Goal: Task Accomplishment & Management: Complete application form

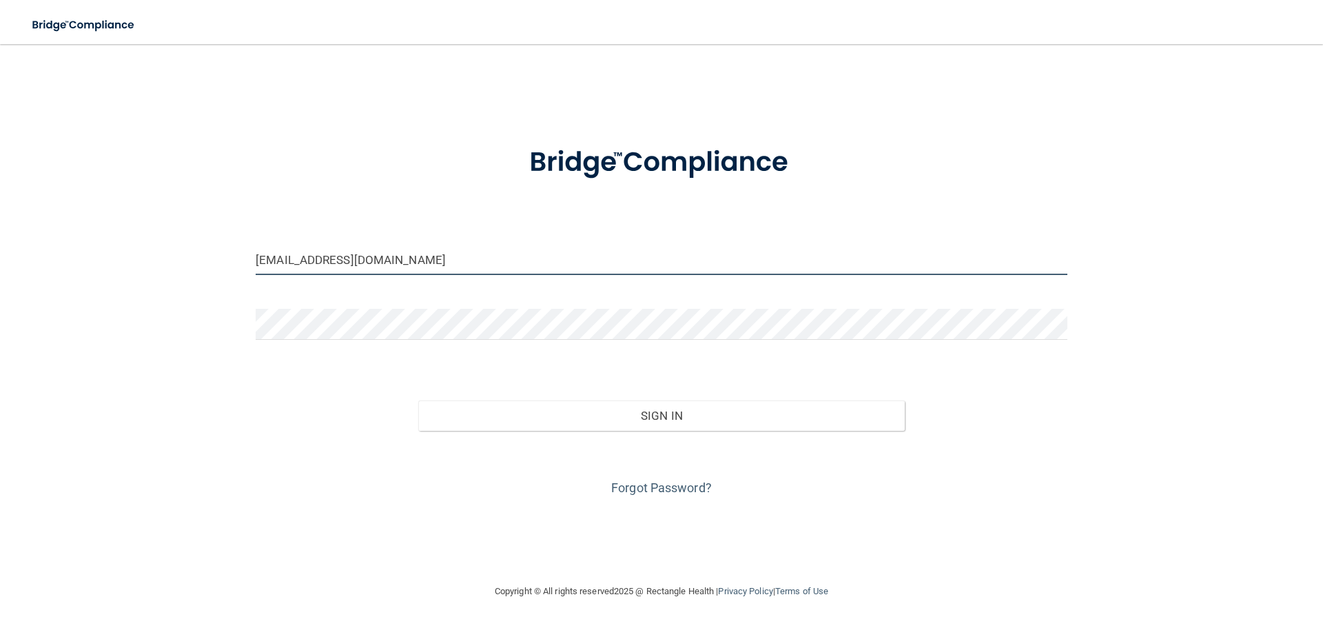
click at [430, 255] on input "[EMAIL_ADDRESS][DOMAIN_NAME]" at bounding box center [662, 259] width 812 height 31
type input "[EMAIL_ADDRESS][DOMAIN_NAME]"
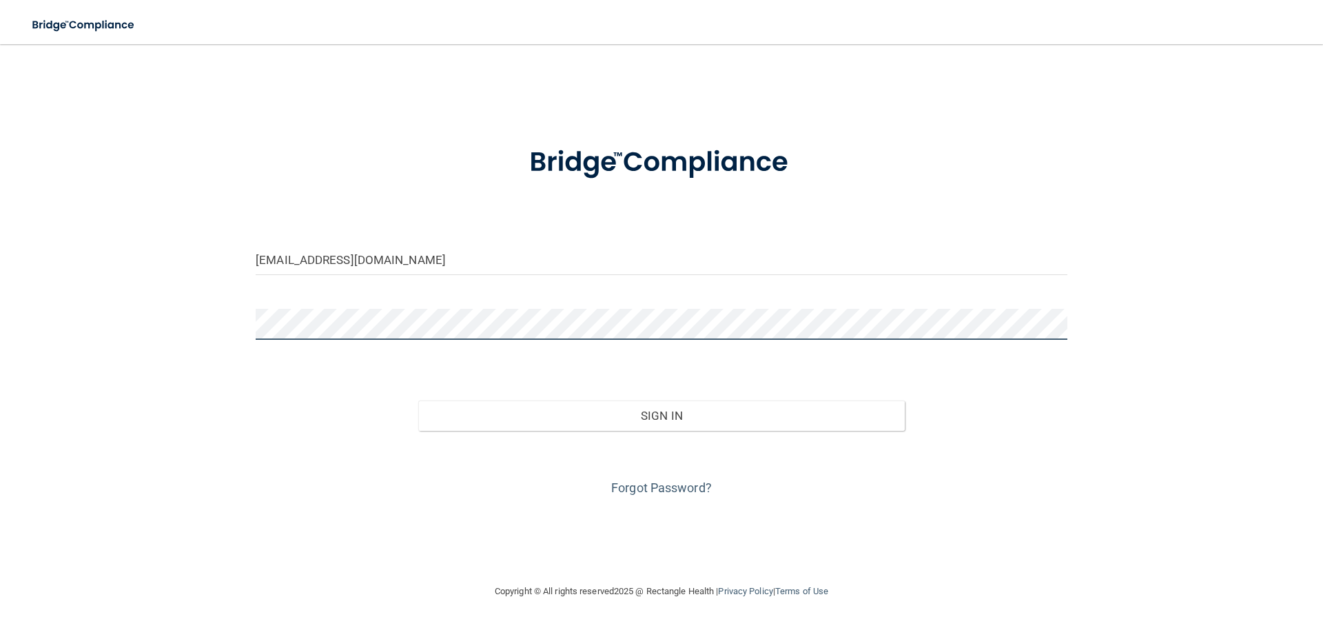
click at [418, 400] on button "Sign In" at bounding box center [661, 415] width 487 height 30
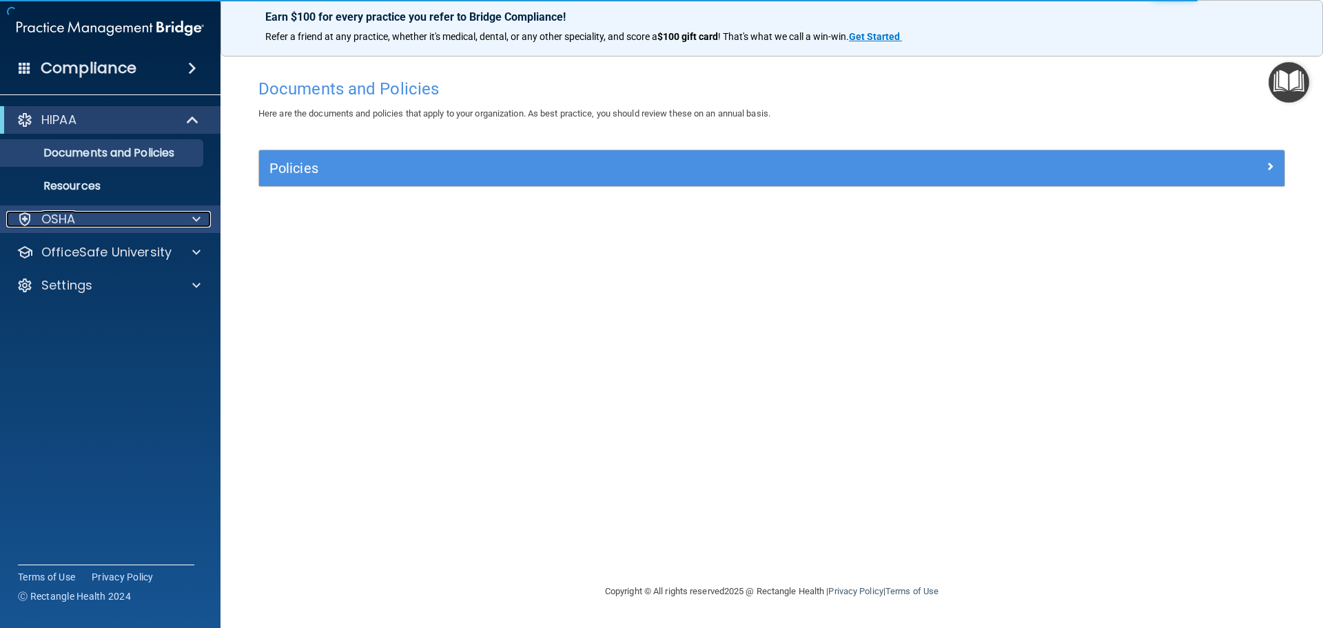
click at [137, 225] on div "OSHA" at bounding box center [91, 219] width 171 height 17
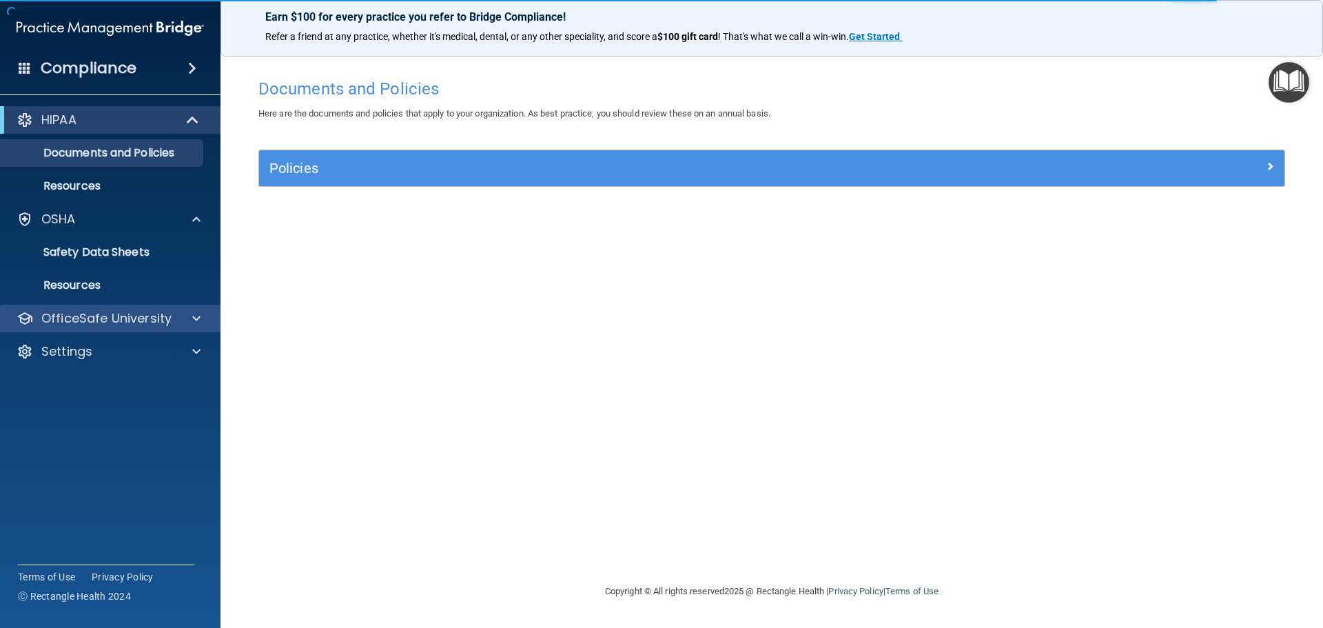
click at [166, 331] on div "OfficeSafe University" at bounding box center [110, 319] width 221 height 28
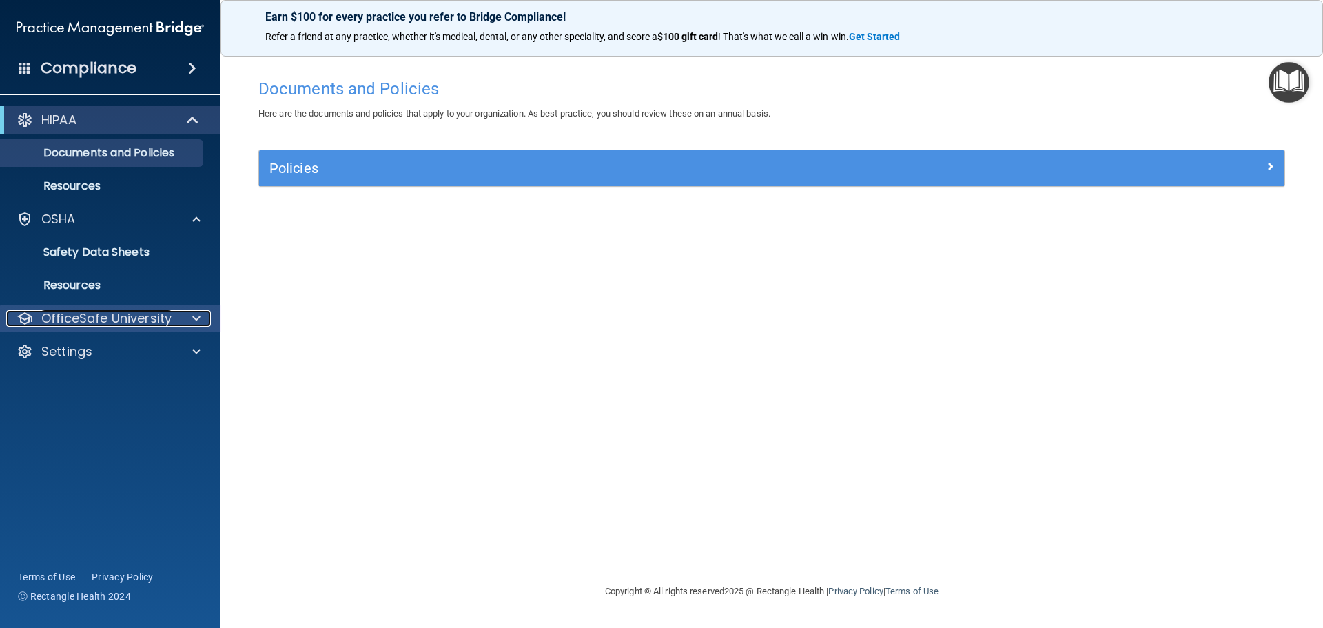
click at [173, 316] on div "OfficeSafe University" at bounding box center [91, 318] width 171 height 17
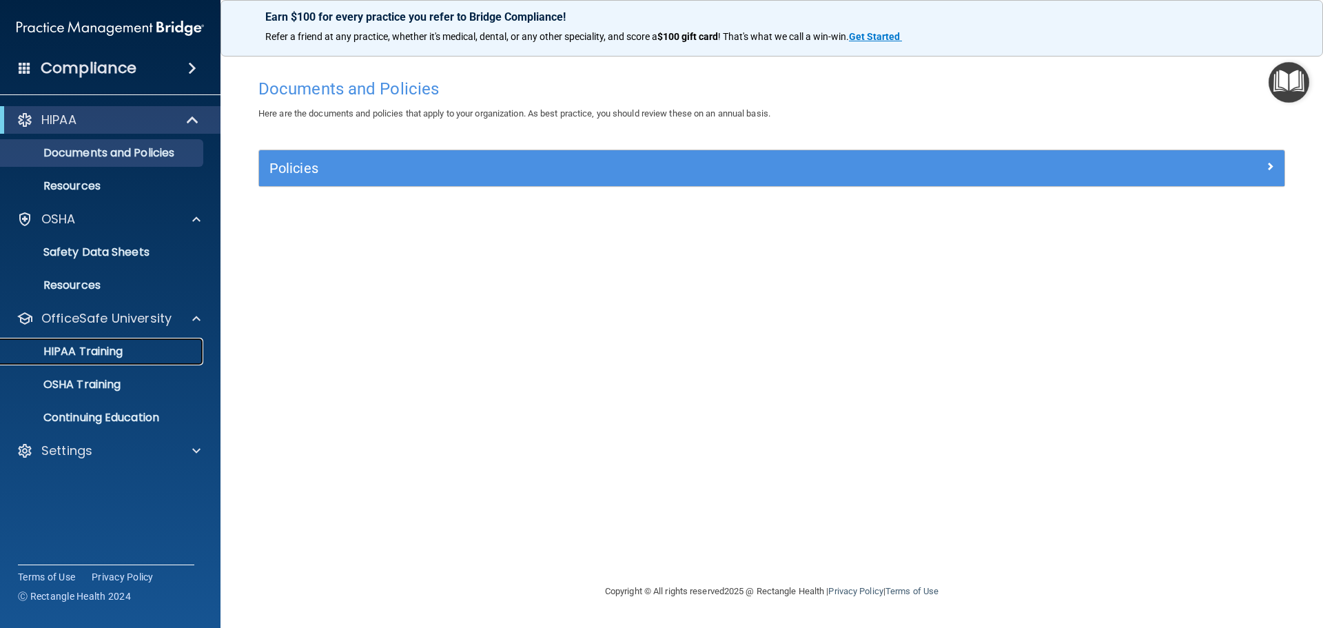
click at [101, 350] on p "HIPAA Training" at bounding box center [66, 352] width 114 height 14
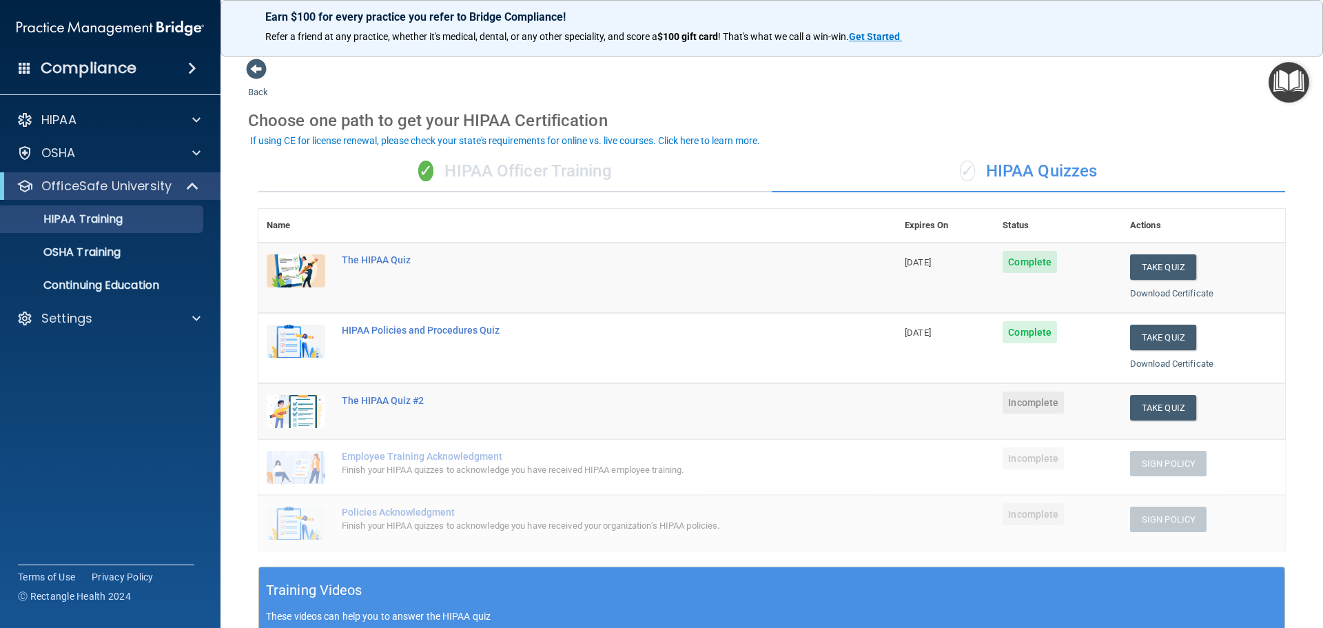
click at [581, 163] on div "✓ HIPAA Officer Training" at bounding box center [515, 171] width 514 height 41
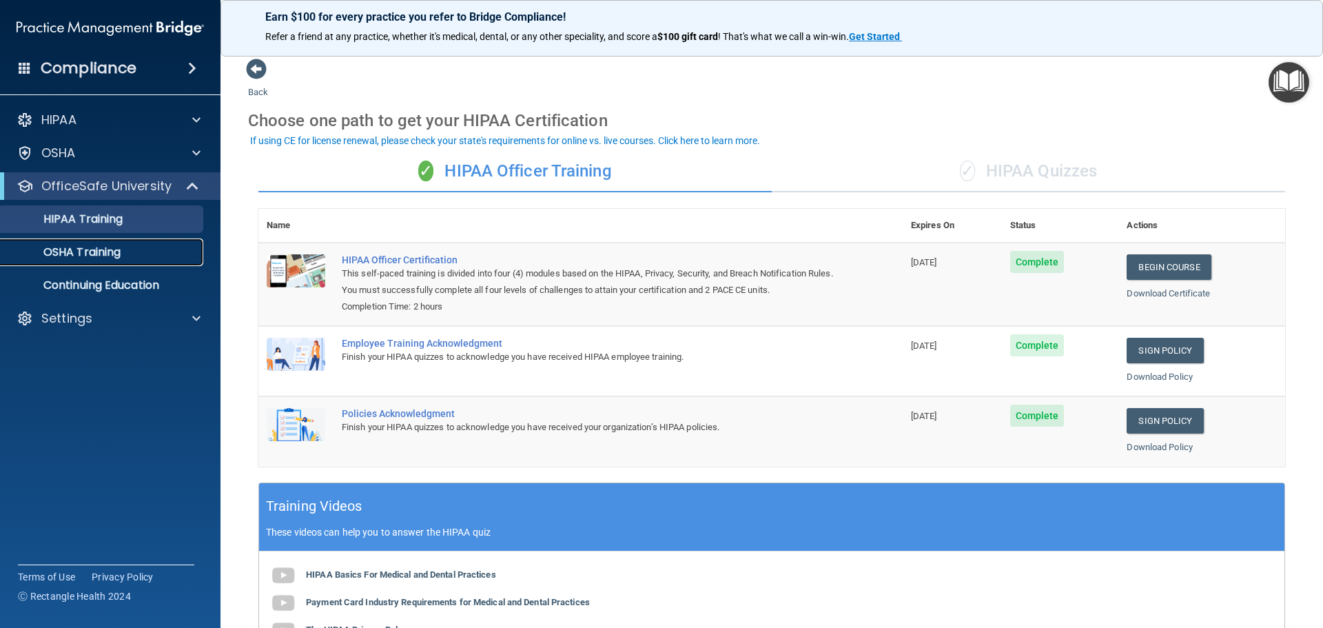
click at [140, 243] on link "OSHA Training" at bounding box center [94, 253] width 217 height 28
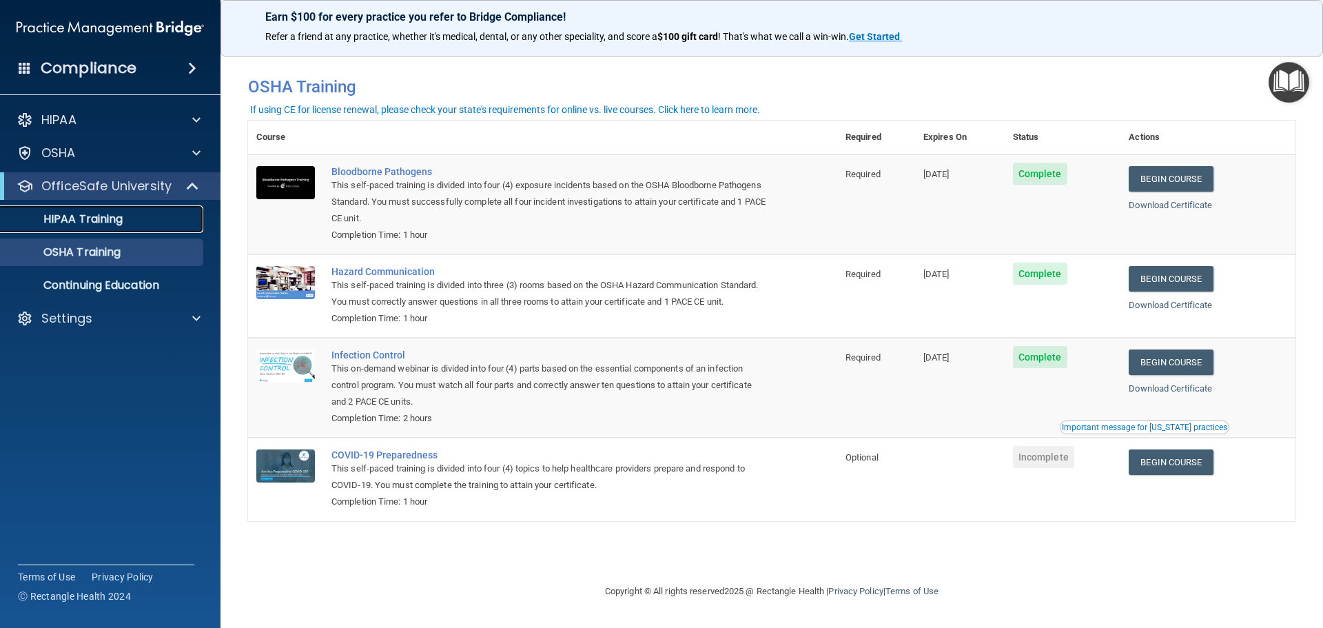
click at [88, 224] on p "HIPAA Training" at bounding box center [66, 219] width 114 height 14
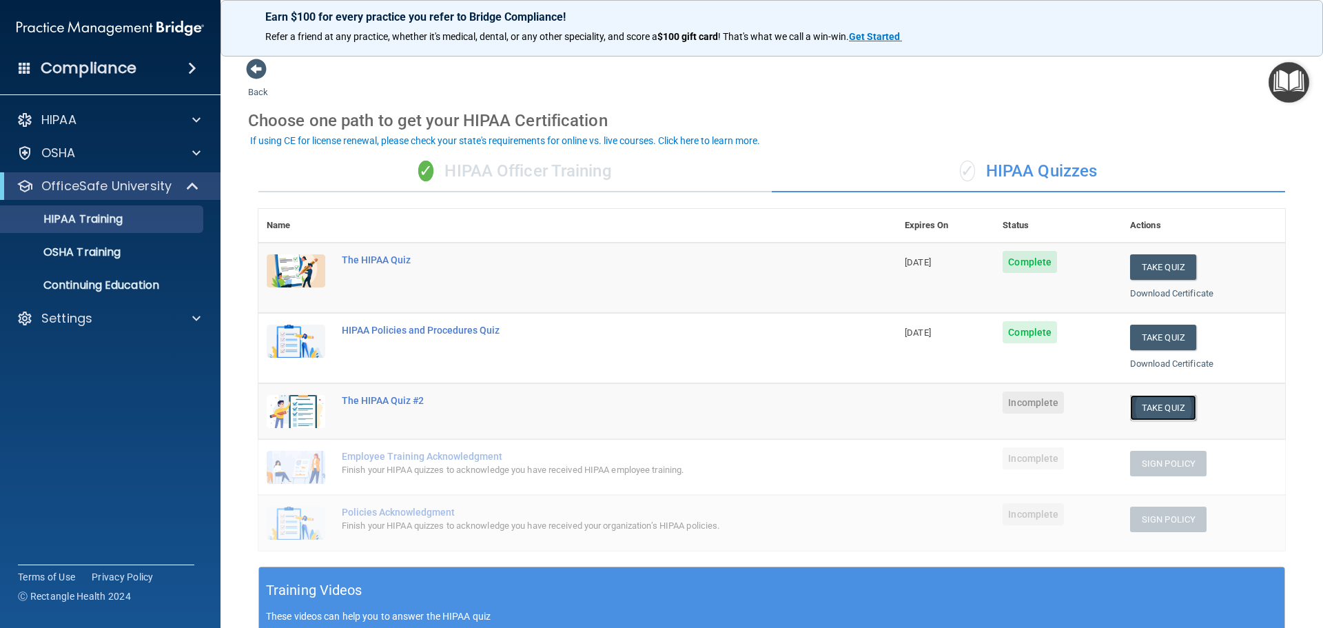
click at [1133, 407] on button "Take Quiz" at bounding box center [1163, 408] width 66 height 26
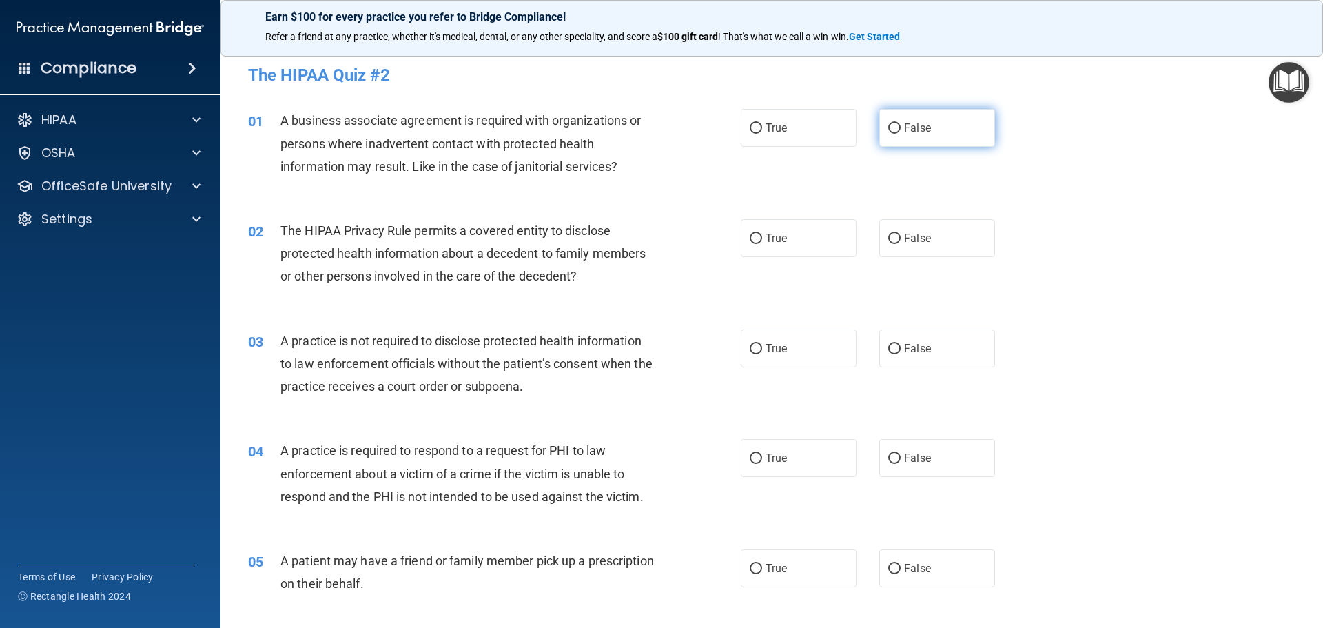
click at [944, 120] on label "False" at bounding box center [938, 128] width 116 height 38
click at [901, 123] on input "False" at bounding box center [895, 128] width 12 height 10
radio input "true"
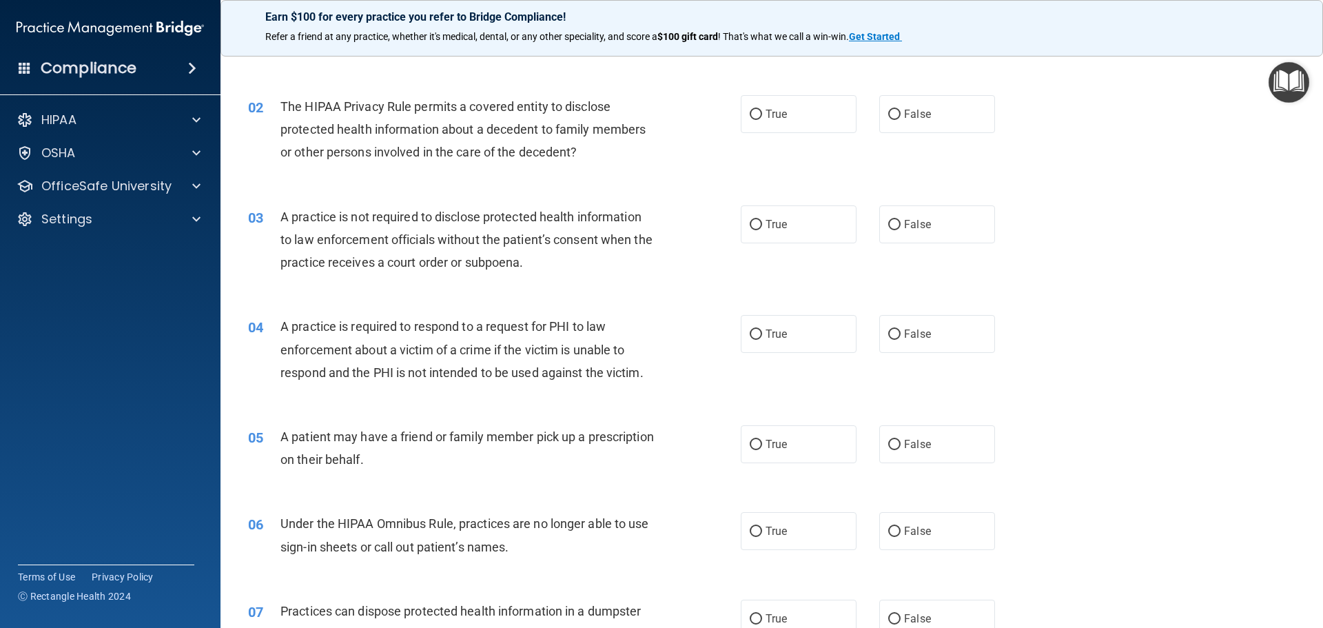
scroll to position [138, 0]
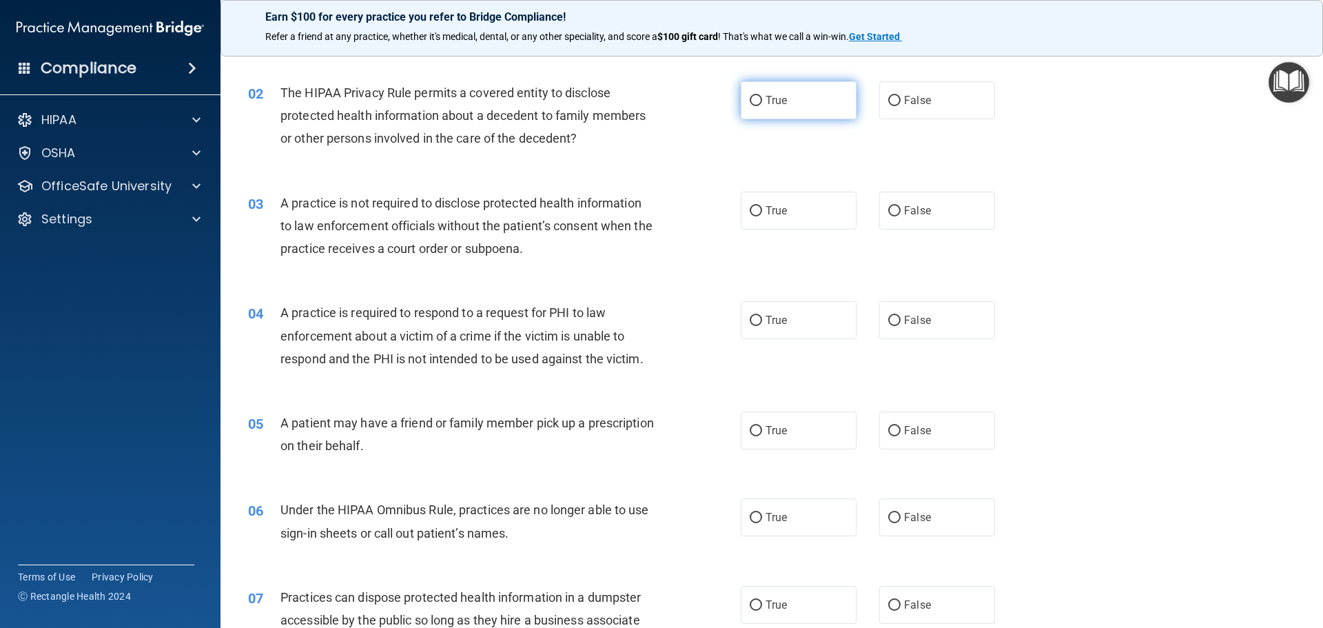
click at [789, 112] on label "True" at bounding box center [799, 100] width 116 height 38
click at [762, 106] on input "True" at bounding box center [756, 101] width 12 height 10
radio input "true"
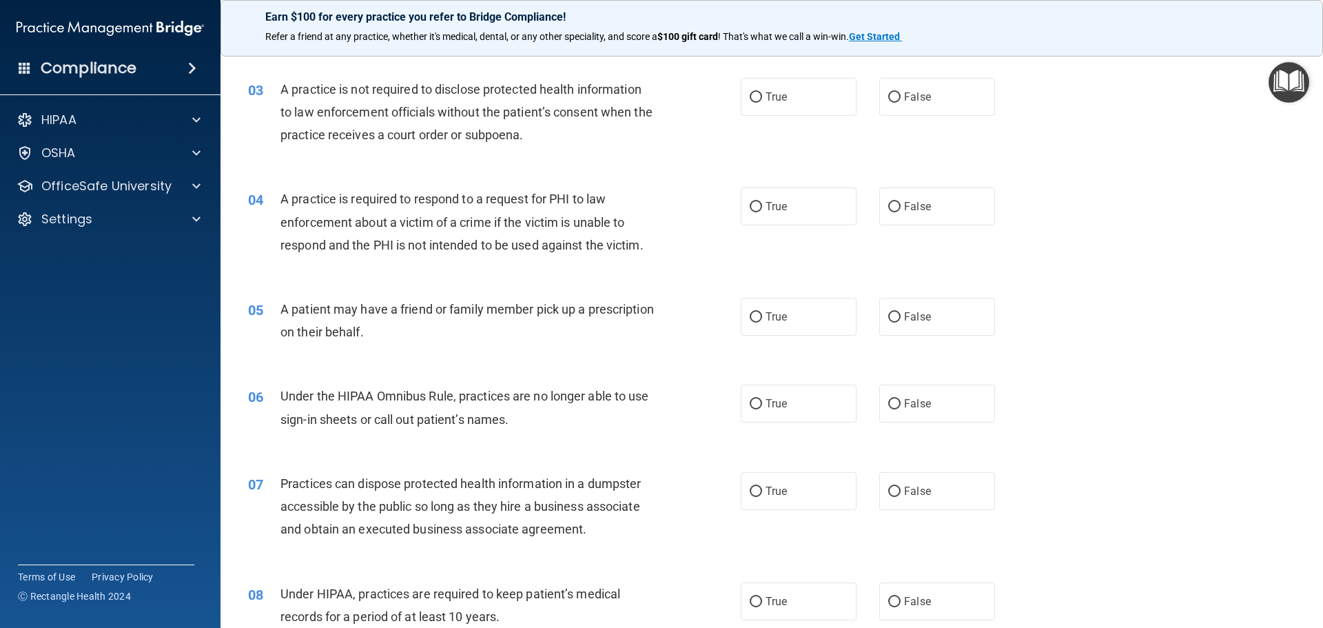
scroll to position [276, 0]
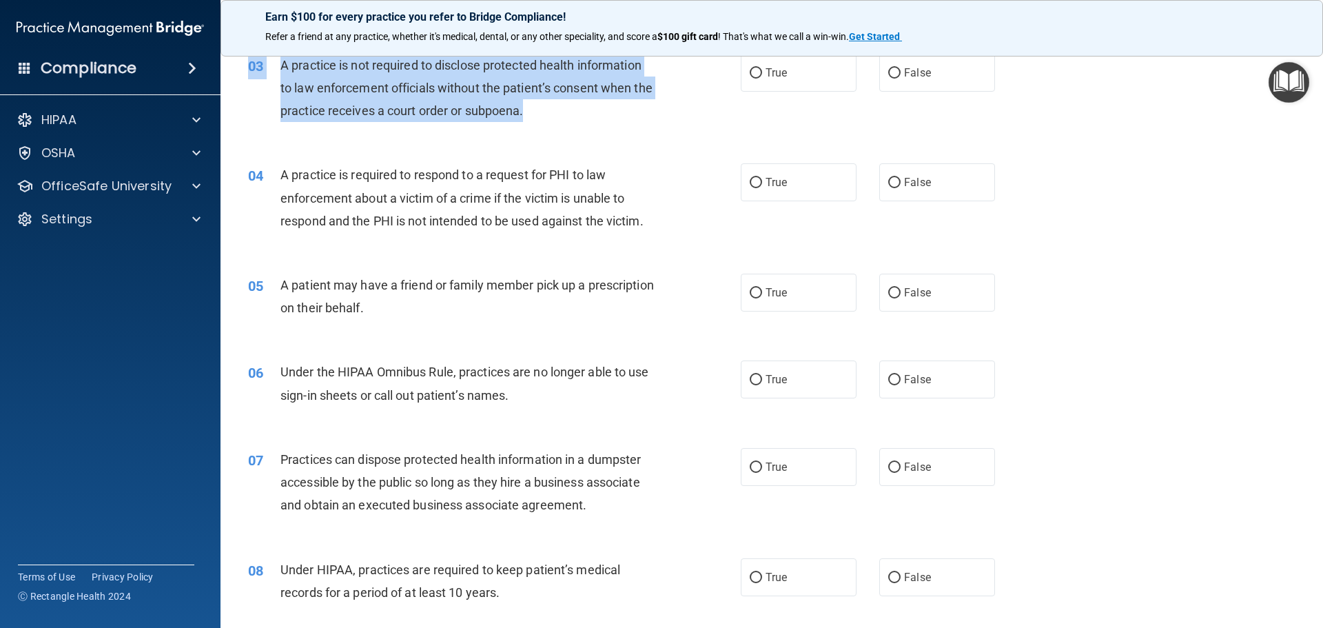
drag, startPoint x: 549, startPoint y: 107, endPoint x: 476, endPoint y: 134, distance: 77.9
click at [476, 134] on div "03 A practice is not required to disclose protected health information to law e…" at bounding box center [772, 92] width 1068 height 110
click at [541, 121] on div "A practice is not required to disclose protected health information to law enfo…" at bounding box center [473, 88] width 385 height 69
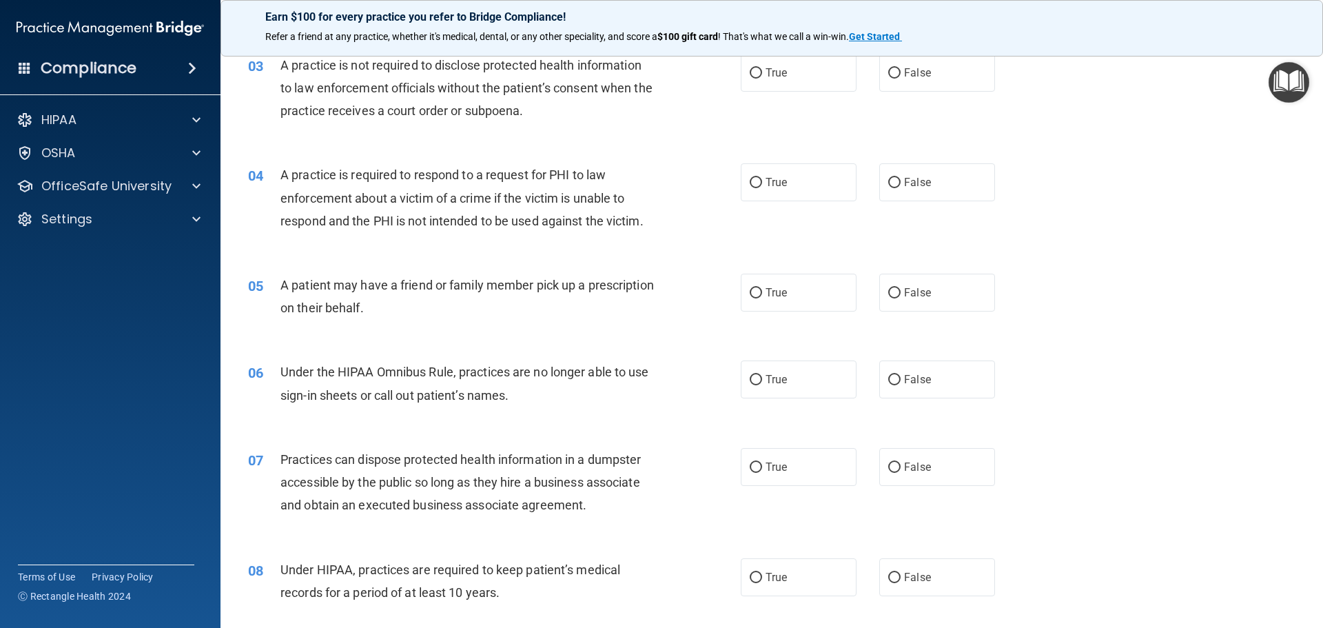
click at [404, 112] on span "A practice is not required to disclose protected health information to law enfo…" at bounding box center [467, 88] width 372 height 60
click at [438, 109] on span "A practice is not required to disclose protected health information to law enfo…" at bounding box center [467, 88] width 372 height 60
click at [880, 66] on label "False" at bounding box center [938, 73] width 116 height 38
click at [889, 68] on input "False" at bounding box center [895, 73] width 12 height 10
radio input "true"
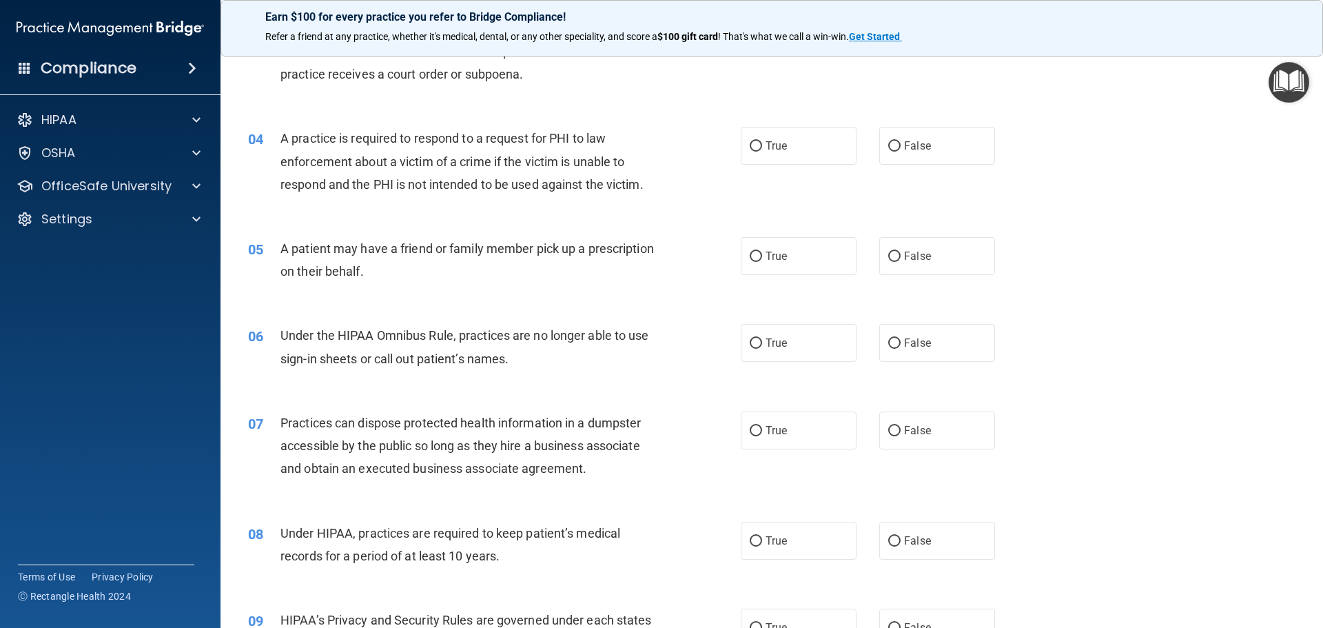
scroll to position [345, 0]
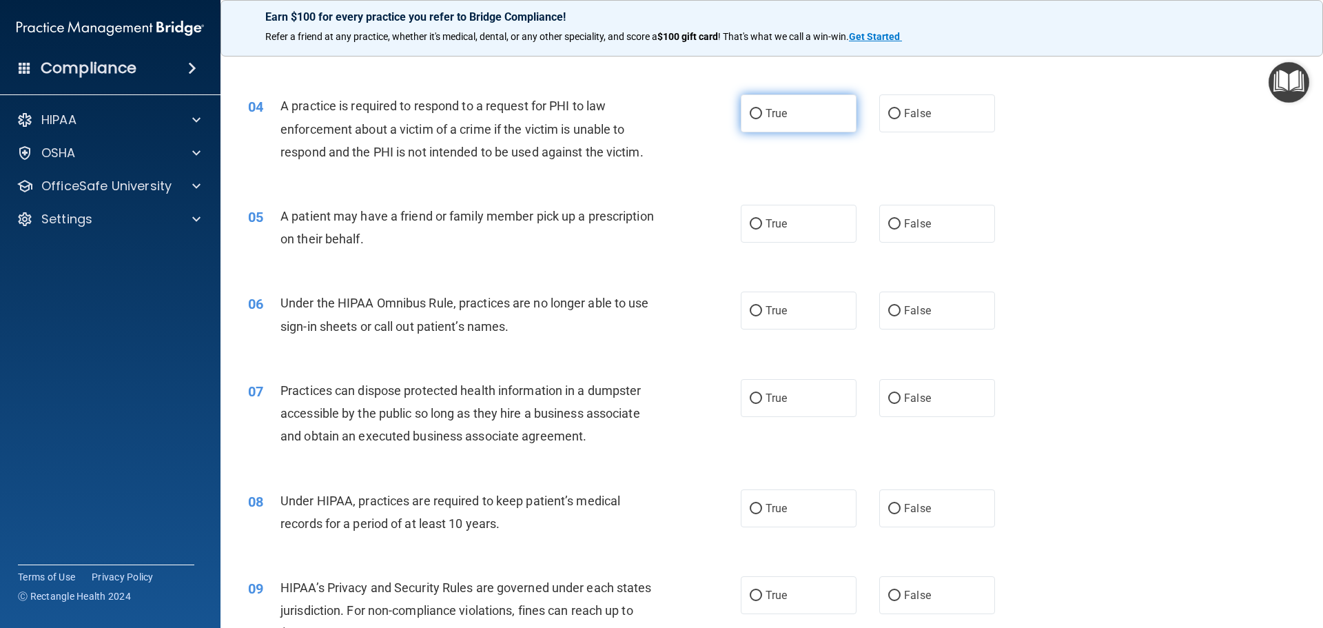
click at [752, 121] on label "True" at bounding box center [799, 113] width 116 height 38
click at [752, 119] on input "True" at bounding box center [756, 114] width 12 height 10
radio input "true"
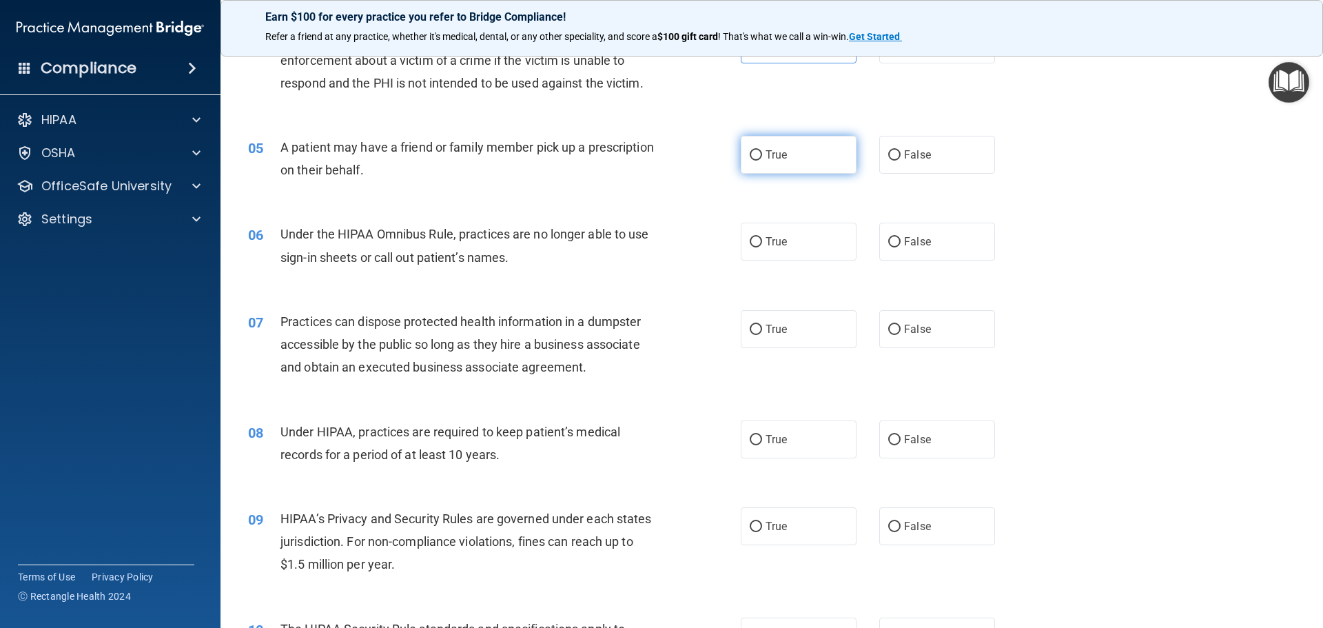
click at [787, 155] on label "True" at bounding box center [799, 155] width 116 height 38
click at [762, 155] on input "True" at bounding box center [756, 155] width 12 height 10
radio input "true"
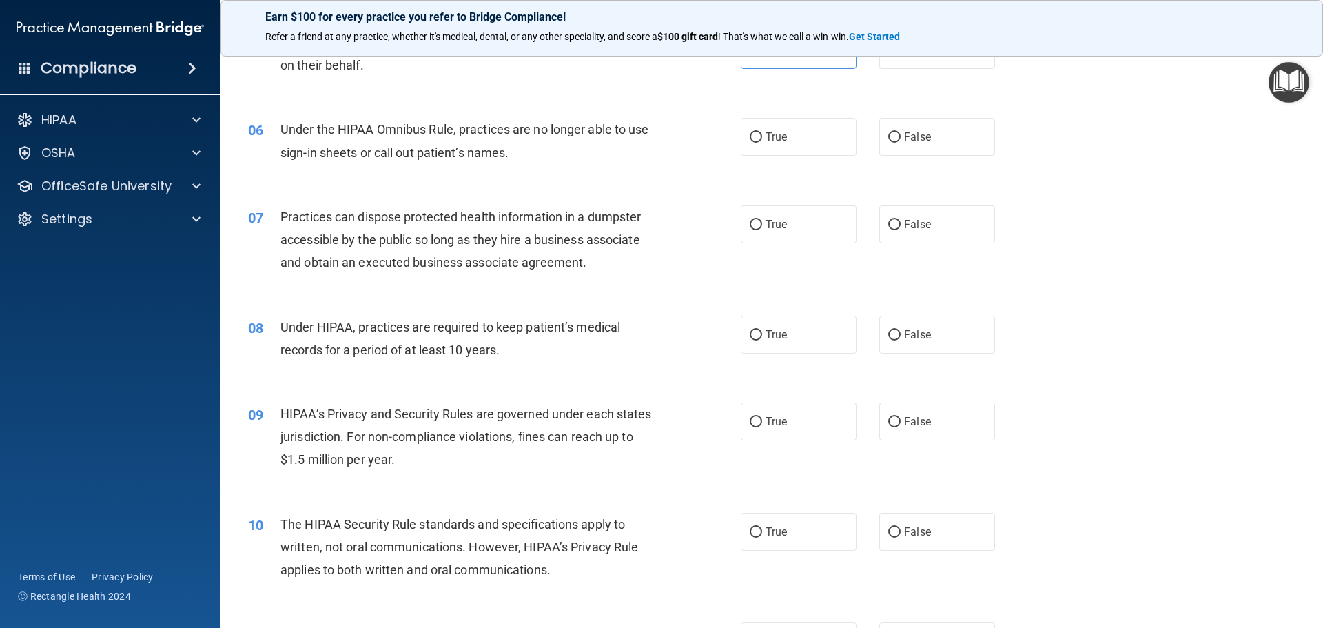
scroll to position [551, 0]
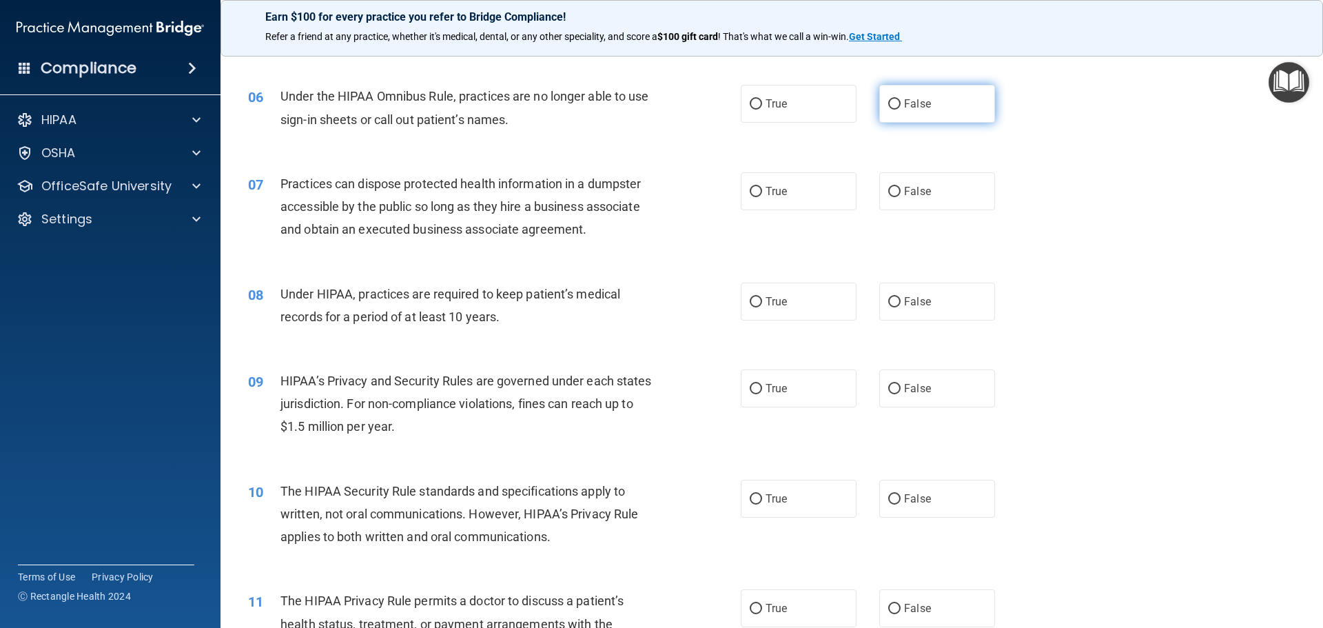
click at [933, 109] on label "False" at bounding box center [938, 104] width 116 height 38
click at [901, 109] on input "False" at bounding box center [895, 104] width 12 height 10
radio input "true"
drag, startPoint x: 452, startPoint y: 94, endPoint x: 339, endPoint y: 98, distance: 113.1
click at [339, 98] on span "Under the HIPAA Omnibus Rule, practices are no longer able to use sign-in sheet…" at bounding box center [465, 107] width 369 height 37
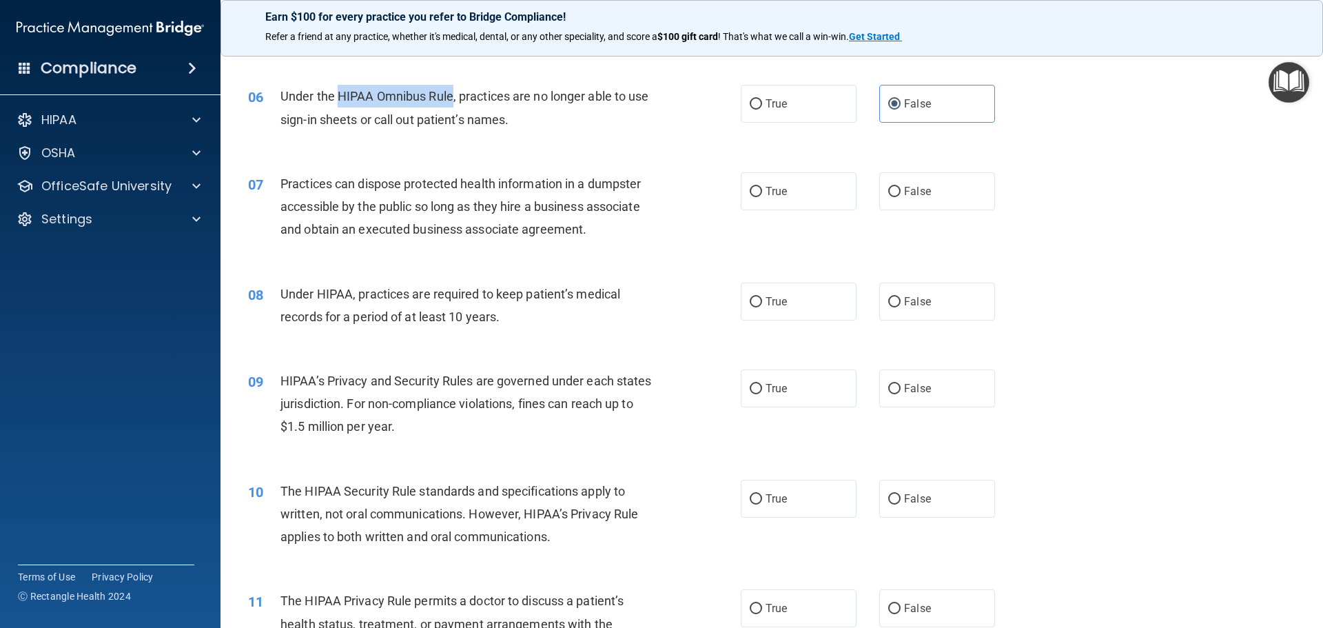
copy span "HIPAA Omnibus Rule"
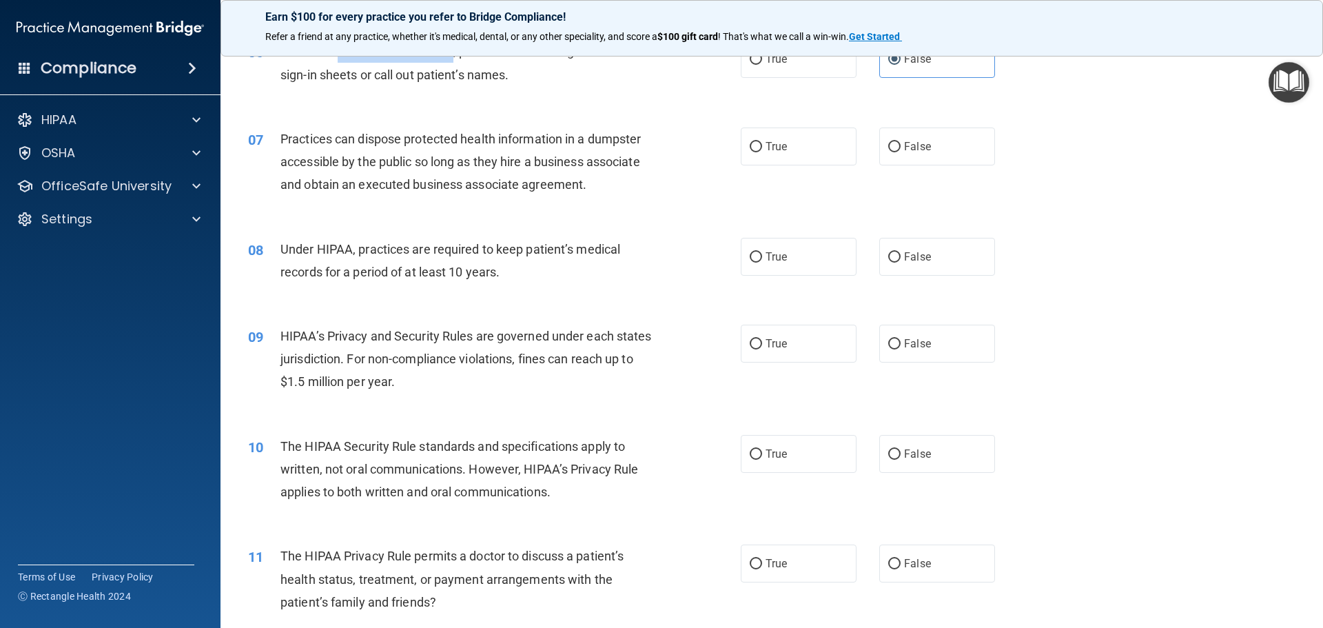
scroll to position [620, 0]
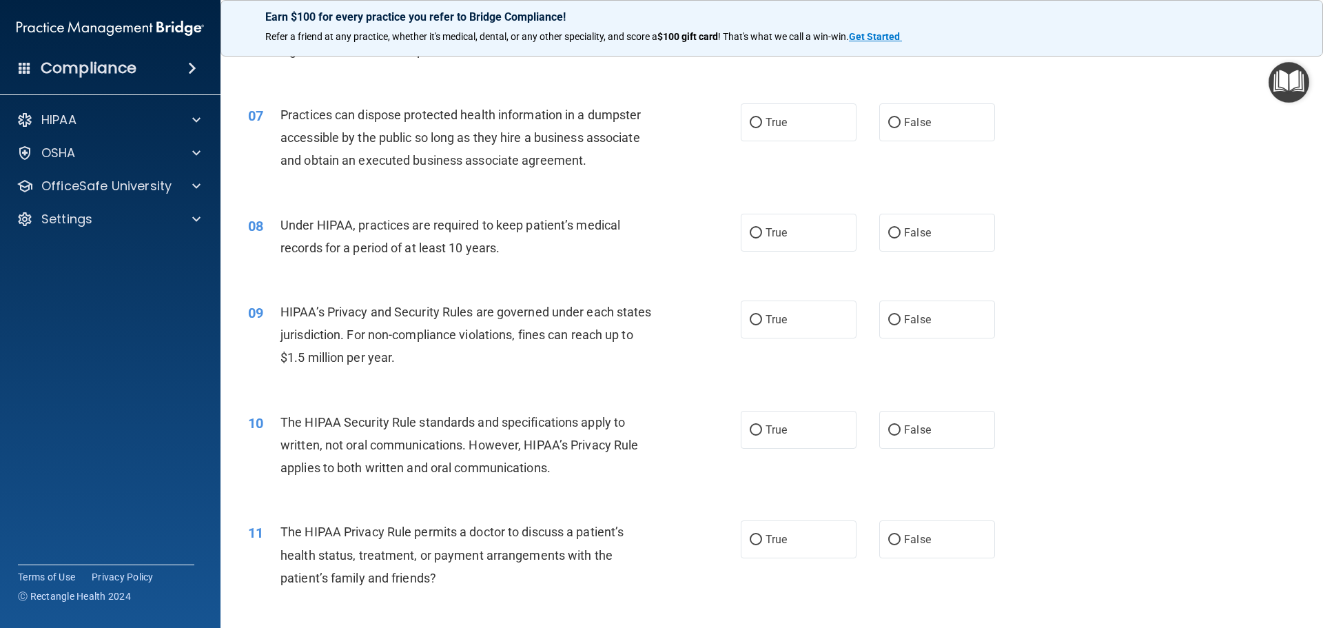
click at [1133, 290] on div "09 HIPAA’s Privacy and Security Rules are governed under each states jurisdicti…" at bounding box center [772, 338] width 1068 height 110
click at [960, 130] on label "False" at bounding box center [938, 122] width 116 height 38
click at [901, 128] on input "False" at bounding box center [895, 123] width 12 height 10
radio input "true"
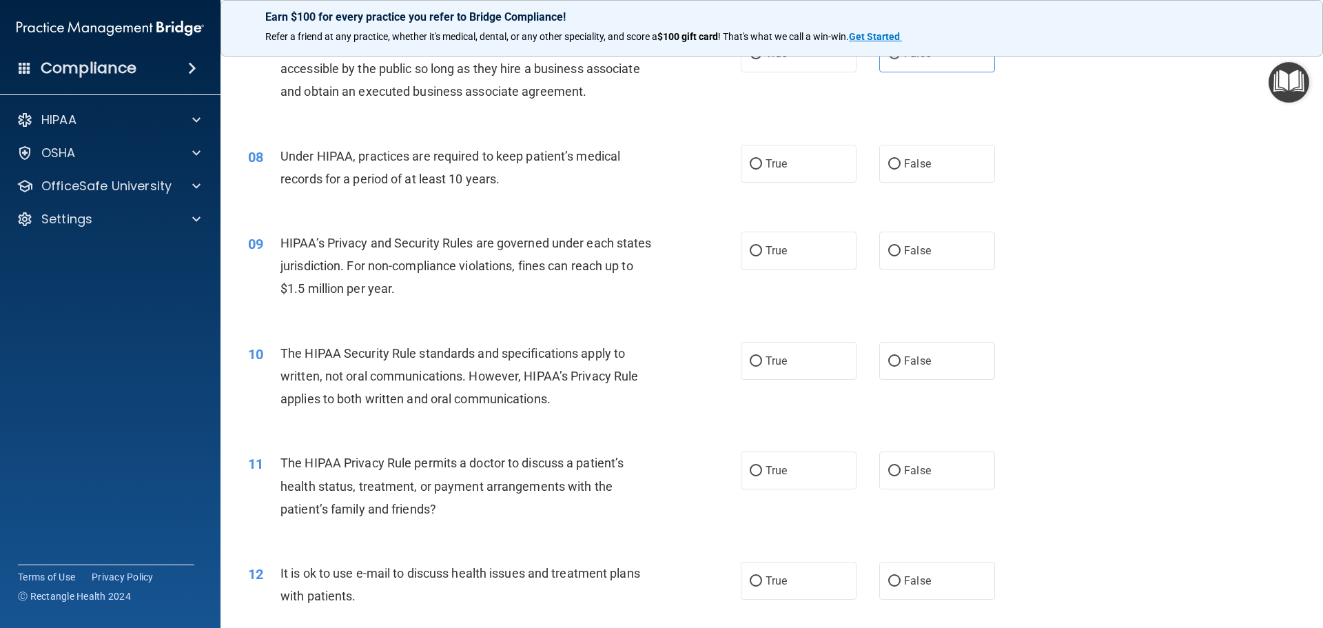
scroll to position [758, 0]
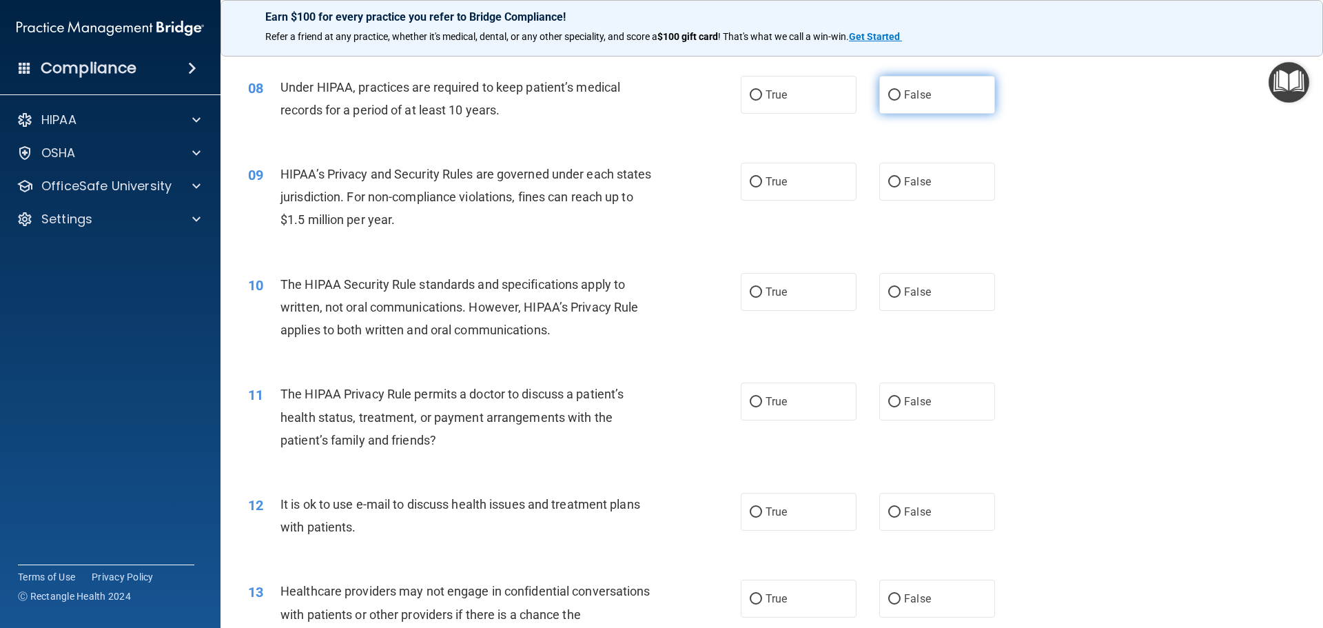
click at [920, 101] on span "False" at bounding box center [917, 94] width 27 height 13
click at [901, 101] on input "False" at bounding box center [895, 95] width 12 height 10
radio input "true"
click at [809, 103] on label "True" at bounding box center [799, 95] width 116 height 38
click at [762, 101] on input "True" at bounding box center [756, 95] width 12 height 10
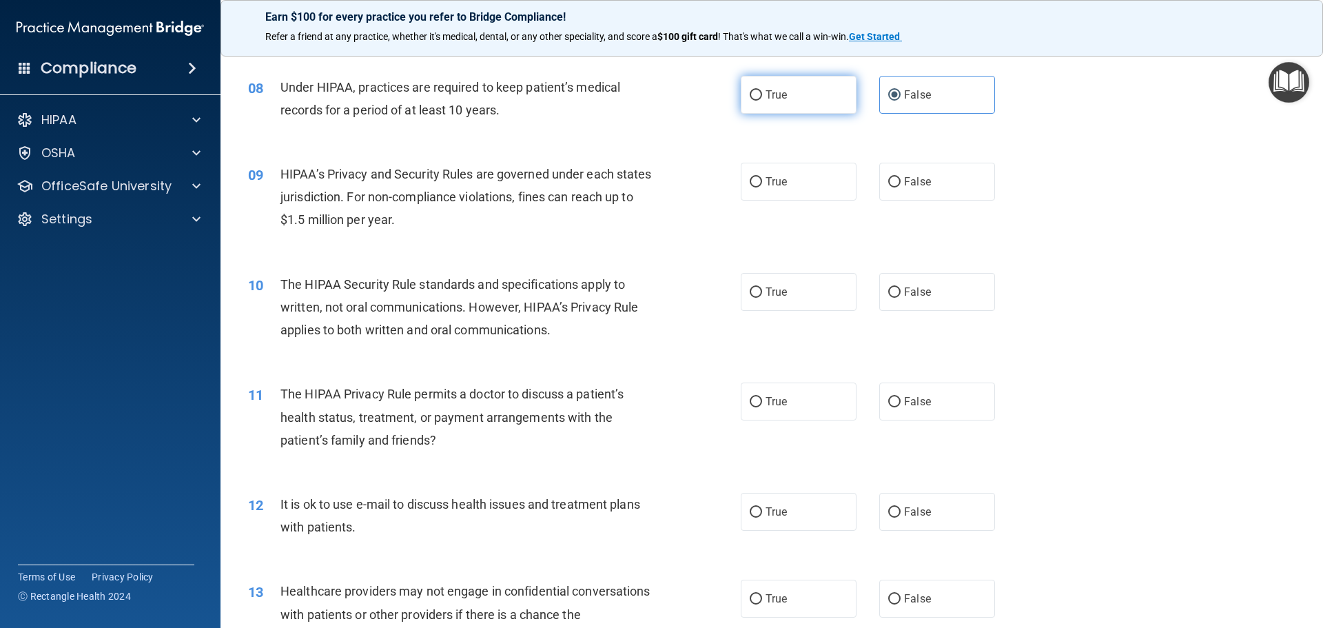
radio input "true"
radio input "false"
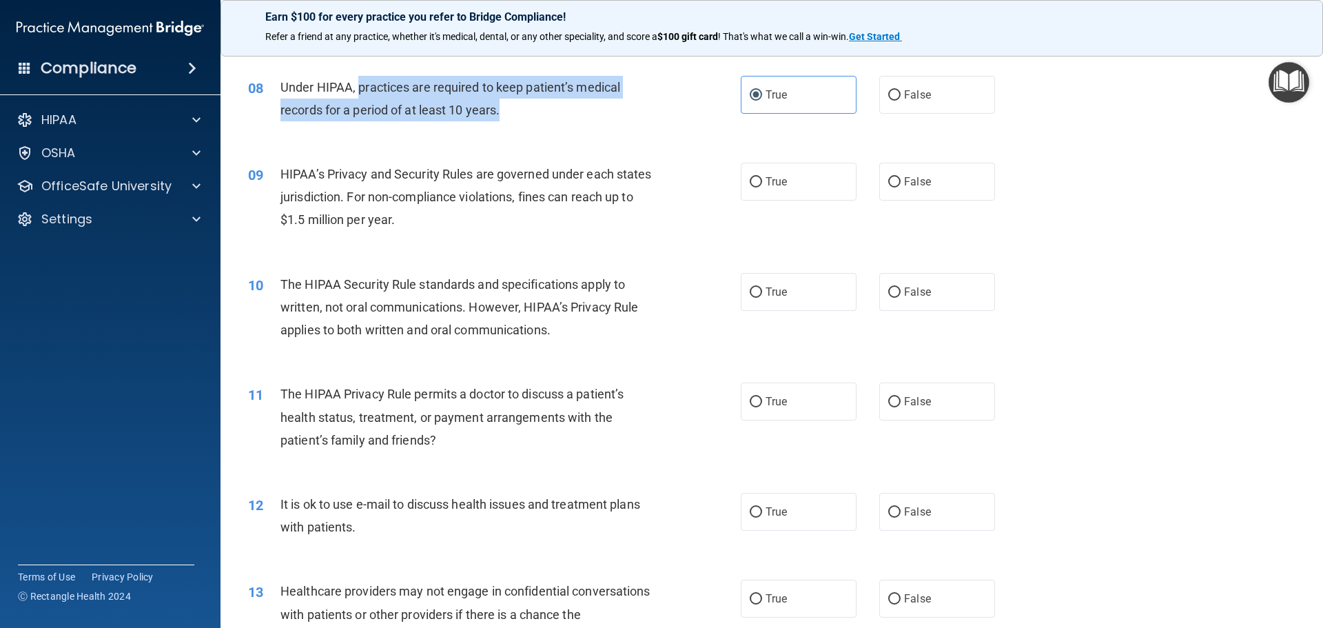
drag, startPoint x: 520, startPoint y: 108, endPoint x: 357, endPoint y: 85, distance: 164.9
click at [357, 86] on div "Under HIPAA, practices are required to keep patient’s medical records for a per…" at bounding box center [473, 98] width 385 height 45
copy span "practices are required to keep patient’s medical records for a period of at lea…"
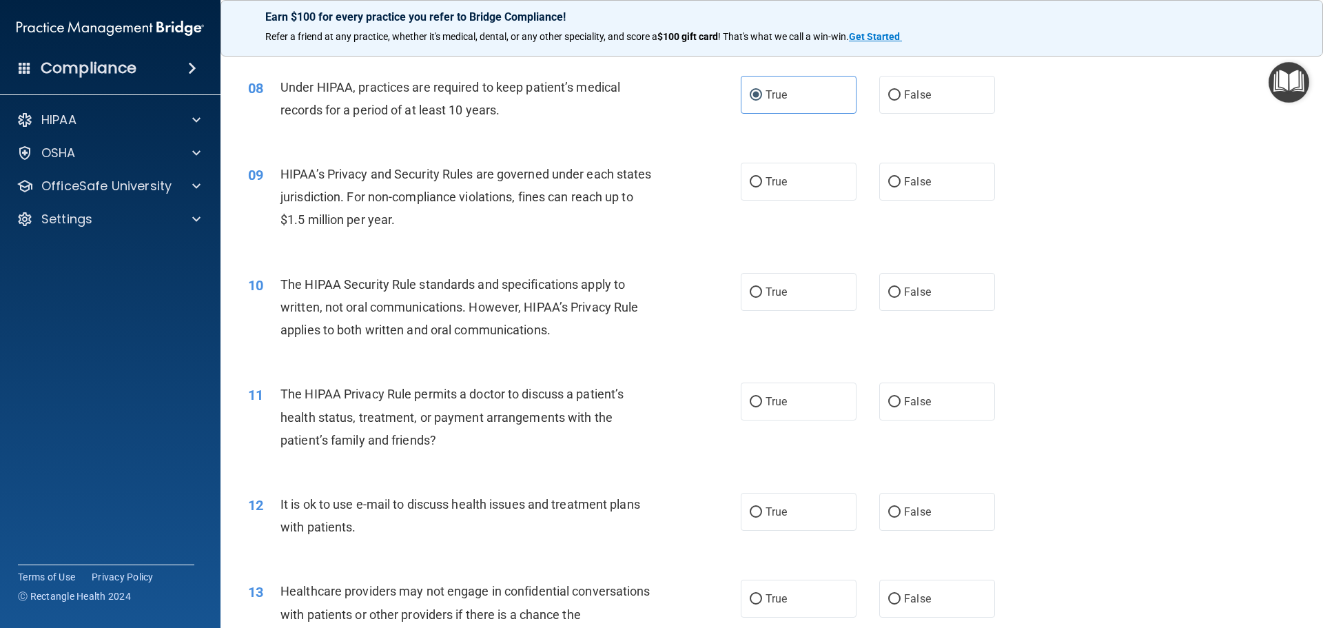
click at [1028, 317] on div "10 The HIPAA Security Rule standards and specifications apply to written, not o…" at bounding box center [772, 311] width 1068 height 110
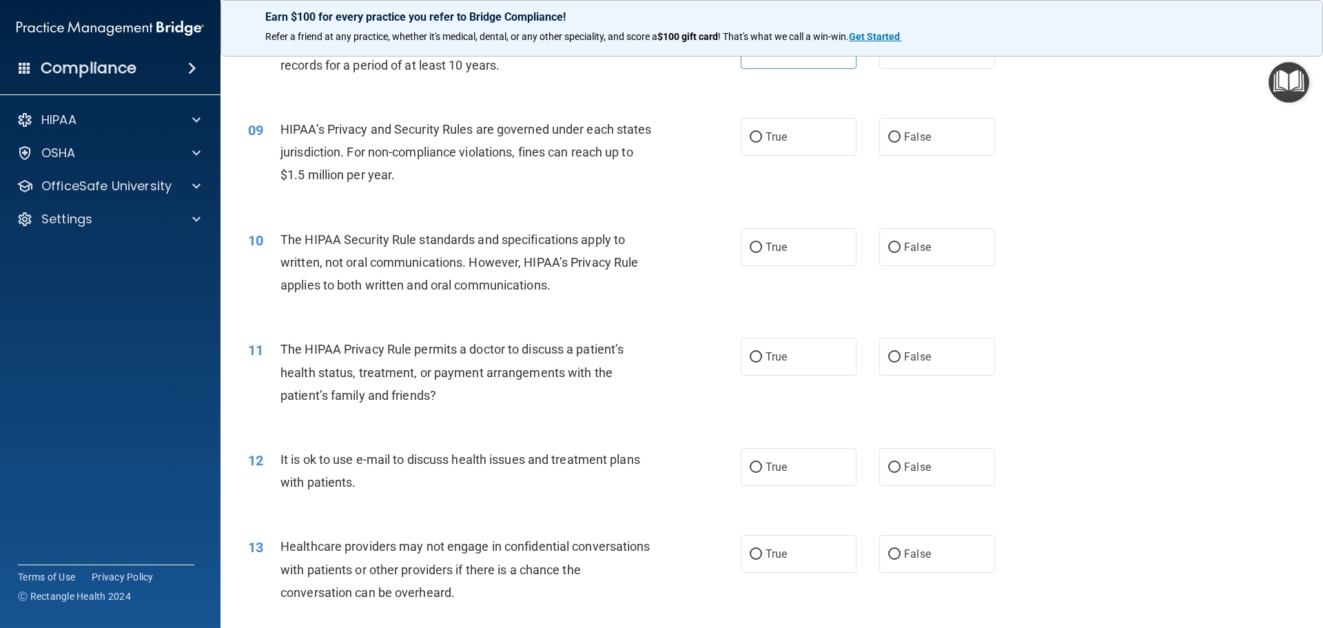
scroll to position [827, 0]
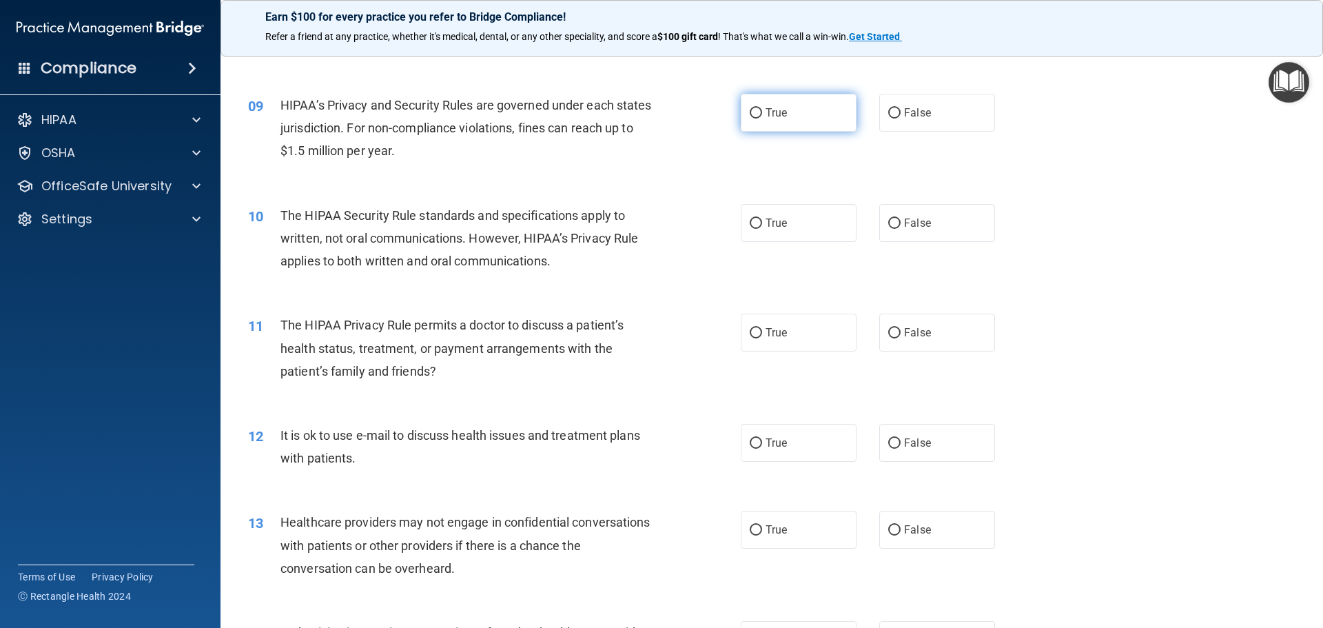
click at [815, 121] on label "True" at bounding box center [799, 113] width 116 height 38
click at [762, 119] on input "True" at bounding box center [756, 113] width 12 height 10
radio input "true"
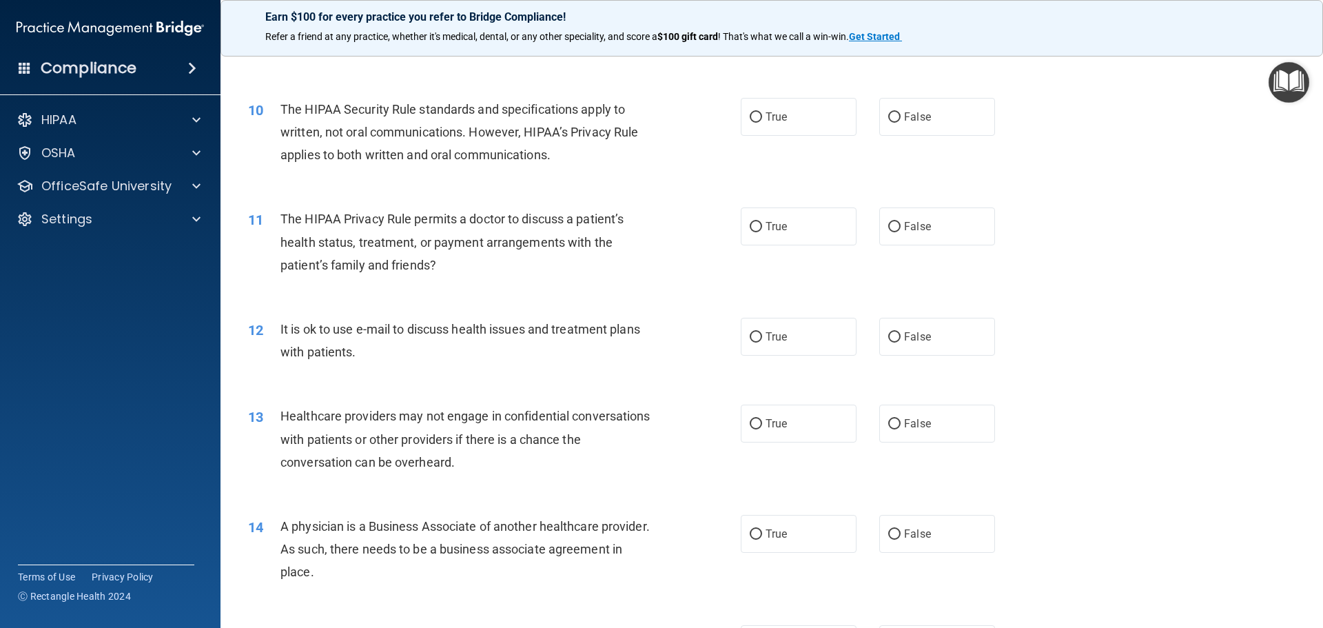
scroll to position [965, 0]
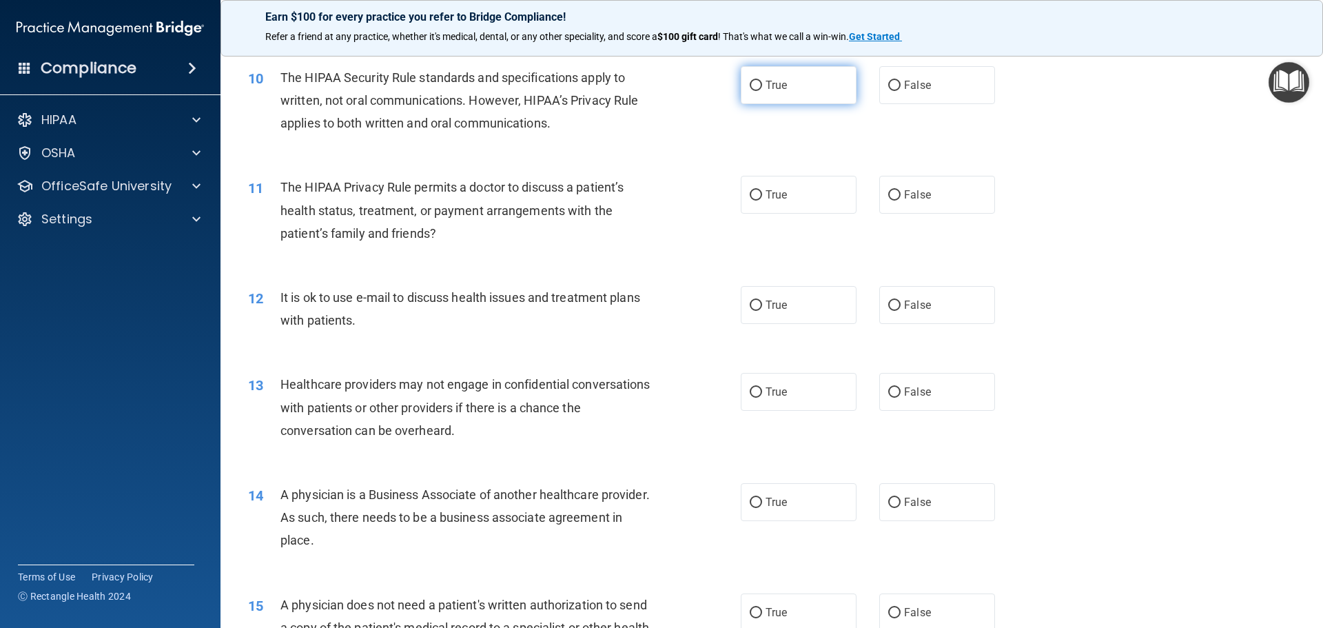
click at [784, 90] on label "True" at bounding box center [799, 85] width 116 height 38
click at [762, 90] on input "True" at bounding box center [756, 86] width 12 height 10
radio input "true"
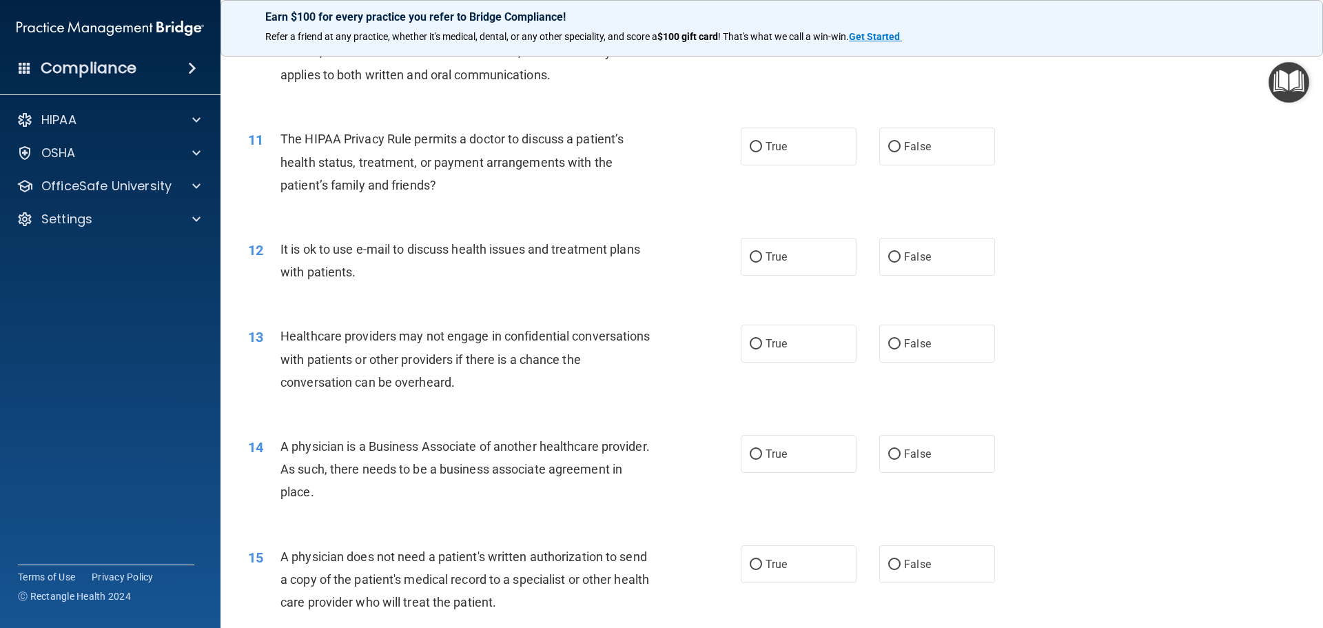
scroll to position [1034, 0]
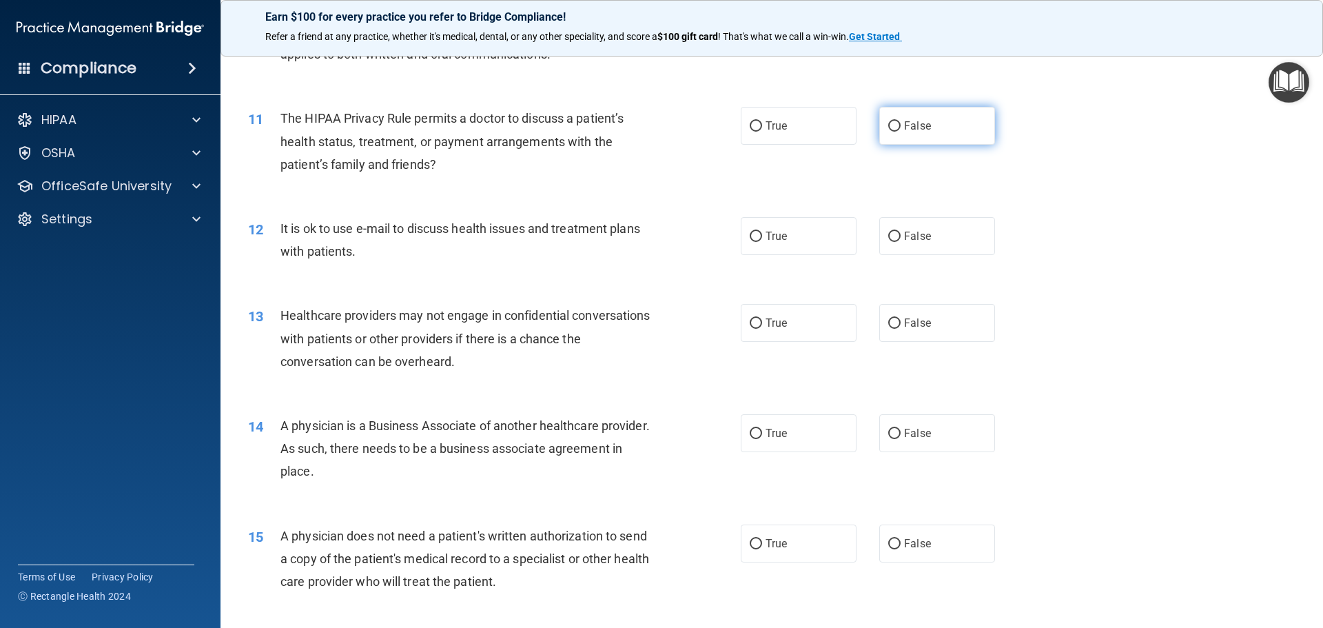
click at [944, 130] on label "False" at bounding box center [938, 126] width 116 height 38
click at [901, 130] on input "False" at bounding box center [895, 126] width 12 height 10
radio input "true"
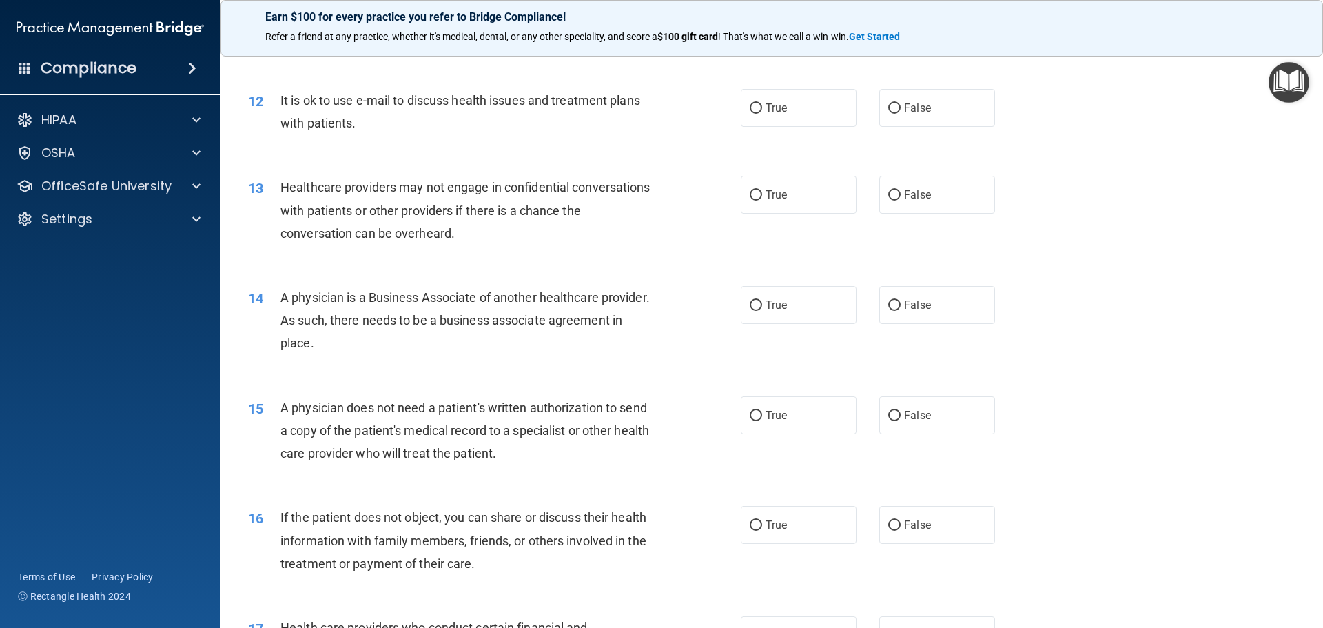
scroll to position [1172, 0]
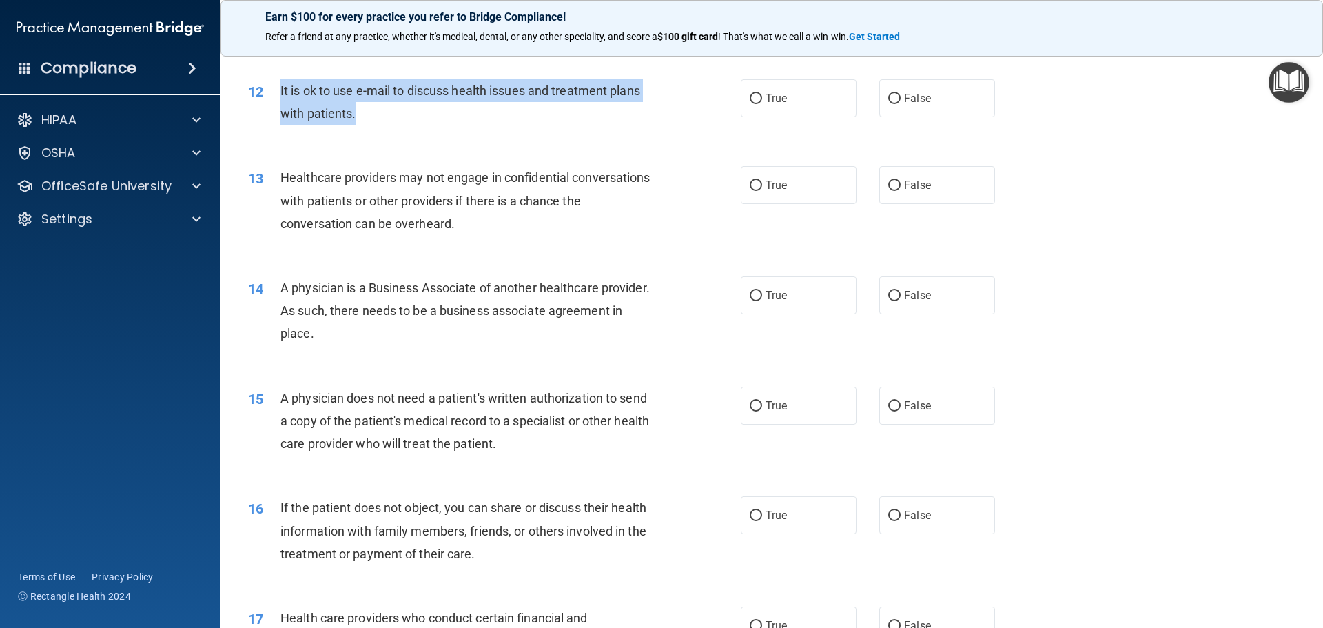
drag, startPoint x: 377, startPoint y: 114, endPoint x: 281, endPoint y: 86, distance: 99.7
click at [281, 86] on div "It is ok to use e-mail to discuss health issues and treatment plans with patien…" at bounding box center [473, 101] width 385 height 45
copy span "It is ok to use e-mail to discuss health issues and treatment plans with patien…"
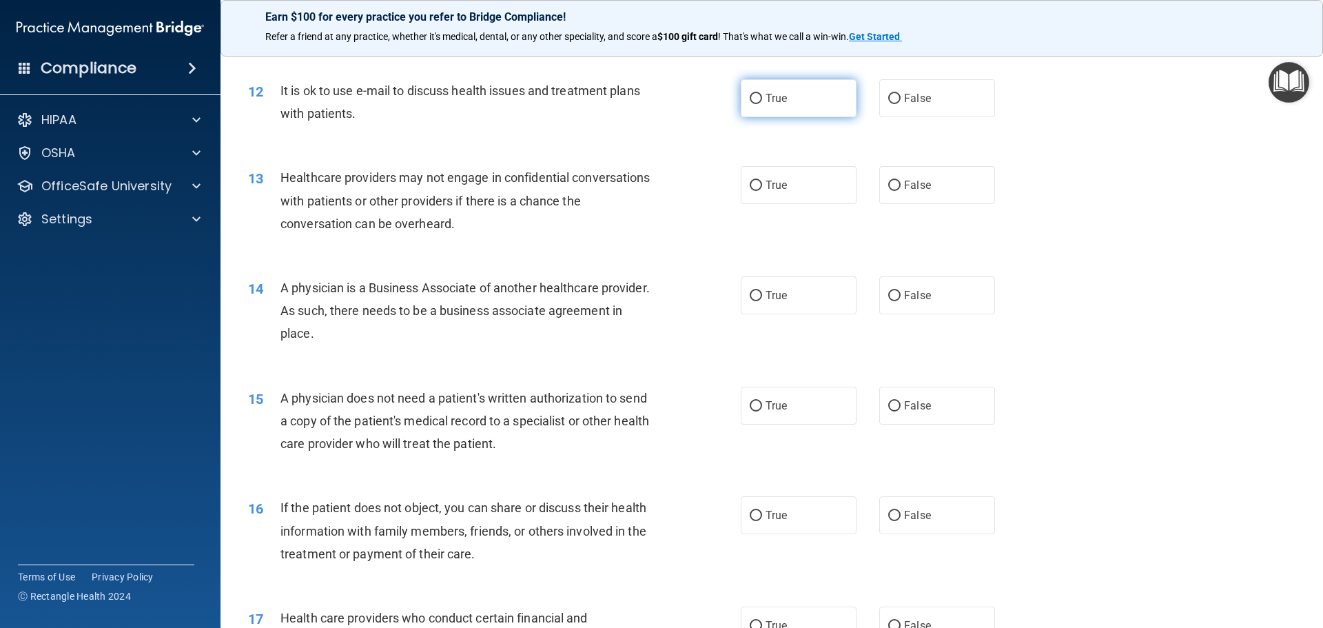
click at [769, 100] on span "True" at bounding box center [776, 98] width 21 height 13
click at [762, 100] on input "True" at bounding box center [756, 99] width 12 height 10
radio input "true"
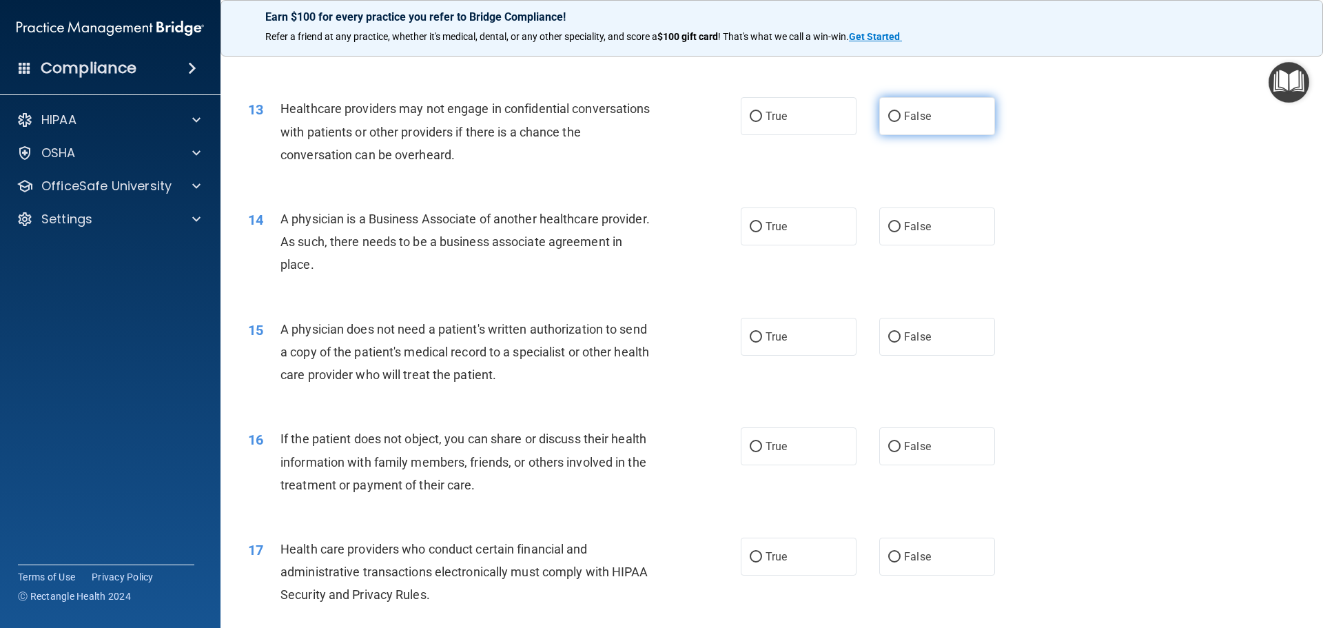
click at [889, 117] on input "False" at bounding box center [895, 117] width 12 height 10
radio input "true"
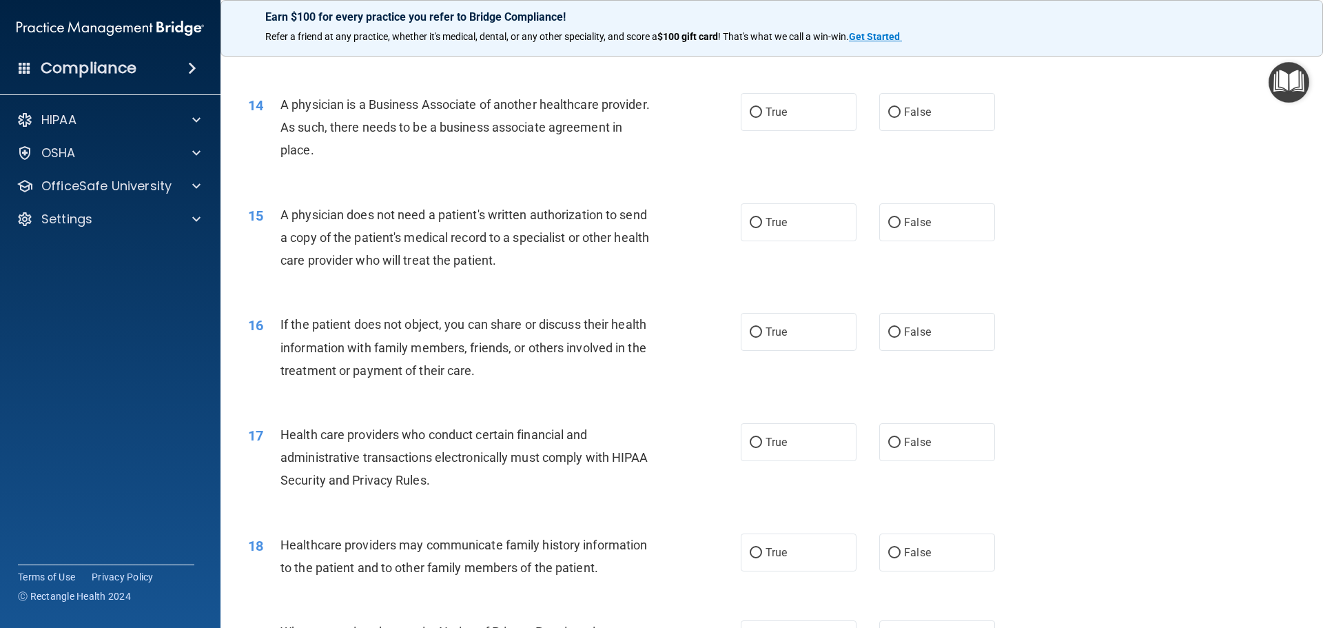
scroll to position [1379, 0]
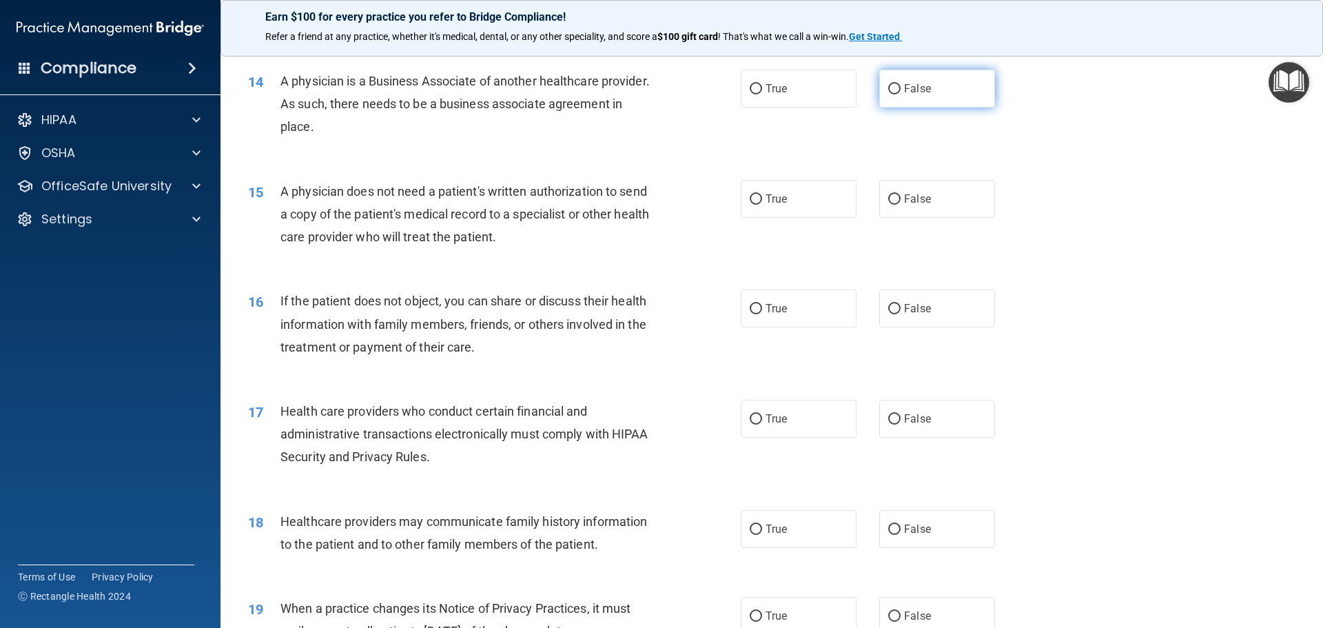
click at [923, 101] on label "False" at bounding box center [938, 89] width 116 height 38
click at [901, 94] on input "False" at bounding box center [895, 89] width 12 height 10
radio input "true"
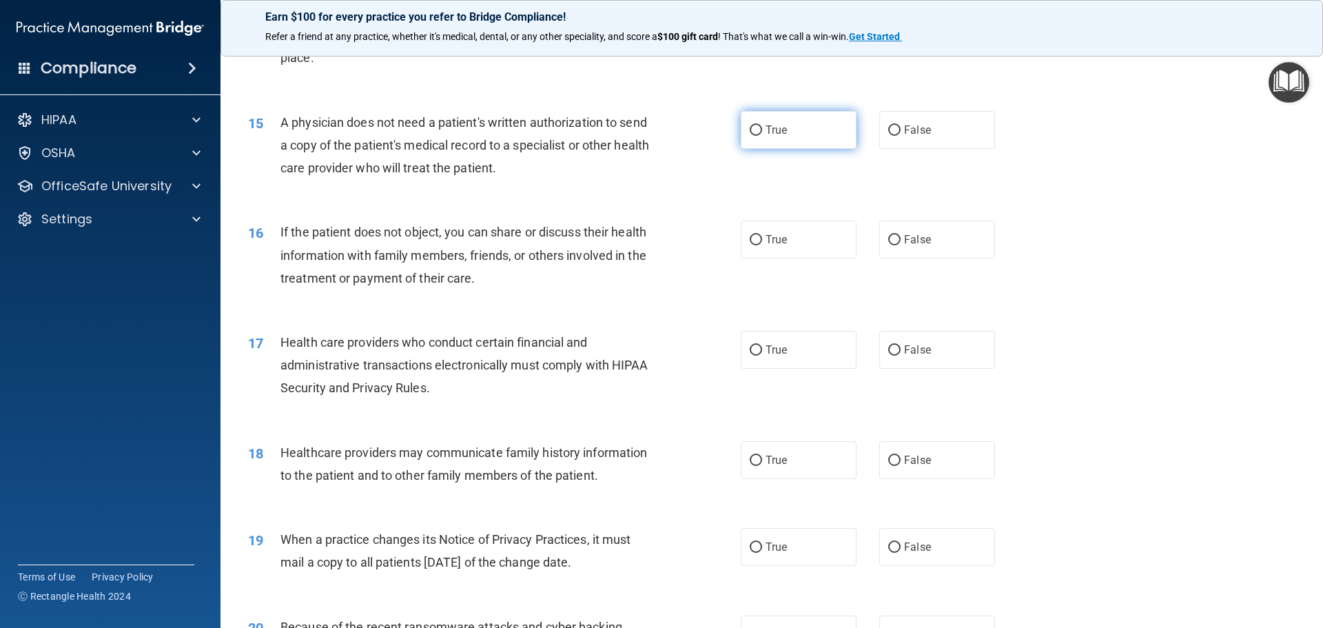
click at [786, 134] on label "True" at bounding box center [799, 130] width 116 height 38
click at [762, 134] on input "True" at bounding box center [756, 130] width 12 height 10
radio input "true"
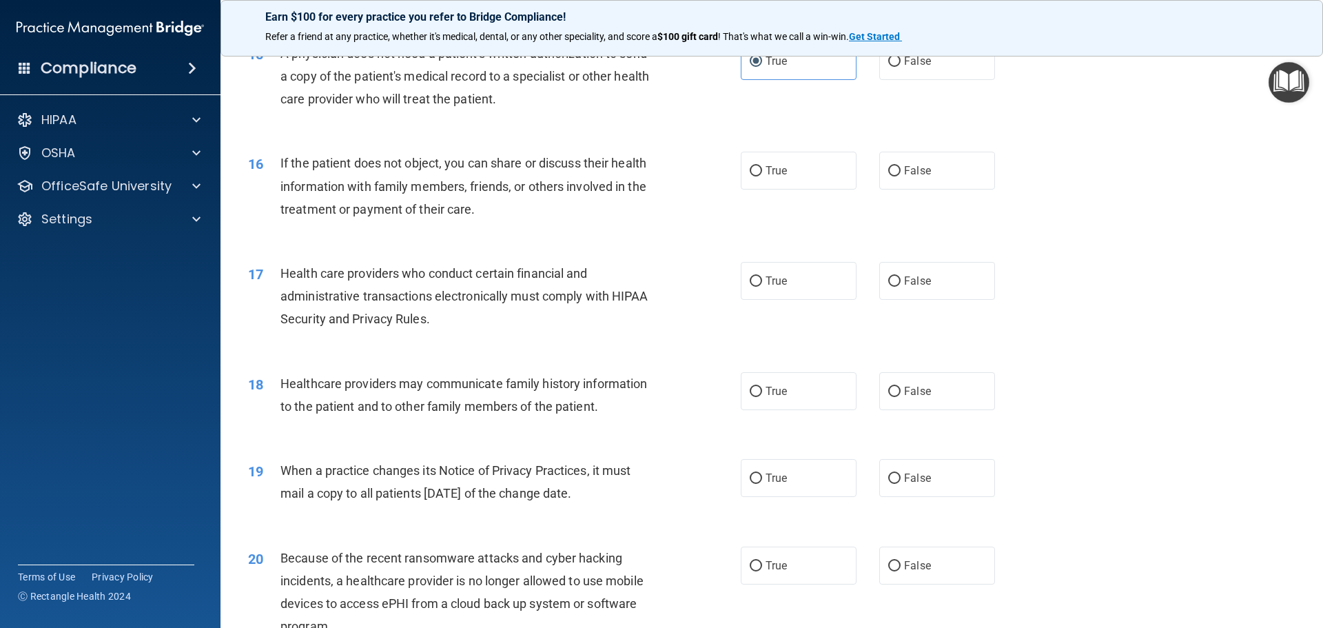
scroll to position [1585, 0]
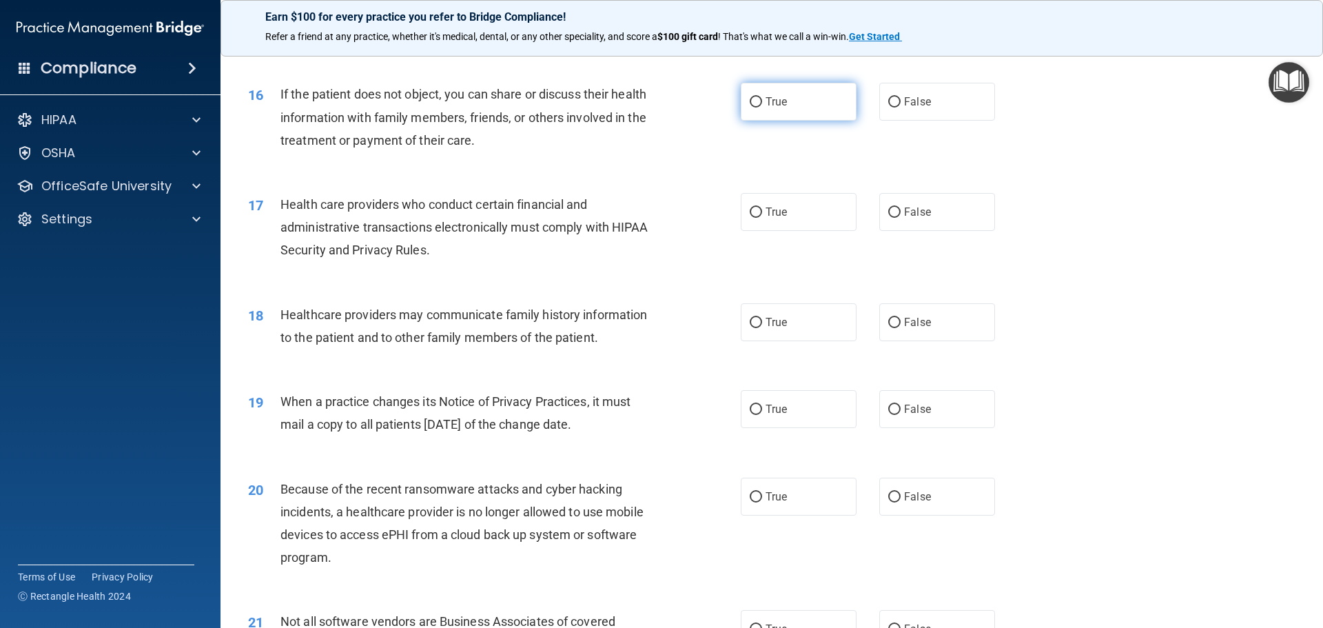
click at [769, 118] on label "True" at bounding box center [799, 102] width 116 height 38
click at [762, 108] on input "True" at bounding box center [756, 102] width 12 height 10
radio input "true"
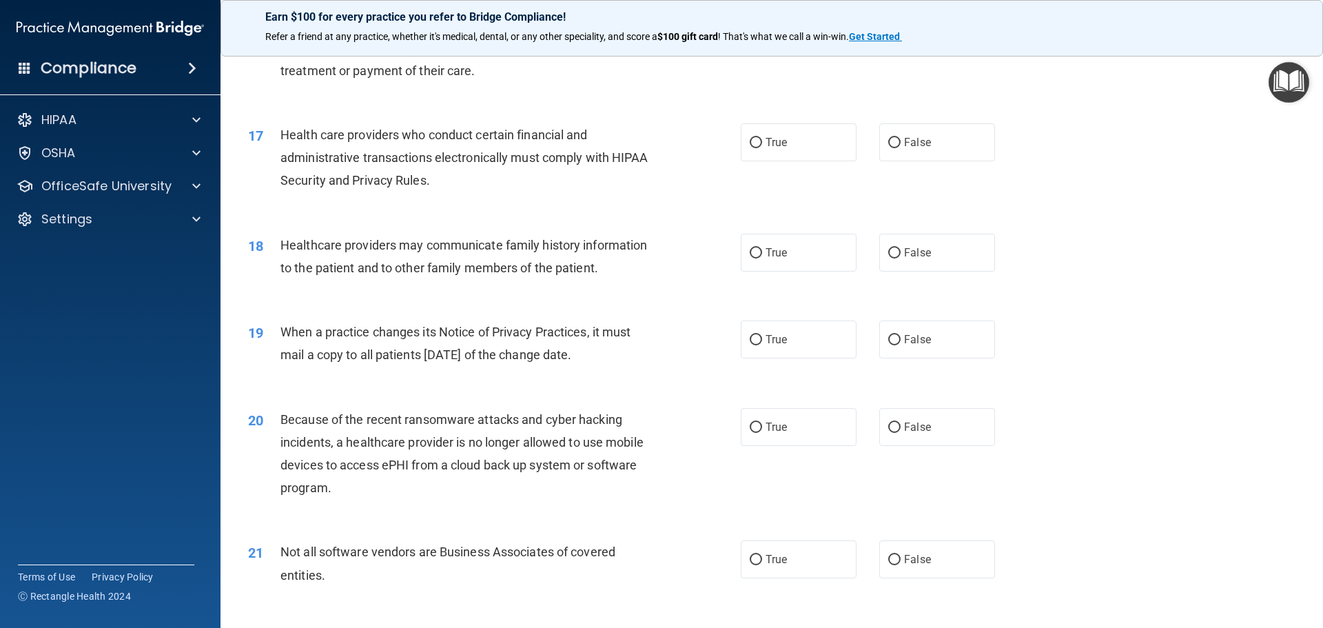
scroll to position [1723, 0]
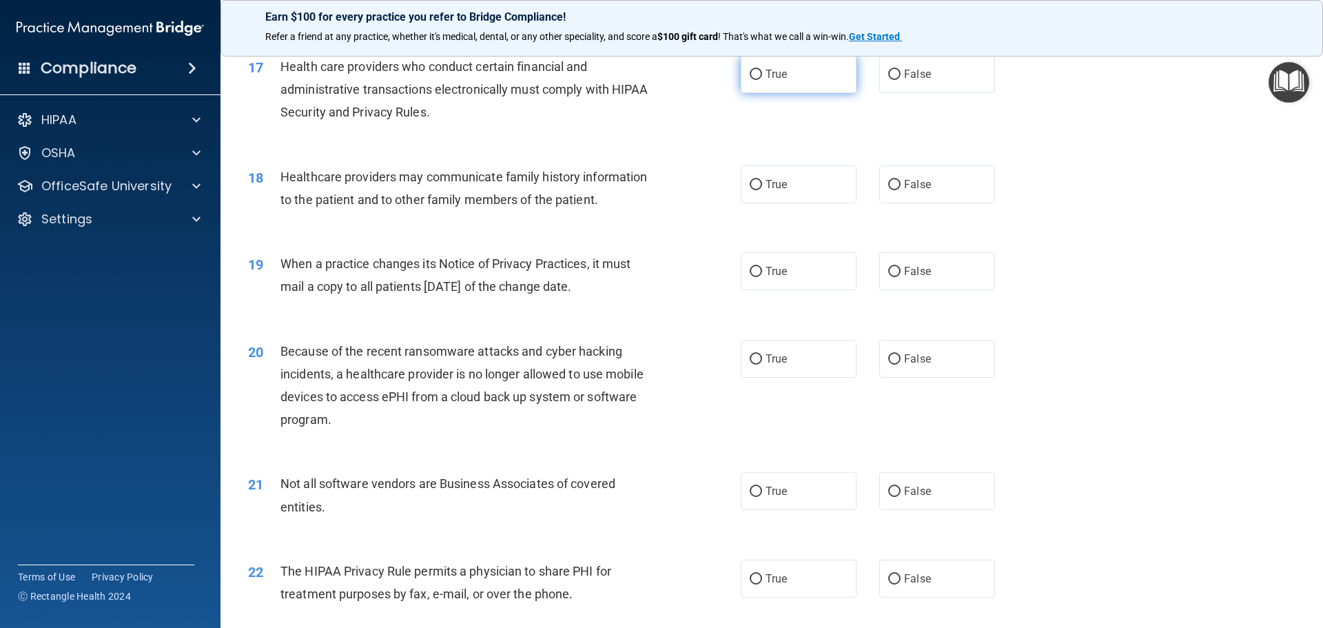
click at [790, 79] on label "True" at bounding box center [799, 74] width 116 height 38
click at [762, 79] on input "True" at bounding box center [756, 75] width 12 height 10
radio input "true"
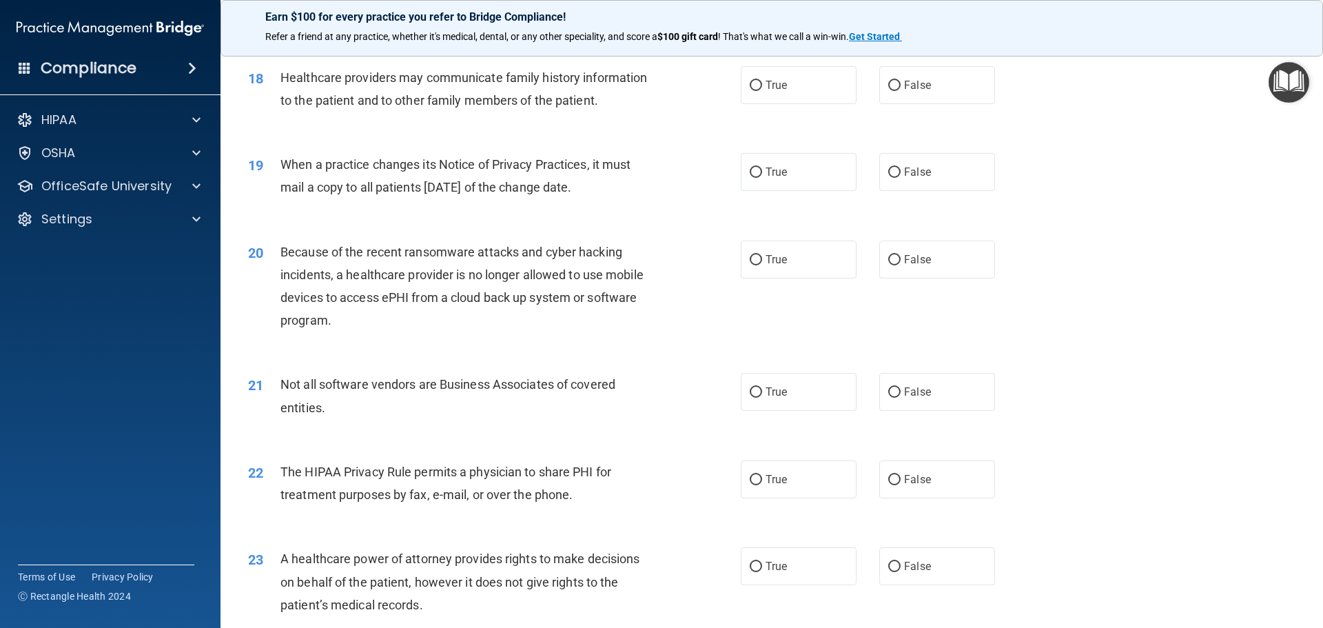
scroll to position [1792, 0]
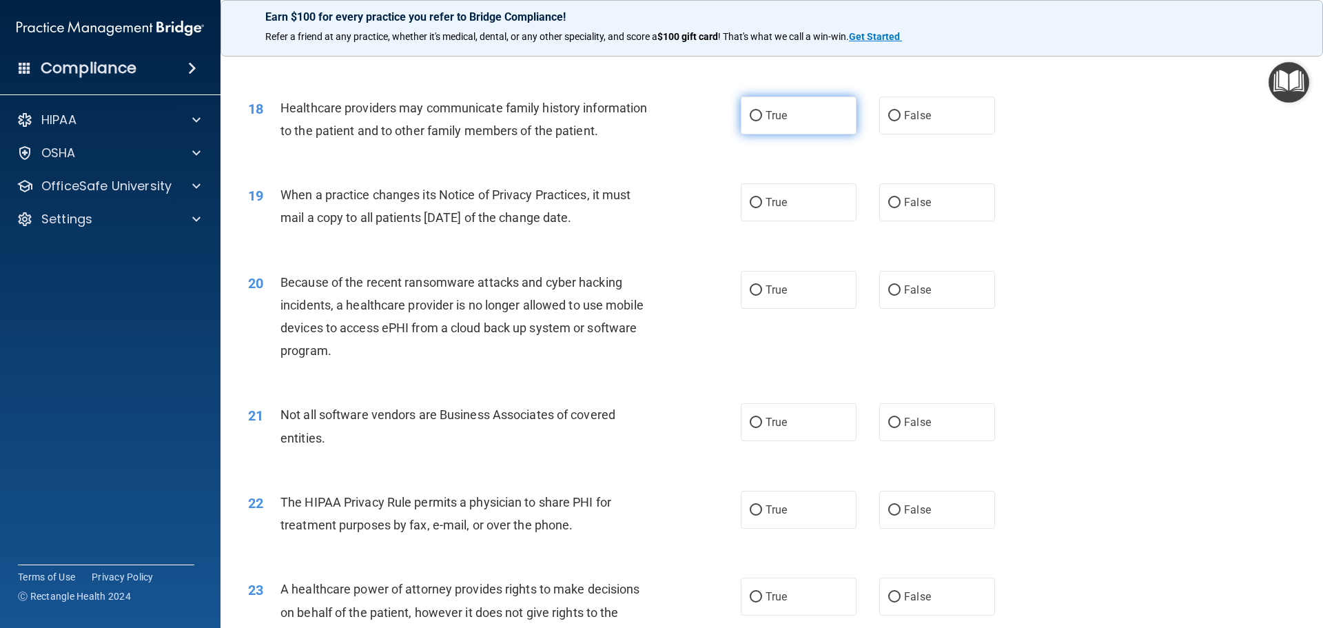
click at [776, 125] on label "True" at bounding box center [799, 116] width 116 height 38
click at [762, 121] on input "True" at bounding box center [756, 116] width 12 height 10
radio input "true"
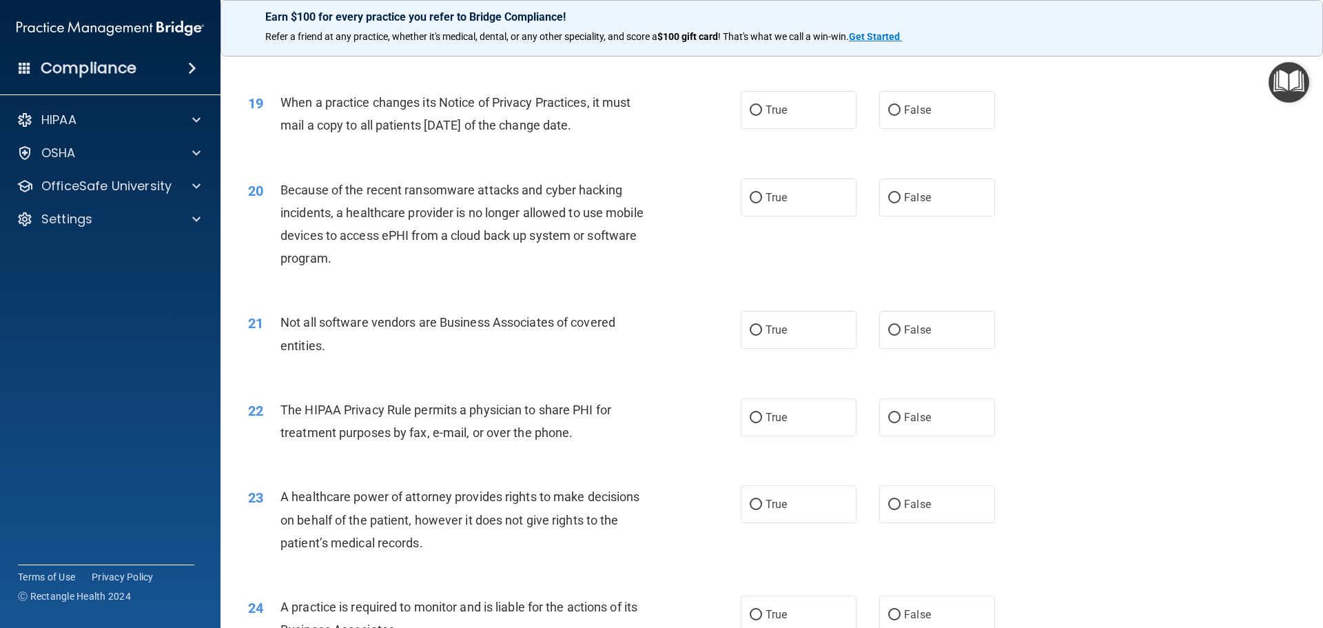
scroll to position [1896, 0]
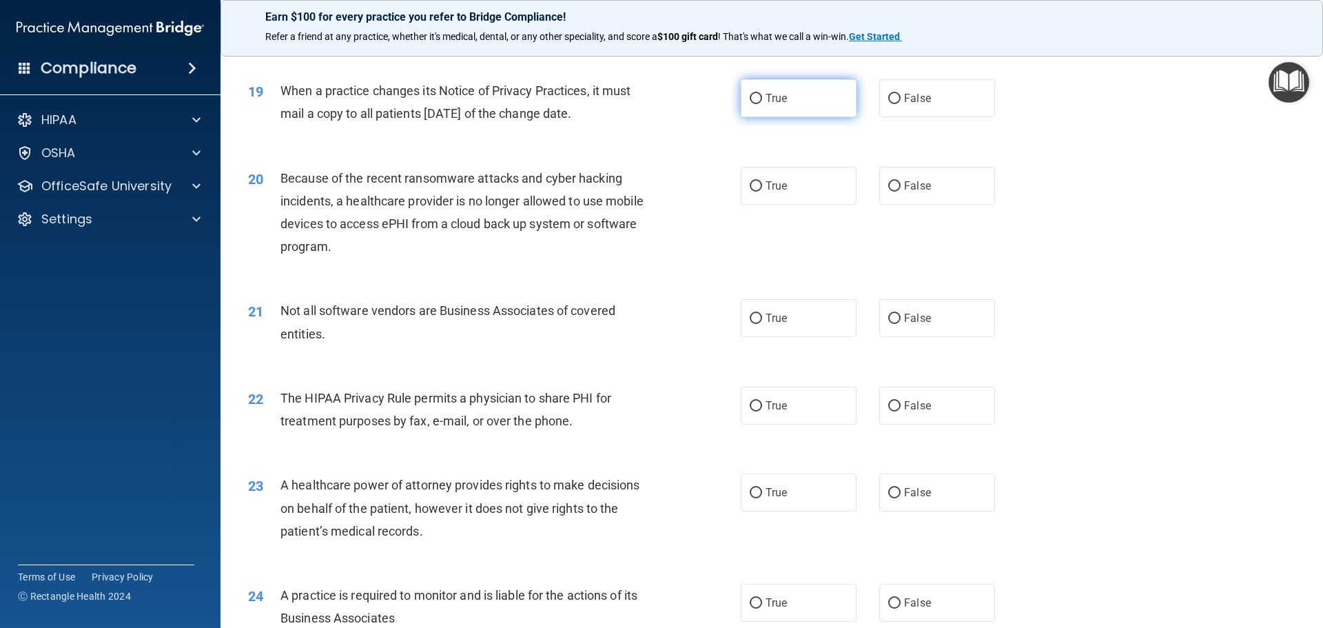
click at [785, 88] on label "True" at bounding box center [799, 98] width 116 height 38
click at [762, 94] on input "True" at bounding box center [756, 99] width 12 height 10
radio input "true"
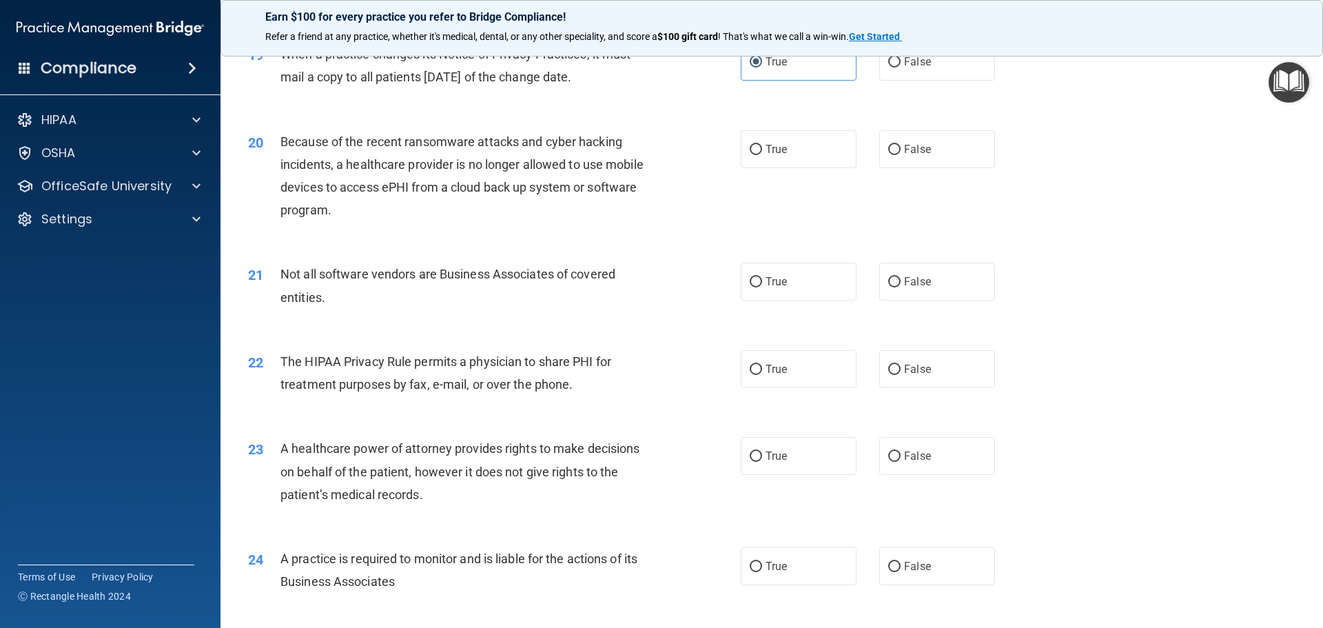
scroll to position [1965, 0]
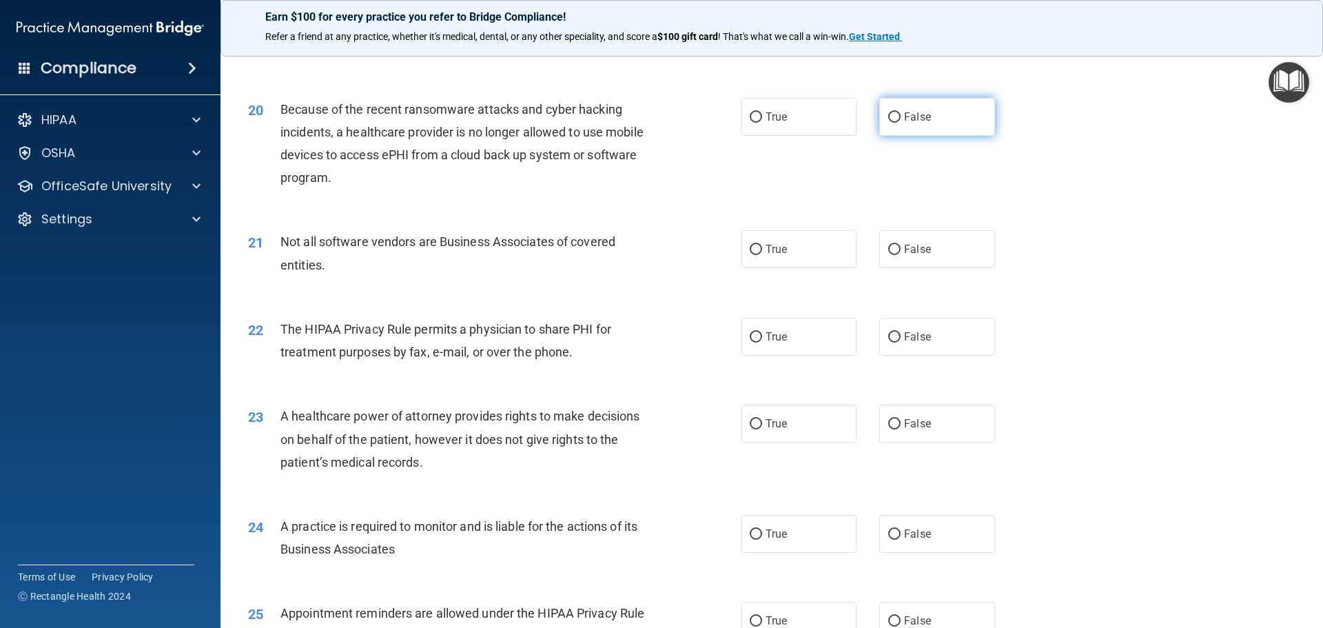
click at [908, 98] on label "False" at bounding box center [938, 117] width 116 height 38
click at [901, 112] on input "False" at bounding box center [895, 117] width 12 height 10
radio input "true"
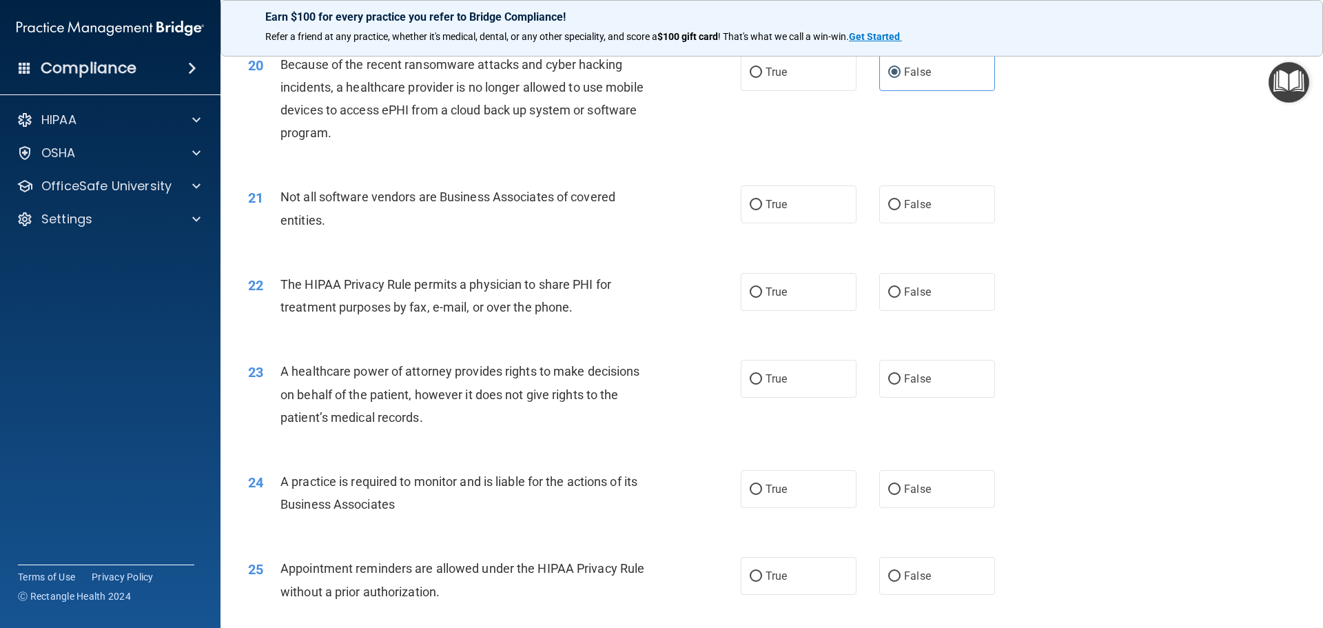
scroll to position [2034, 0]
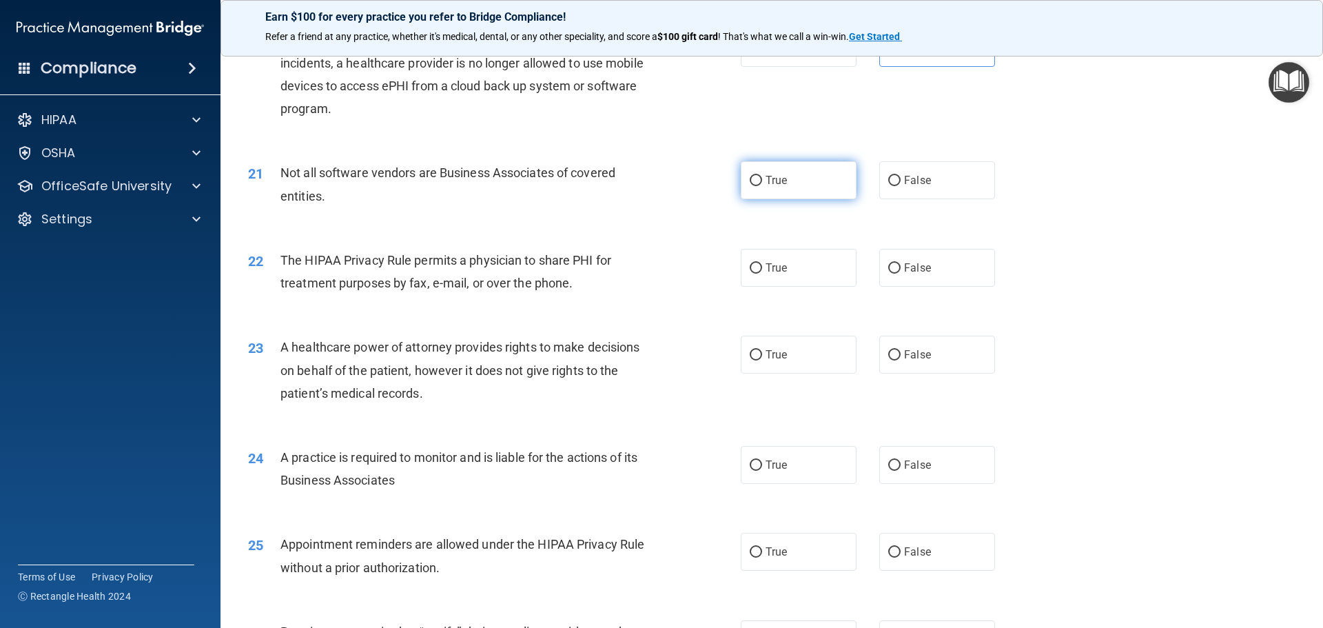
click at [819, 176] on label "True" at bounding box center [799, 180] width 116 height 38
click at [762, 176] on input "True" at bounding box center [756, 181] width 12 height 10
radio input "true"
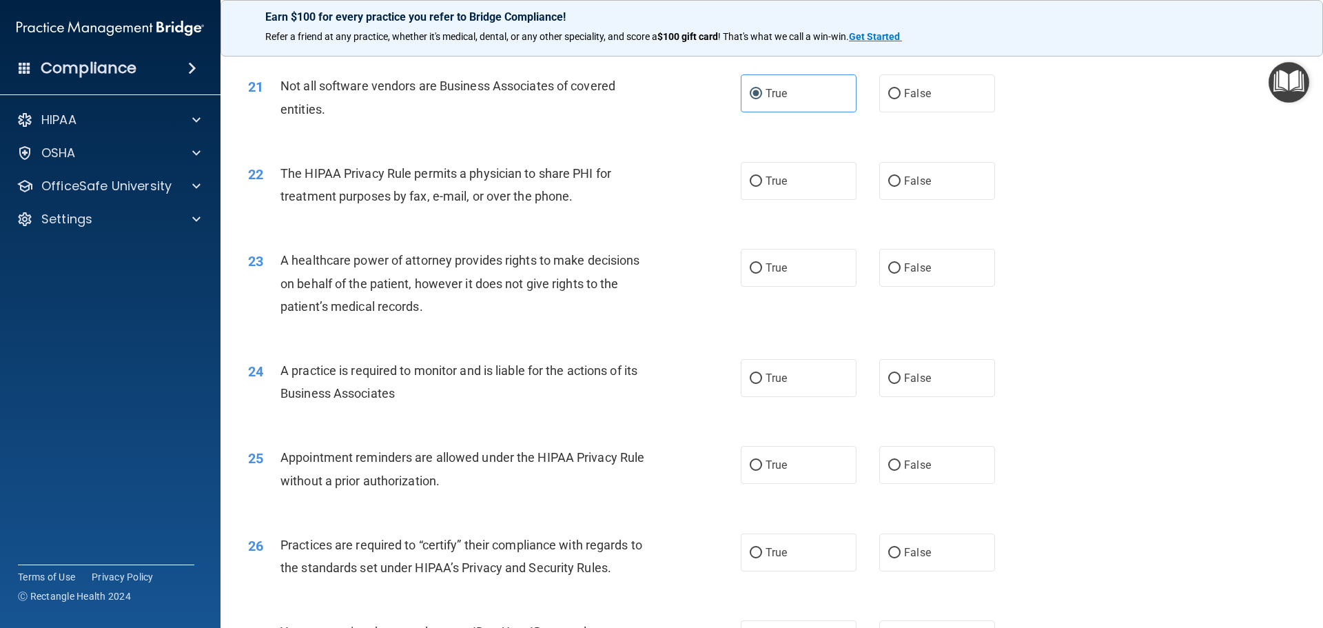
scroll to position [2172, 0]
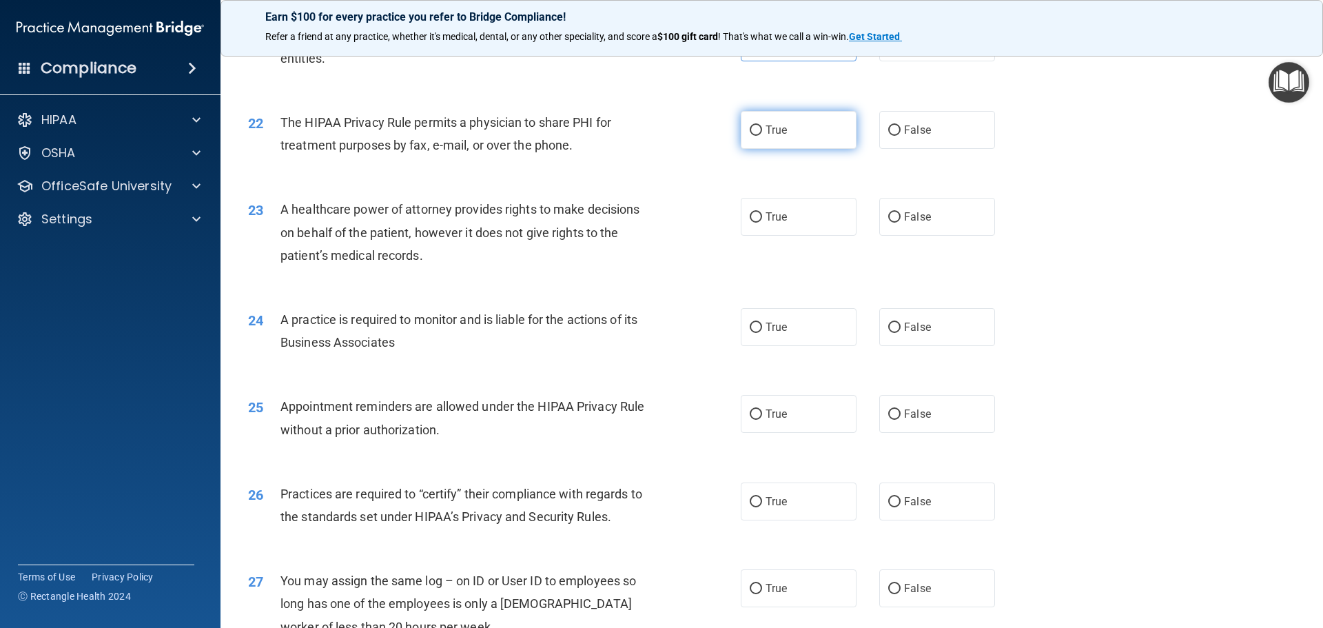
click at [813, 129] on label "True" at bounding box center [799, 130] width 116 height 38
click at [762, 129] on input "True" at bounding box center [756, 130] width 12 height 10
radio input "true"
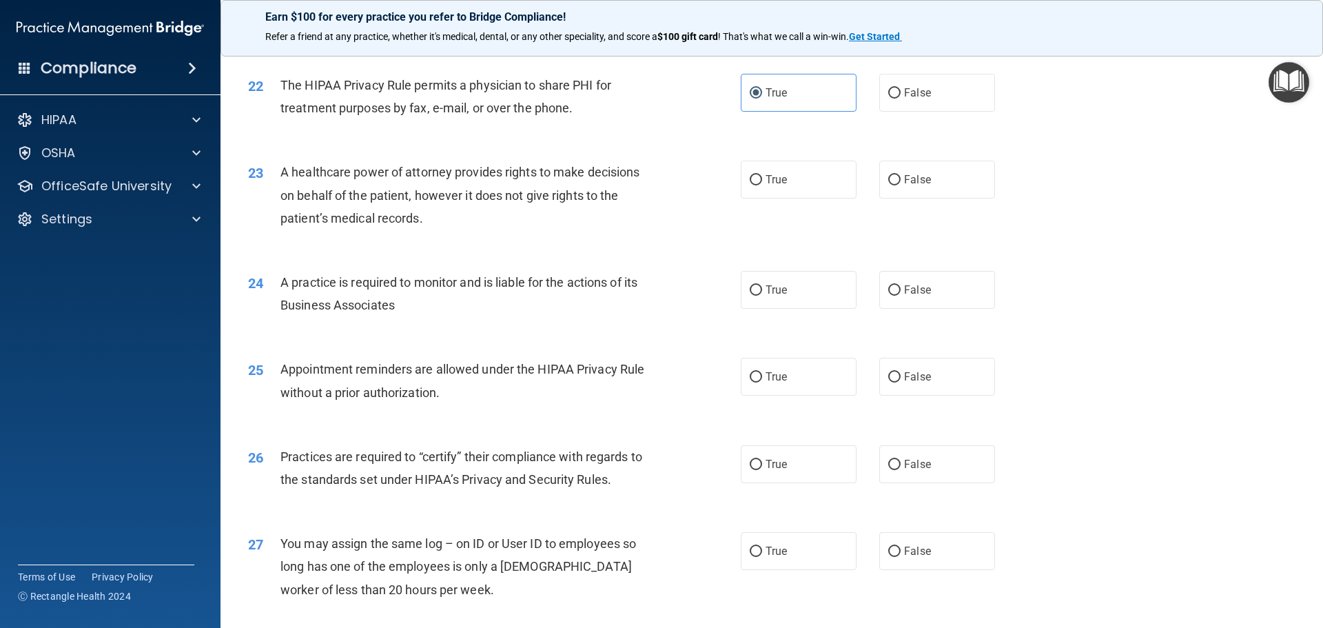
scroll to position [2241, 0]
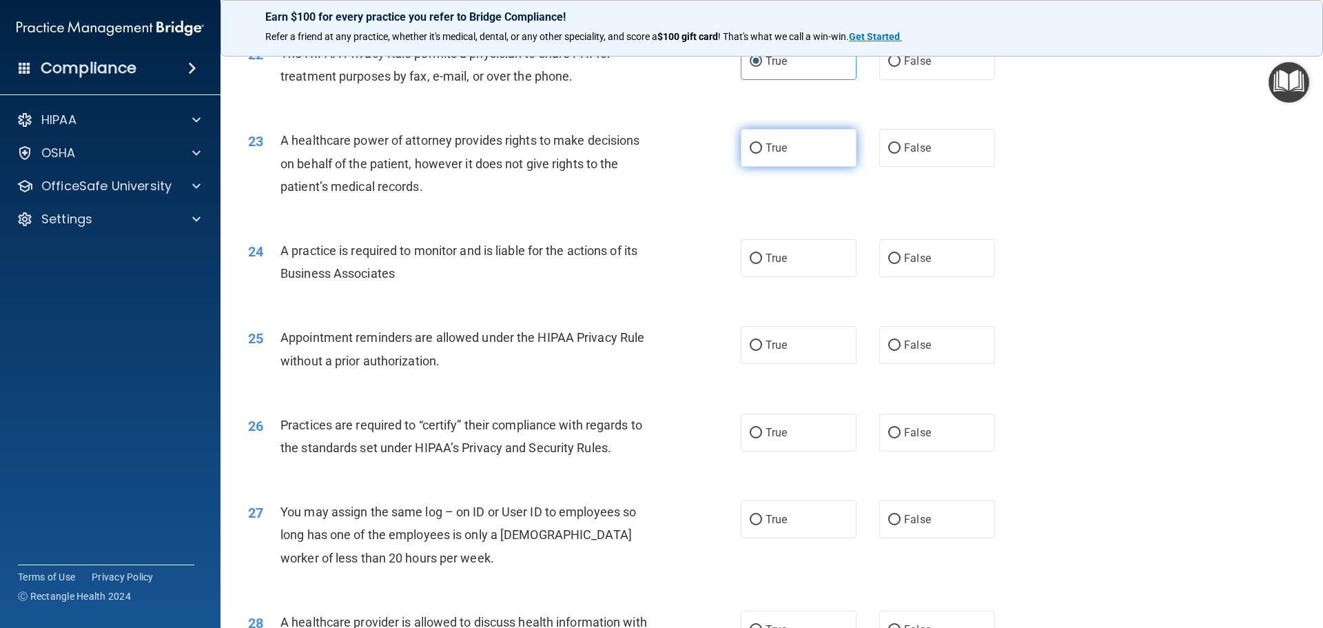
click at [754, 161] on label "True" at bounding box center [799, 148] width 116 height 38
click at [754, 154] on input "True" at bounding box center [756, 148] width 12 height 10
radio input "true"
drag, startPoint x: 897, startPoint y: 150, endPoint x: 891, endPoint y: 150, distance: 6.9
click at [897, 150] on label "False" at bounding box center [938, 148] width 116 height 38
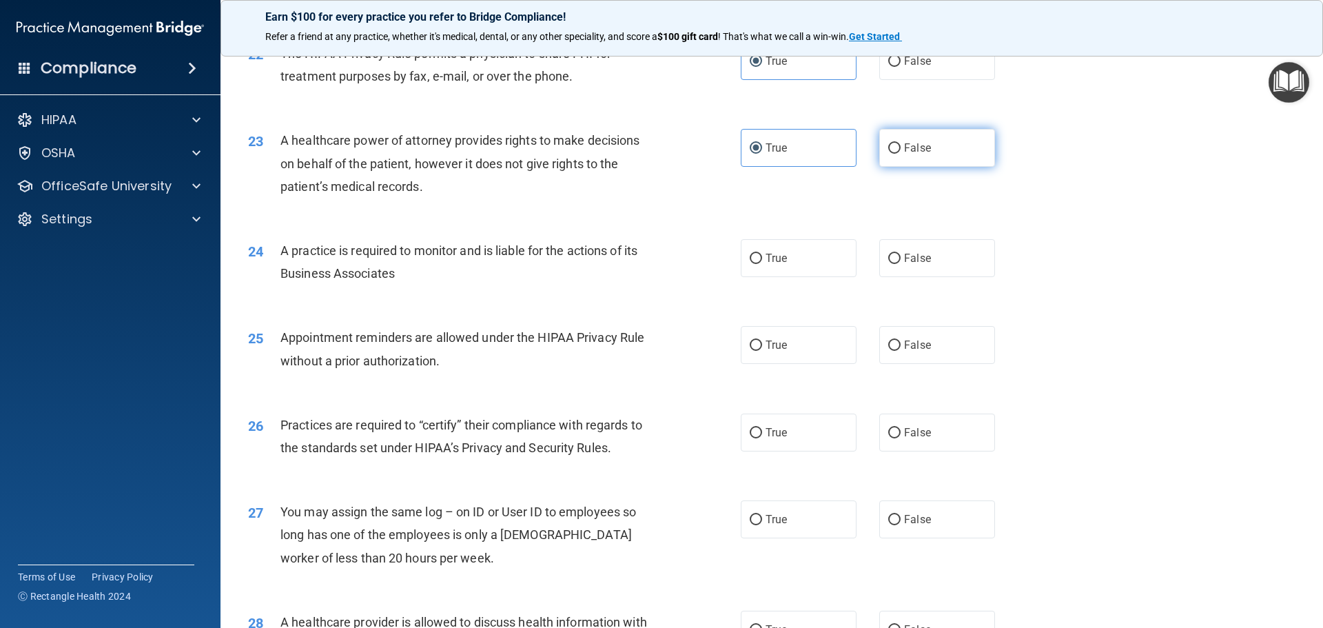
click at [897, 150] on input "False" at bounding box center [895, 148] width 12 height 10
radio input "true"
radio input "false"
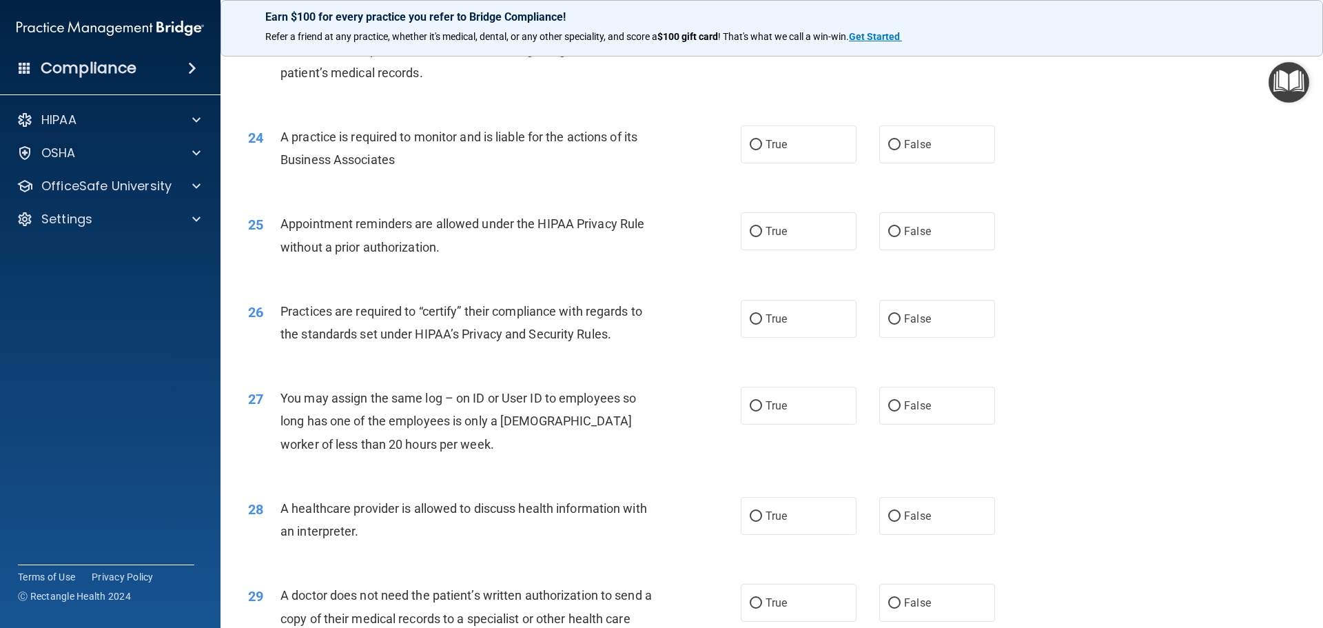
scroll to position [2379, 0]
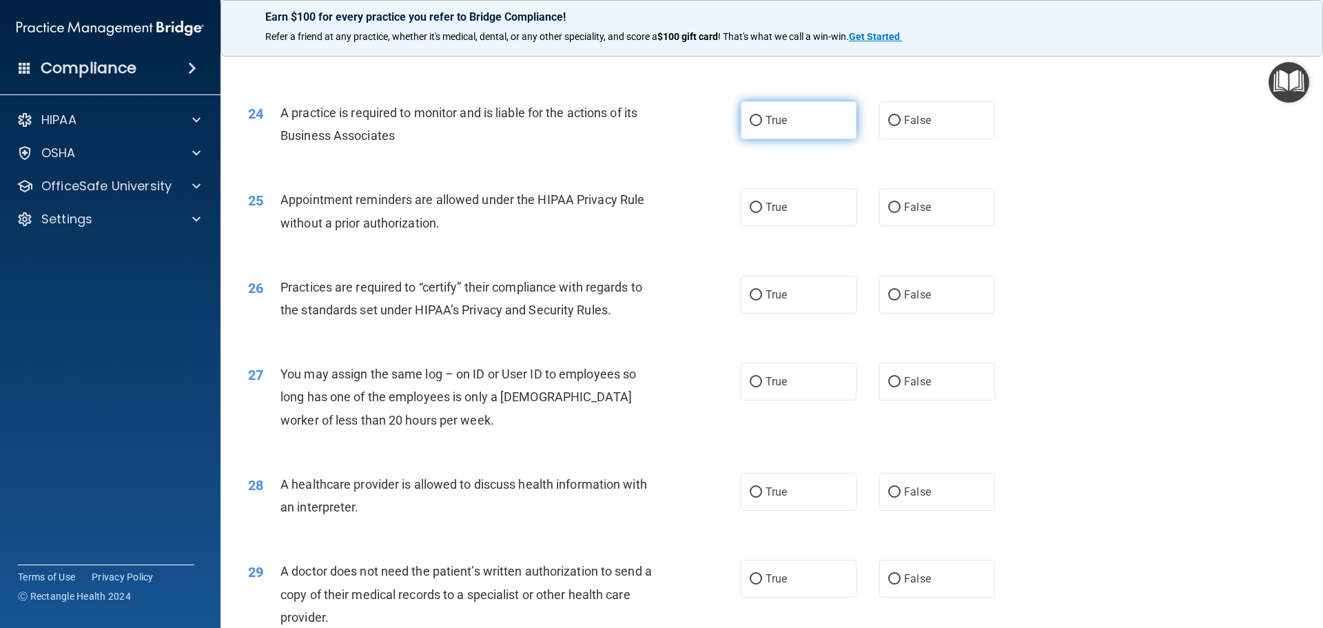
click at [786, 125] on label "True" at bounding box center [799, 120] width 116 height 38
click at [762, 125] on input "True" at bounding box center [756, 121] width 12 height 10
radio input "true"
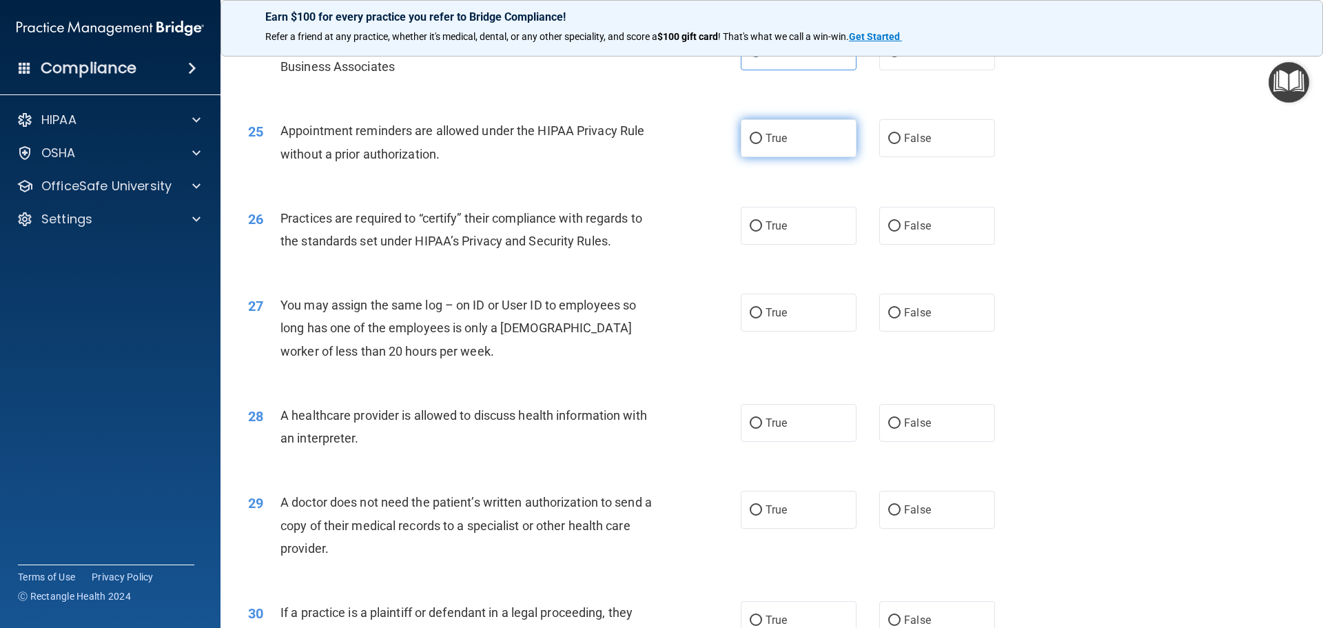
click at [769, 144] on span "True" at bounding box center [776, 138] width 21 height 13
click at [762, 144] on input "True" at bounding box center [756, 139] width 12 height 10
radio input "true"
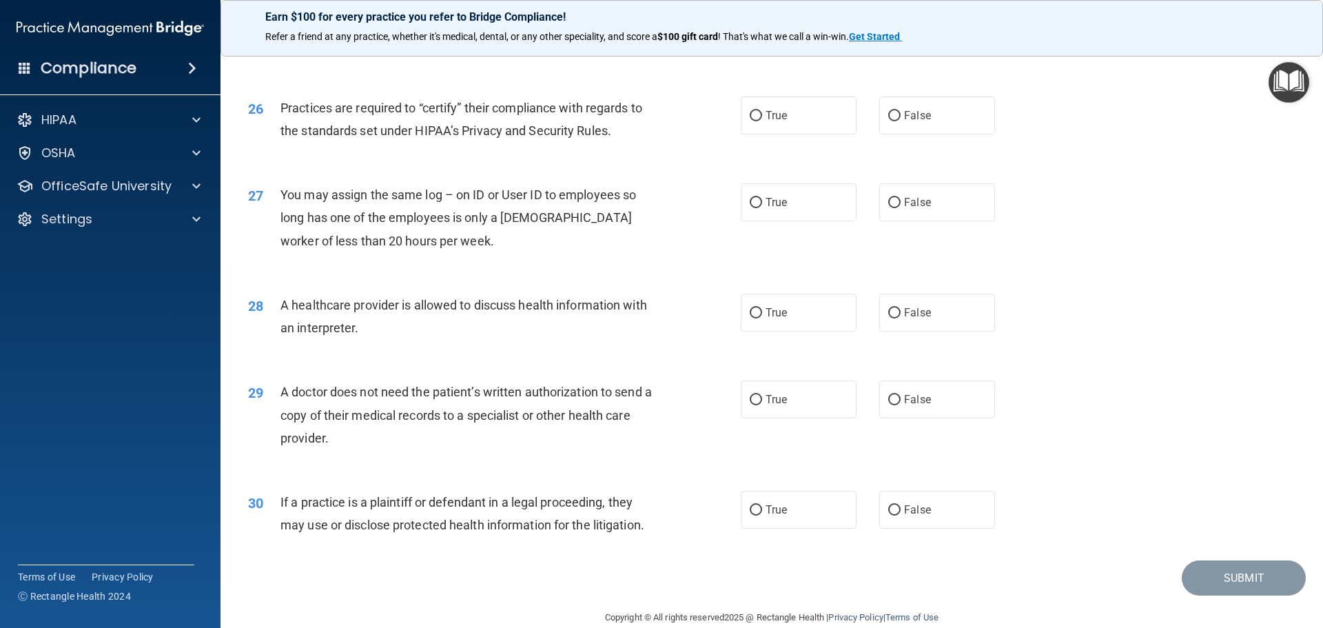
scroll to position [2581, 0]
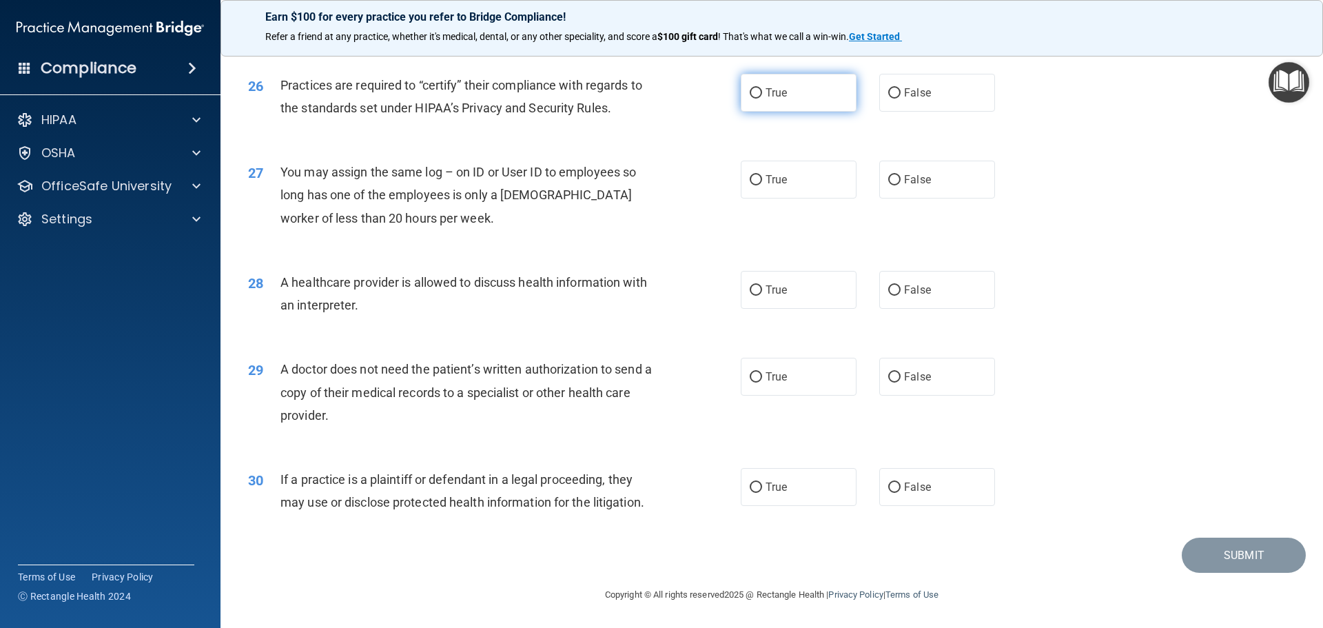
click at [796, 87] on label "True" at bounding box center [799, 93] width 116 height 38
click at [762, 88] on input "True" at bounding box center [756, 93] width 12 height 10
radio input "true"
click at [892, 199] on label "False" at bounding box center [938, 180] width 116 height 38
click at [892, 185] on input "False" at bounding box center [895, 180] width 12 height 10
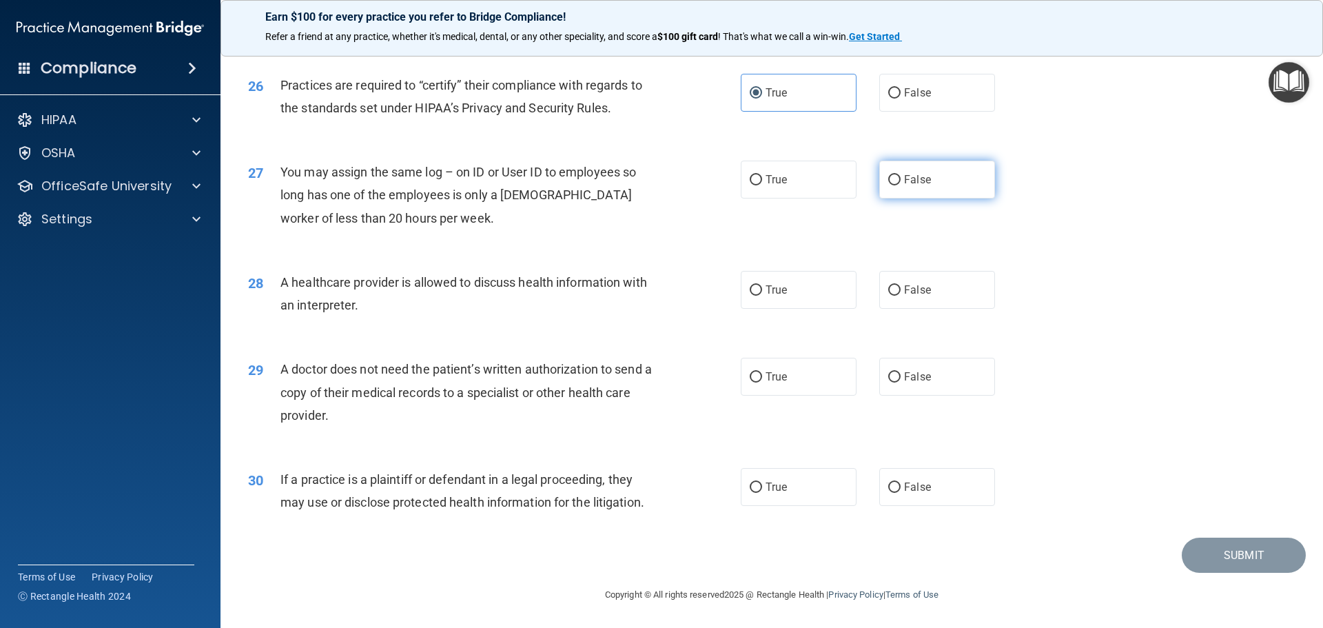
radio input "true"
click at [749, 307] on label "True" at bounding box center [799, 290] width 116 height 38
click at [750, 296] on input "True" at bounding box center [756, 290] width 12 height 10
radio input "true"
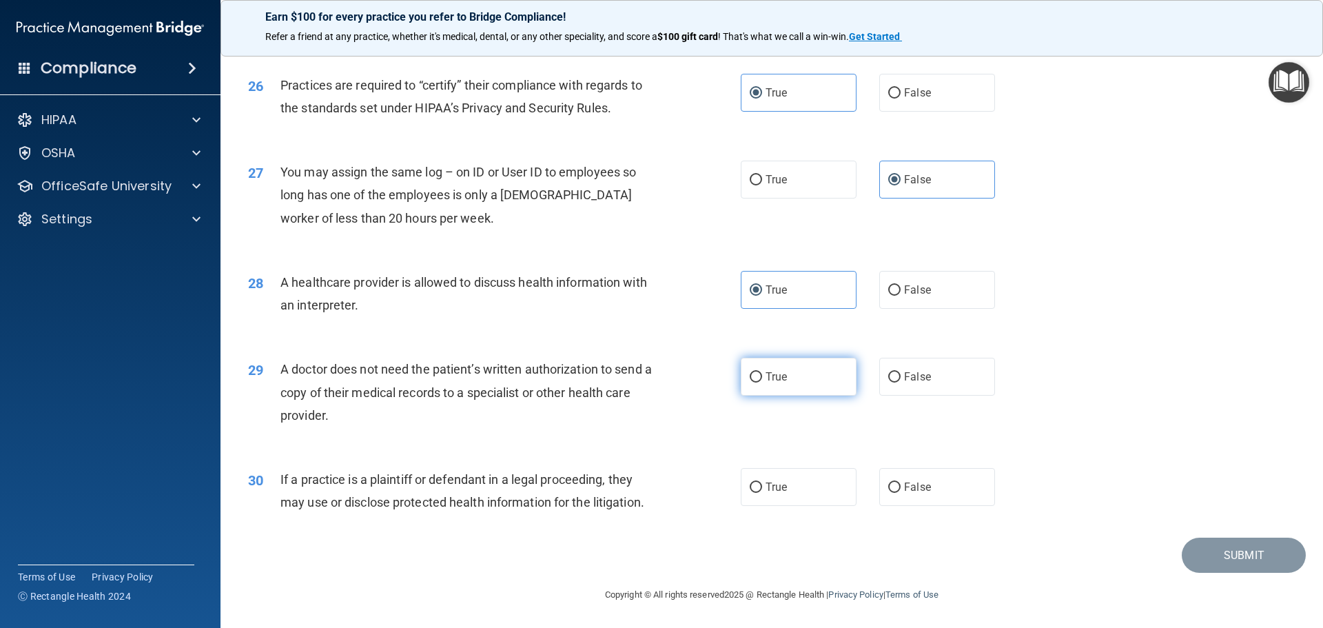
click at [771, 374] on span "True" at bounding box center [776, 376] width 21 height 13
click at [762, 374] on input "True" at bounding box center [756, 377] width 12 height 10
radio input "true"
click at [760, 482] on label "True" at bounding box center [799, 487] width 116 height 38
click at [760, 483] on input "True" at bounding box center [756, 488] width 12 height 10
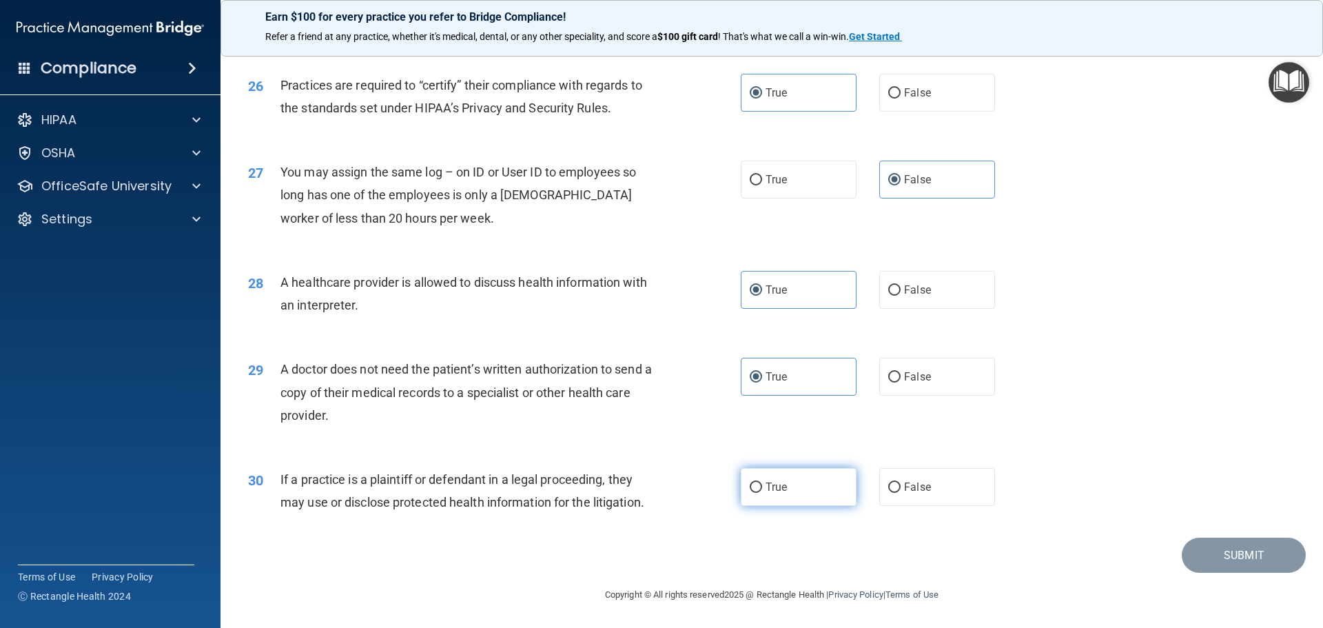
radio input "true"
click at [1210, 554] on button "Submit" at bounding box center [1244, 555] width 124 height 35
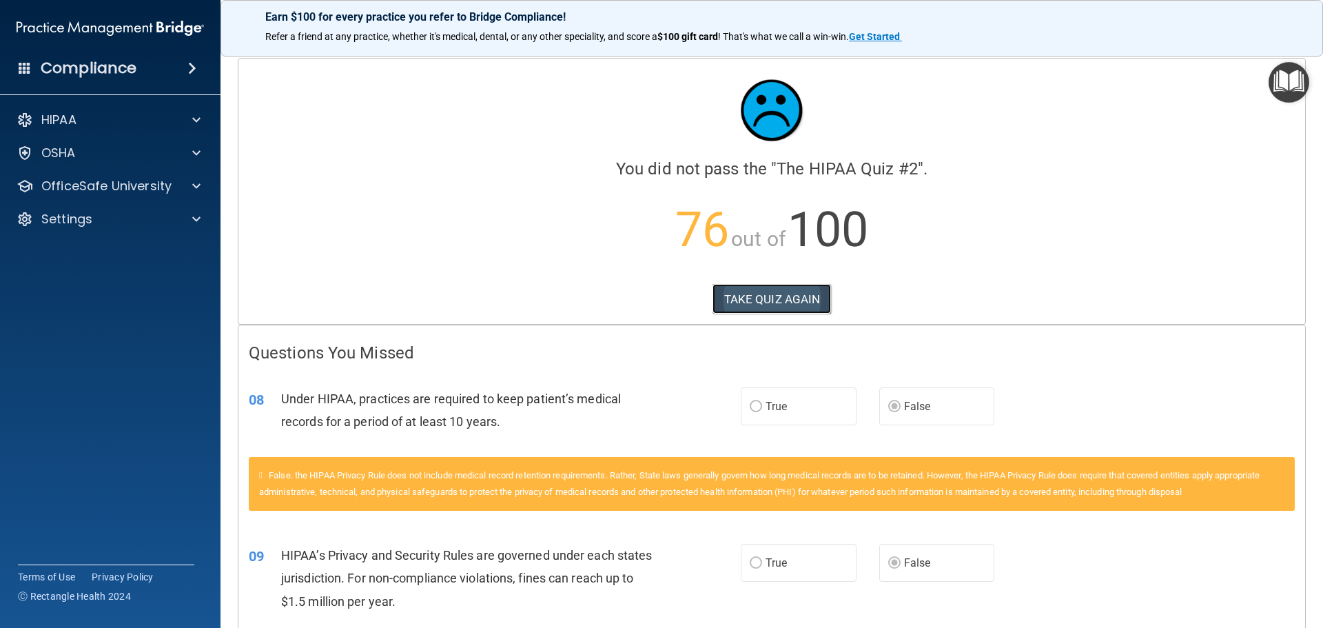
click at [738, 297] on button "TAKE QUIZ AGAIN" at bounding box center [772, 299] width 119 height 30
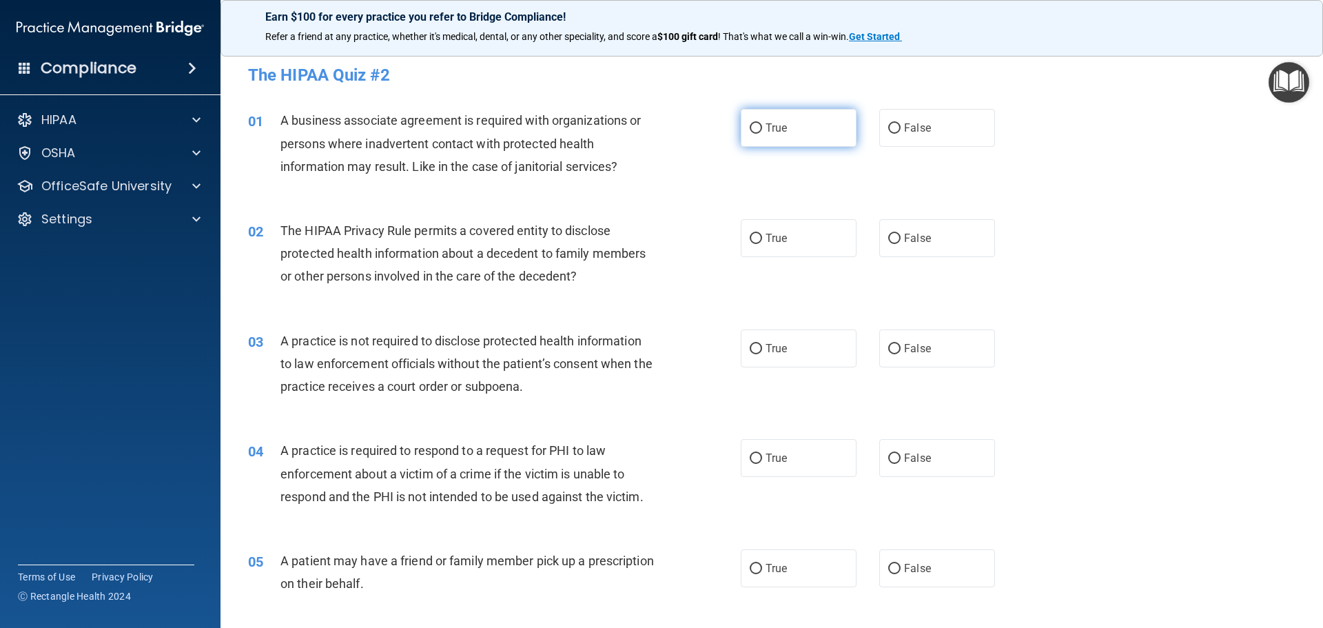
click at [830, 133] on label "True" at bounding box center [799, 128] width 116 height 38
click at [762, 133] on input "True" at bounding box center [756, 128] width 12 height 10
radio input "true"
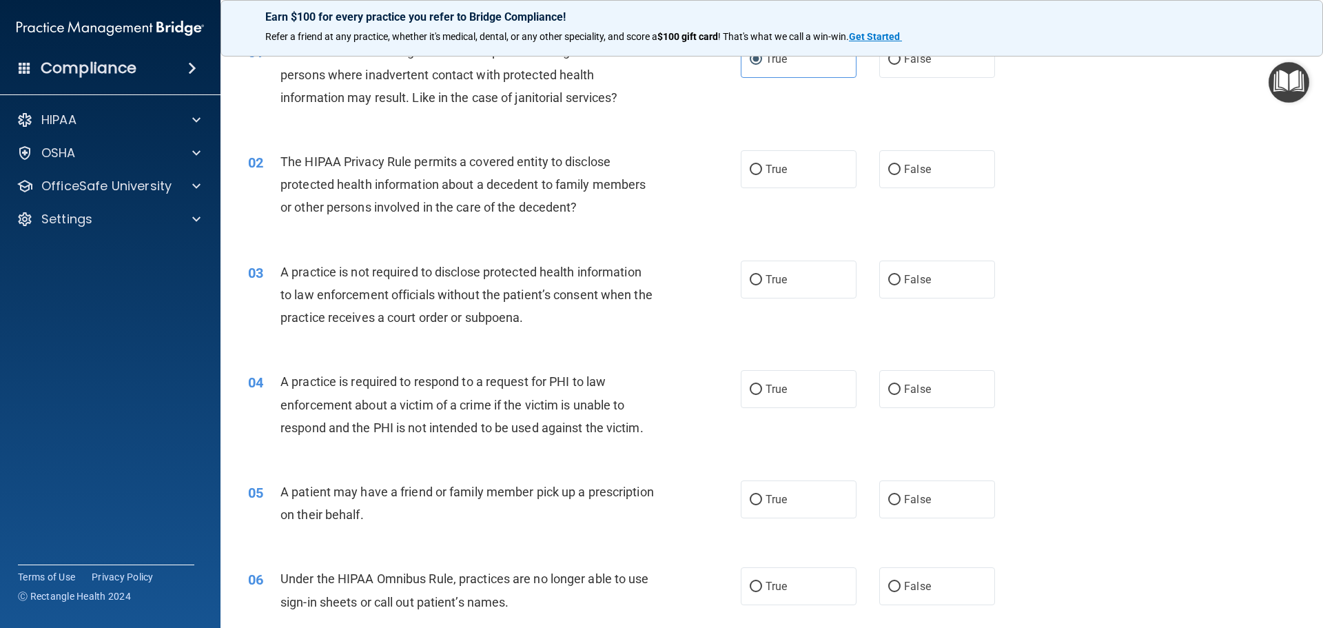
scroll to position [138, 0]
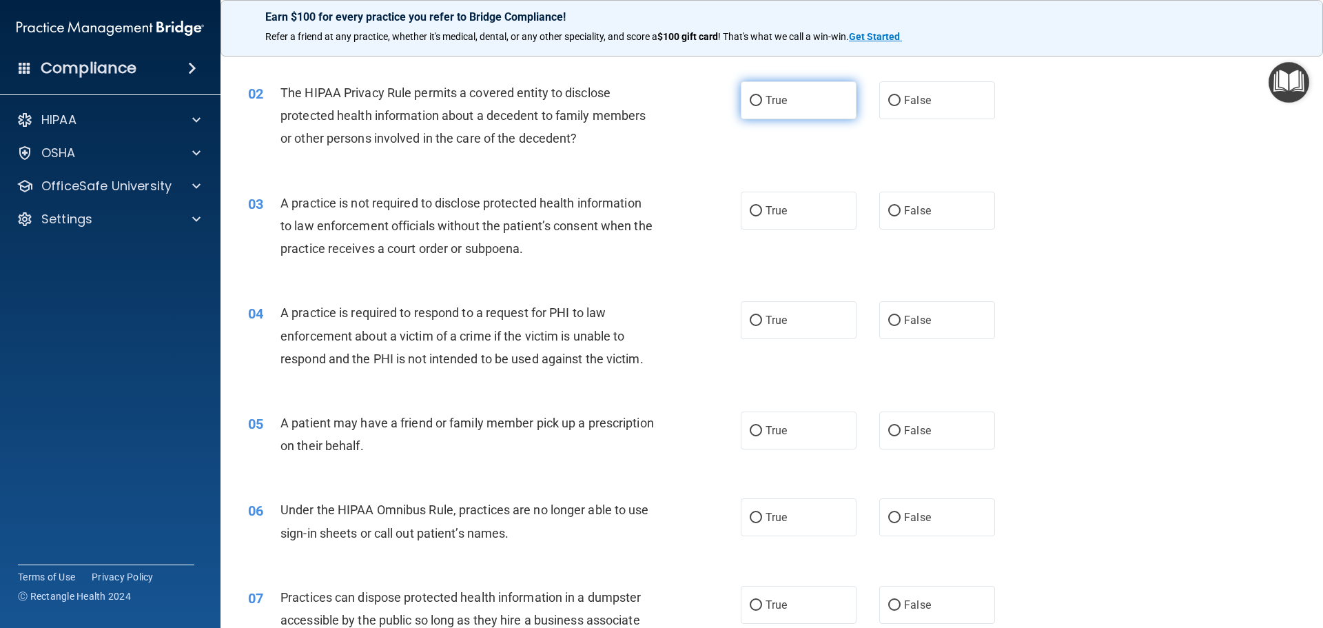
drag, startPoint x: 804, startPoint y: 103, endPoint x: 796, endPoint y: 105, distance: 8.5
click at [805, 103] on label "True" at bounding box center [799, 100] width 116 height 38
click at [762, 103] on input "True" at bounding box center [756, 101] width 12 height 10
radio input "true"
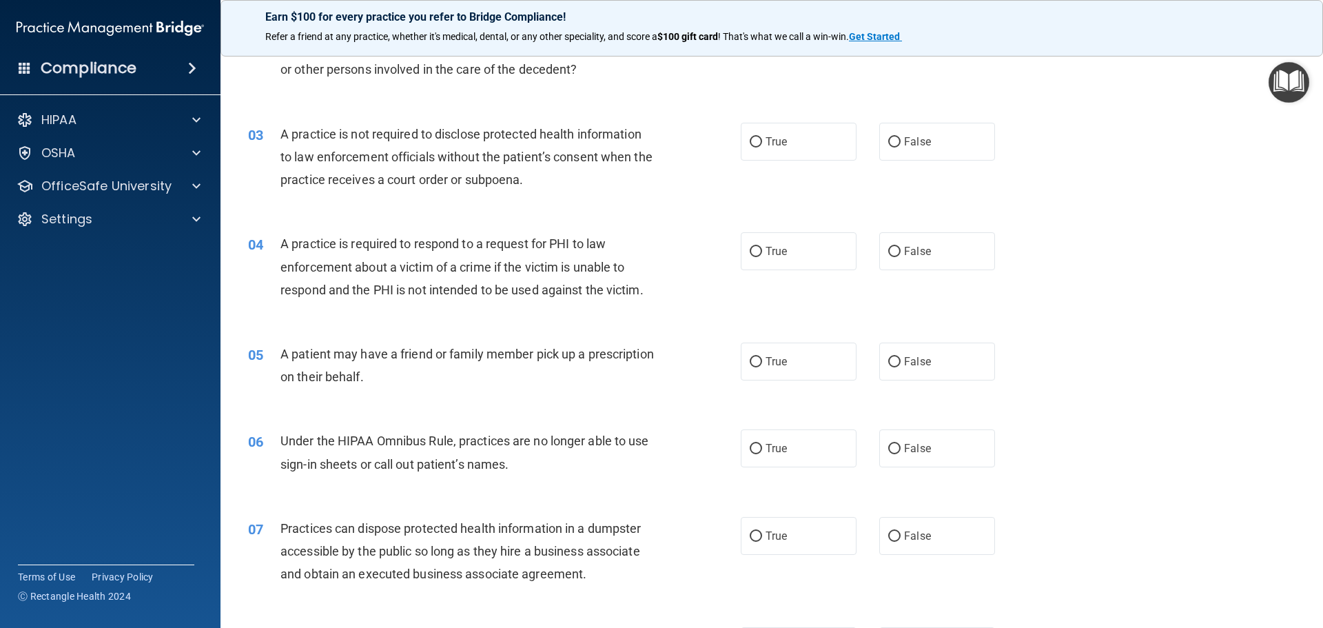
scroll to position [276, 0]
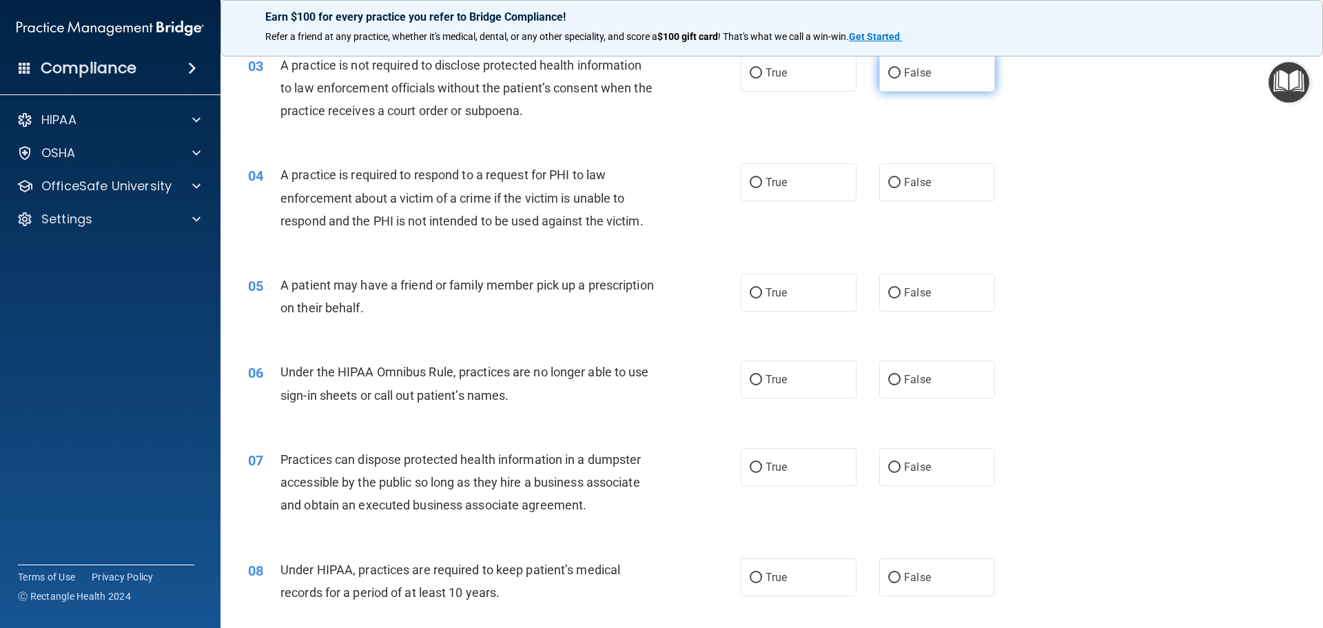
click at [898, 79] on label "False" at bounding box center [938, 73] width 116 height 38
click at [898, 79] on input "False" at bounding box center [895, 73] width 12 height 10
radio input "true"
click at [758, 184] on label "True" at bounding box center [799, 182] width 116 height 38
click at [758, 184] on input "True" at bounding box center [756, 183] width 12 height 10
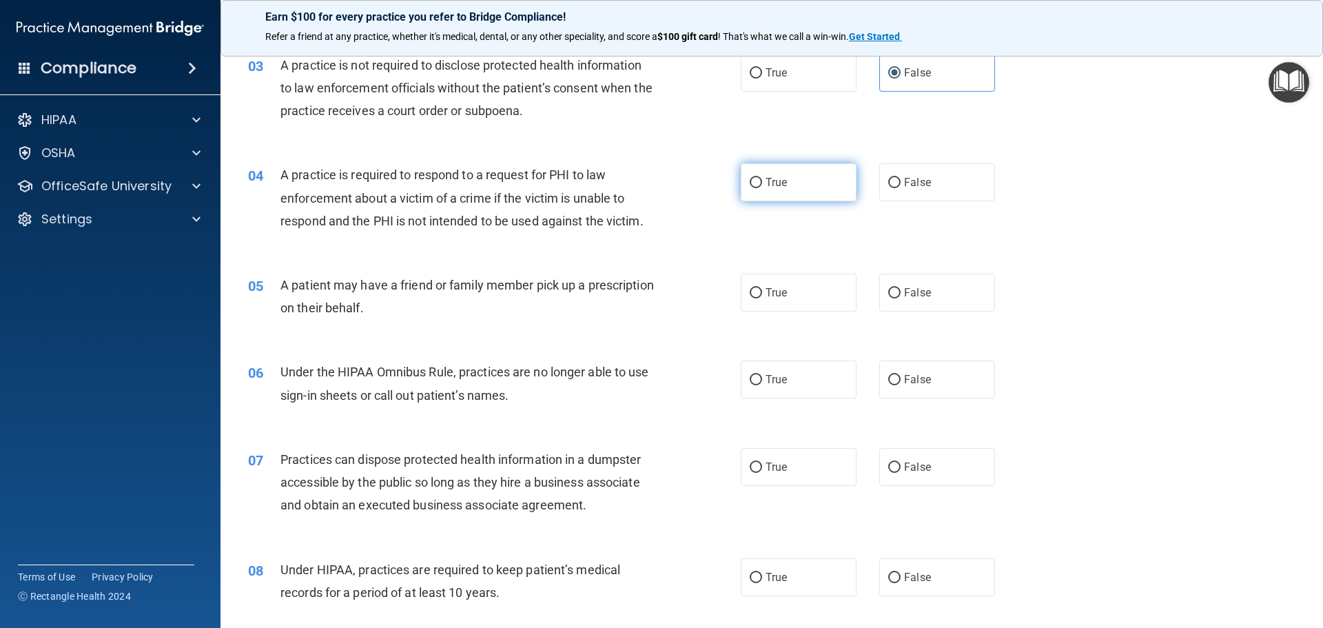
radio input "true"
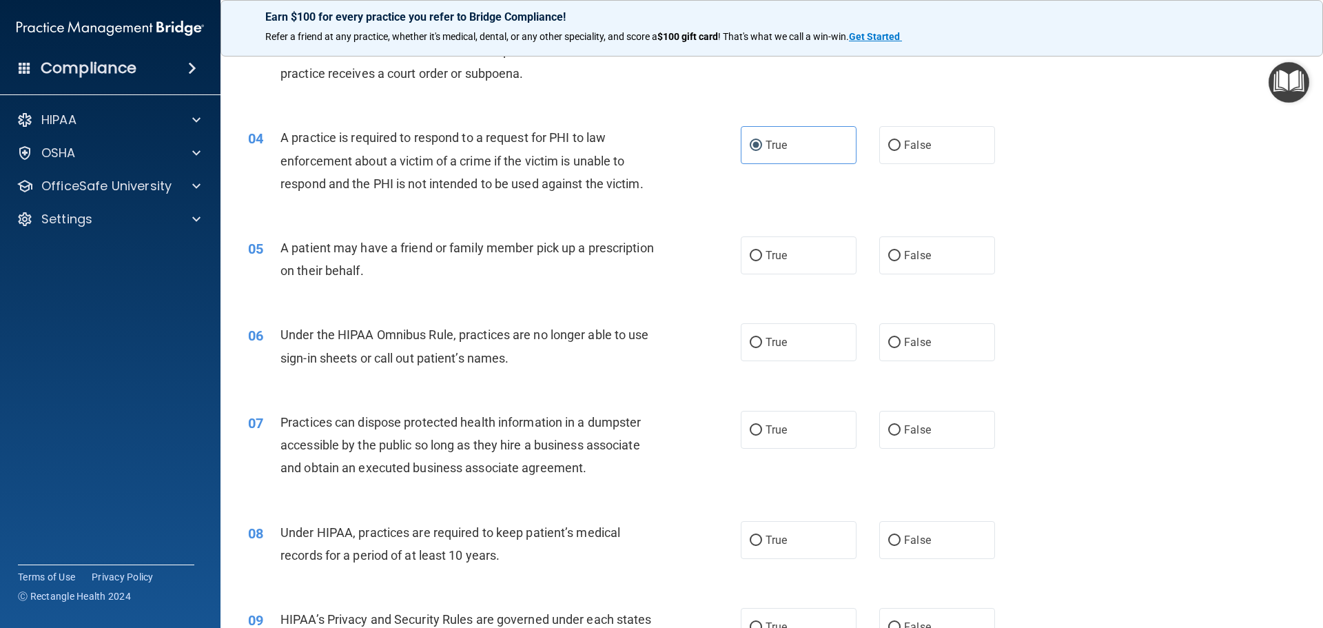
scroll to position [345, 0]
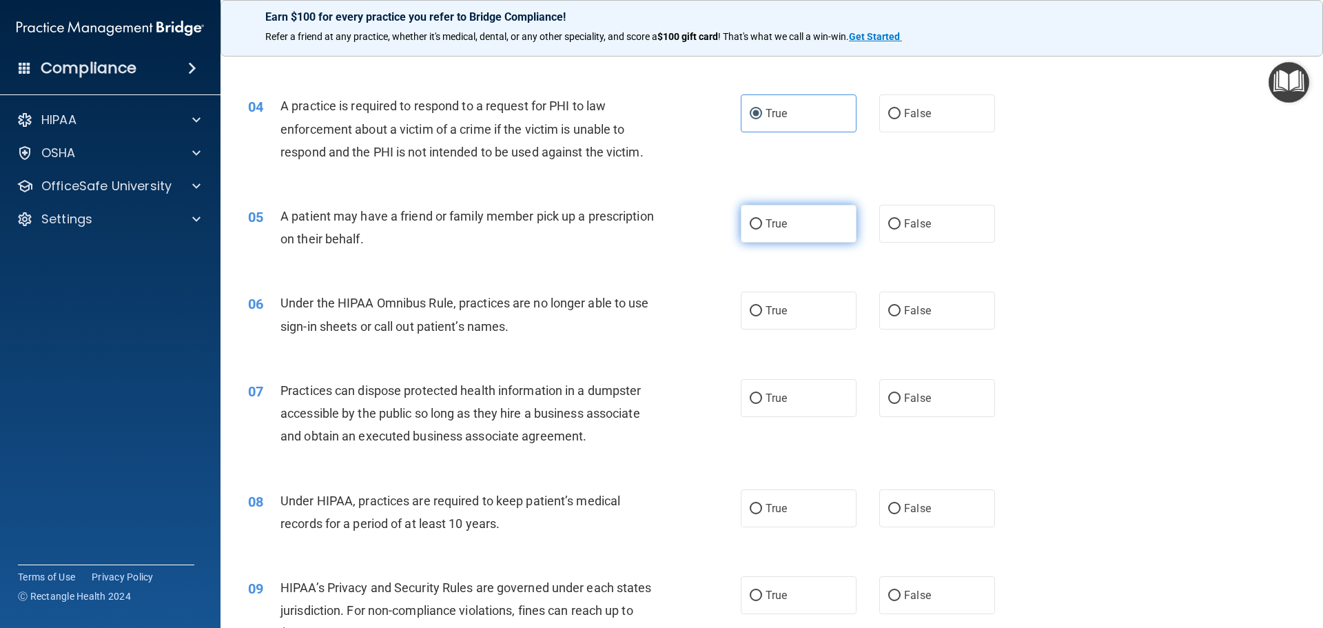
click at [812, 242] on label "True" at bounding box center [799, 224] width 116 height 38
click at [762, 230] on input "True" at bounding box center [756, 224] width 12 height 10
radio input "true"
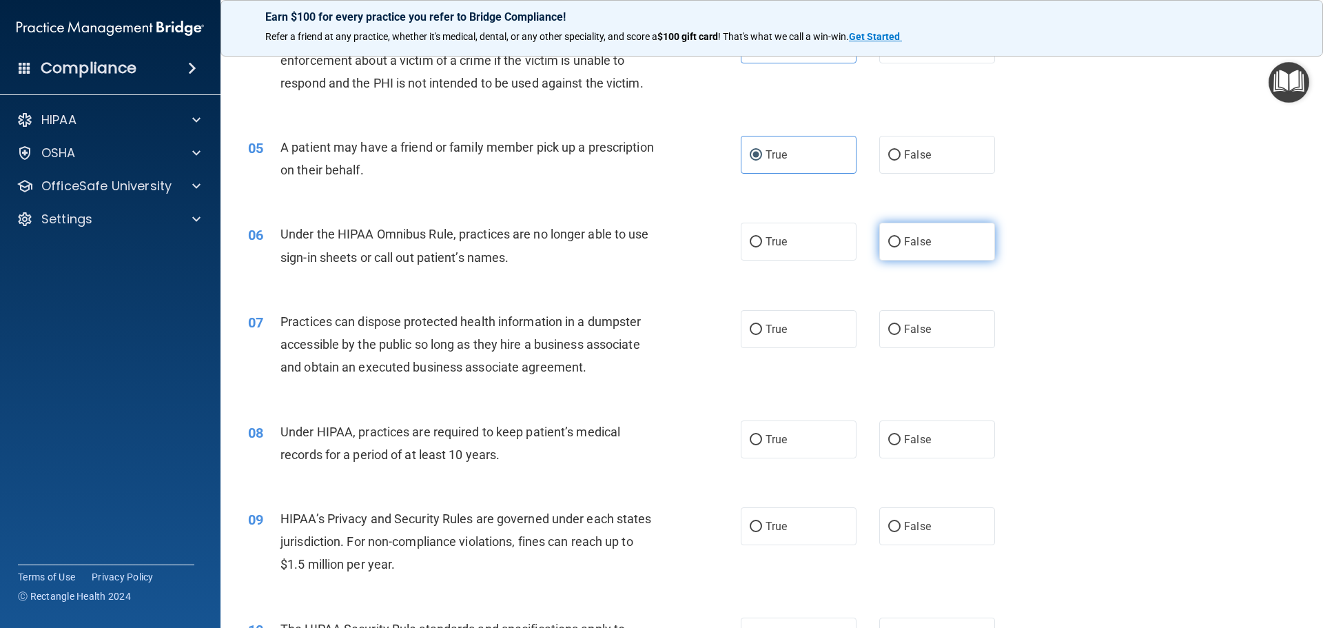
click at [895, 247] on label "False" at bounding box center [938, 242] width 116 height 38
click at [895, 247] on input "False" at bounding box center [895, 242] width 12 height 10
radio input "true"
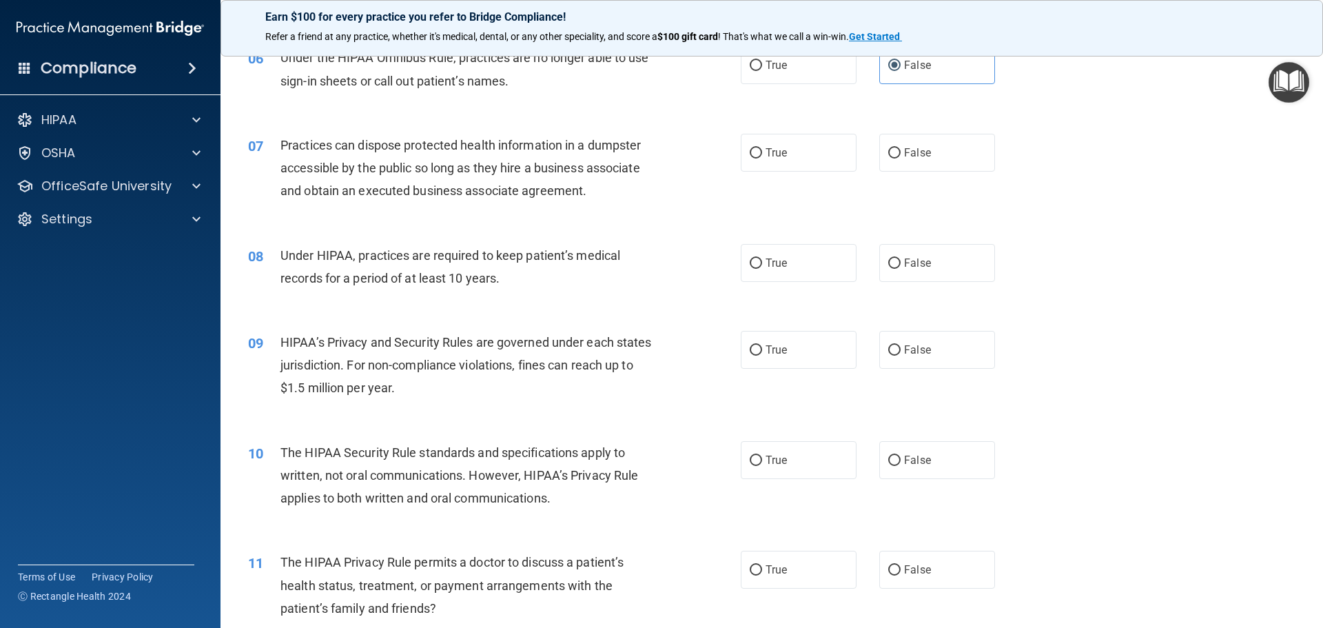
scroll to position [620, 0]
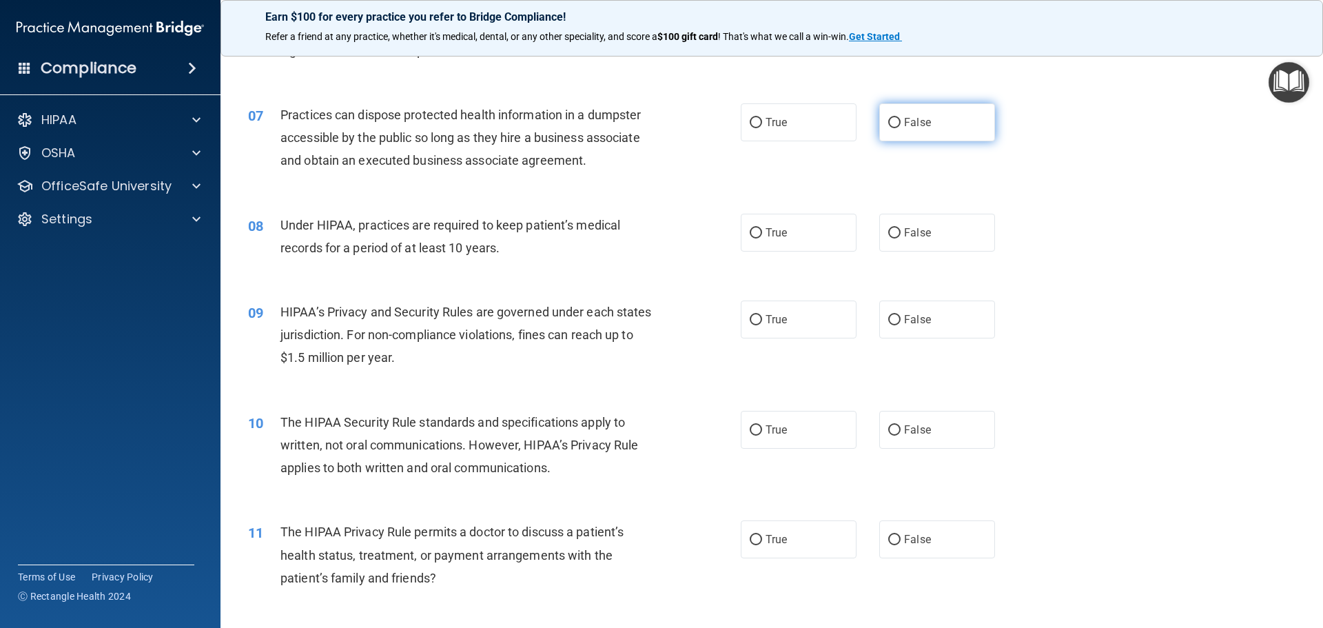
click at [942, 137] on label "False" at bounding box center [938, 122] width 116 height 38
click at [901, 128] on input "False" at bounding box center [895, 123] width 12 height 10
radio input "true"
click at [964, 225] on label "False" at bounding box center [938, 233] width 116 height 38
click at [901, 228] on input "False" at bounding box center [895, 233] width 12 height 10
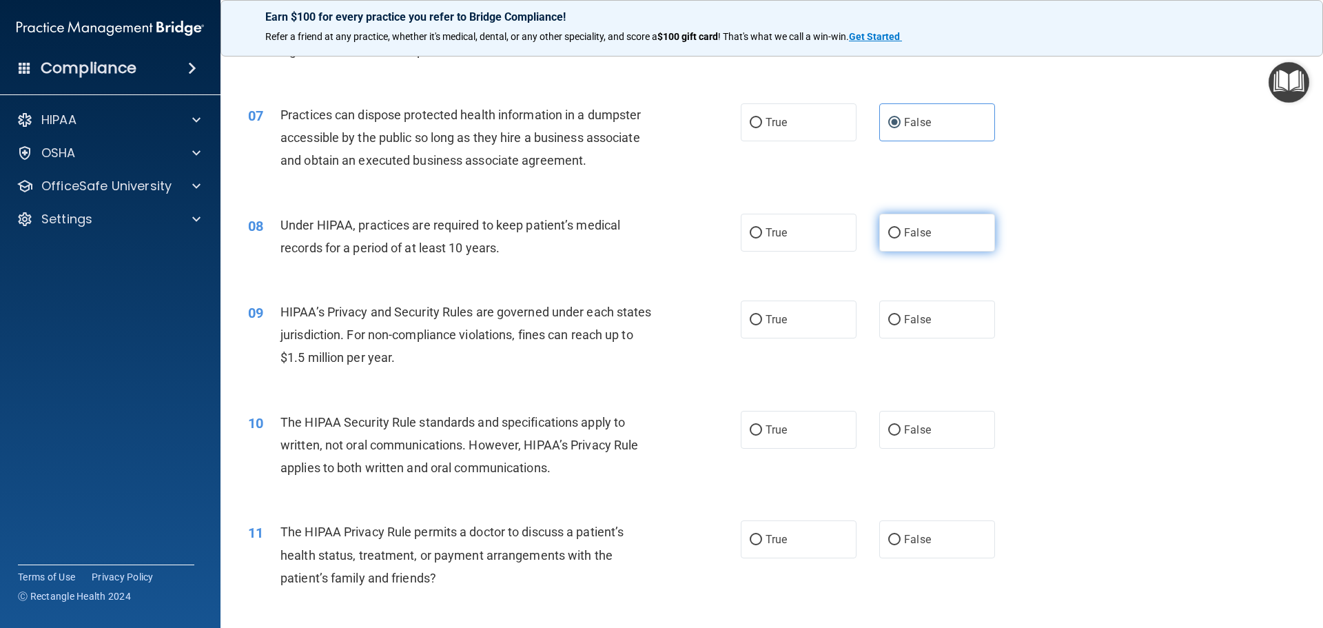
radio input "true"
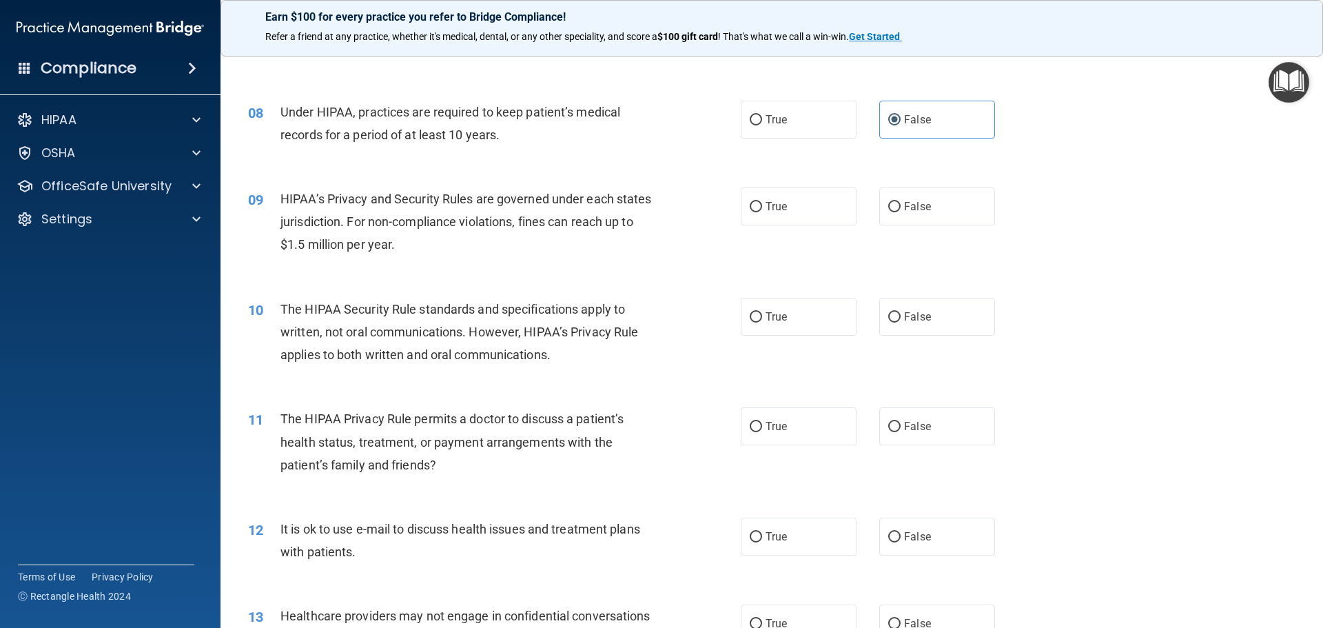
scroll to position [758, 0]
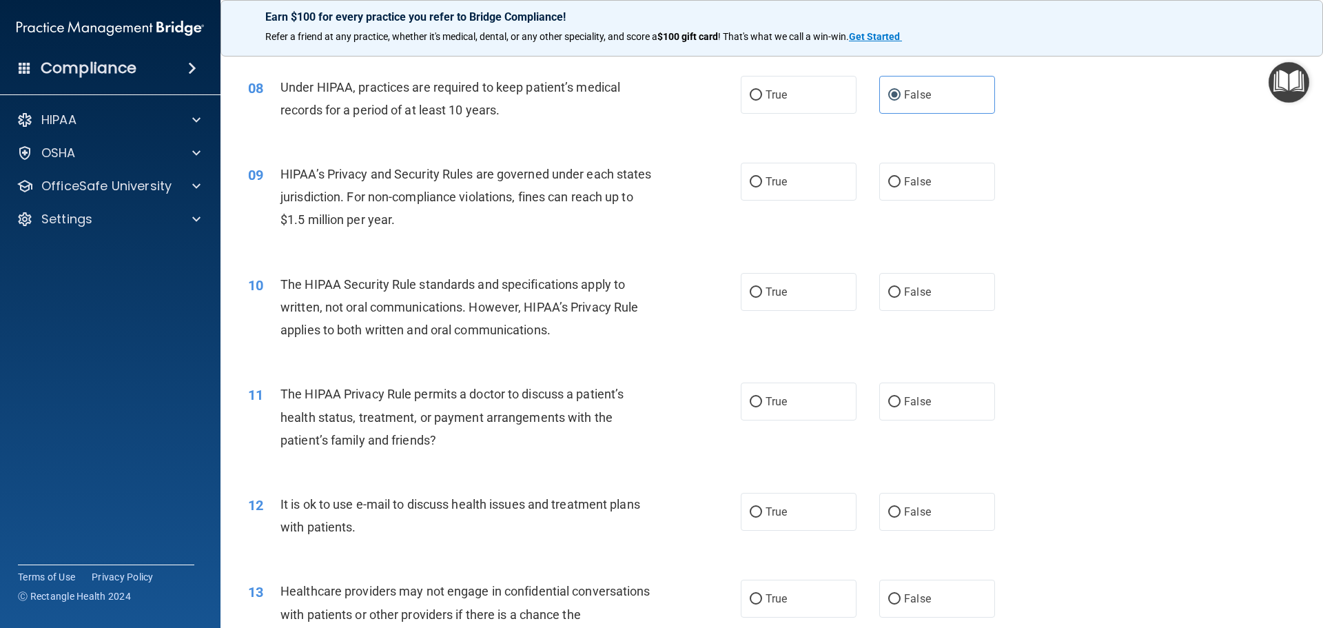
click at [935, 201] on div "09 HIPAA’s Privacy and Security Rules are governed under each states jurisdicti…" at bounding box center [772, 200] width 1068 height 110
click at [935, 197] on label "False" at bounding box center [938, 182] width 116 height 38
click at [901, 187] on input "False" at bounding box center [895, 182] width 12 height 10
radio input "true"
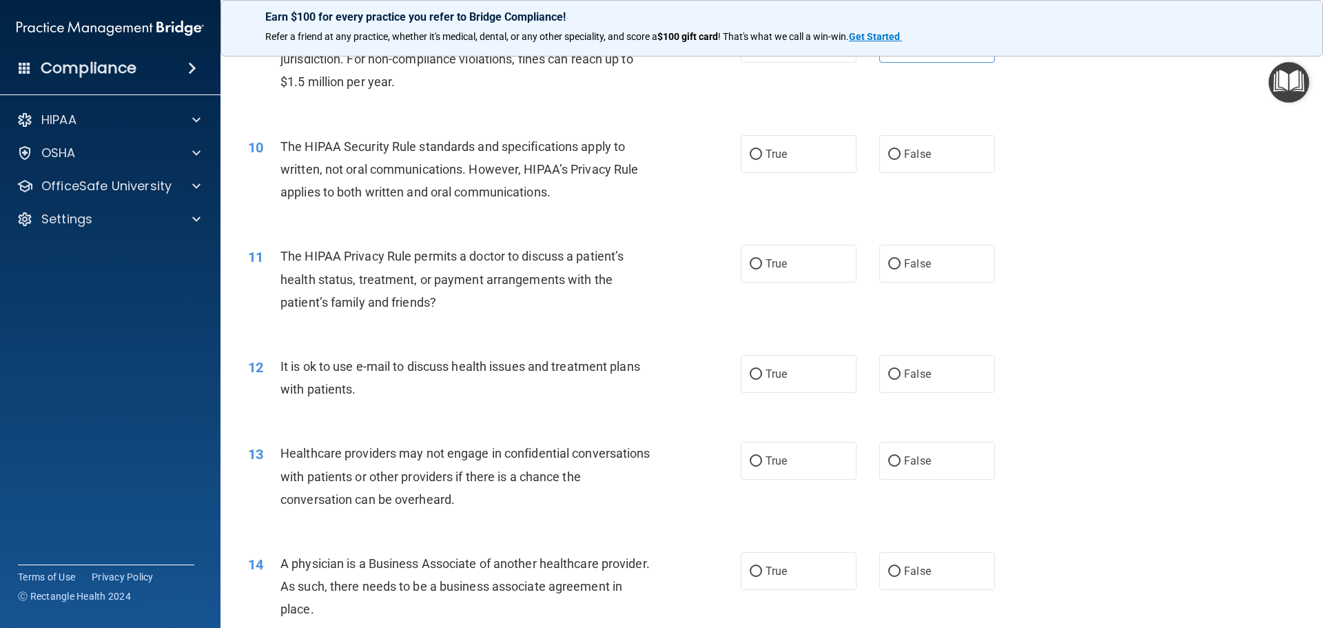
scroll to position [965, 0]
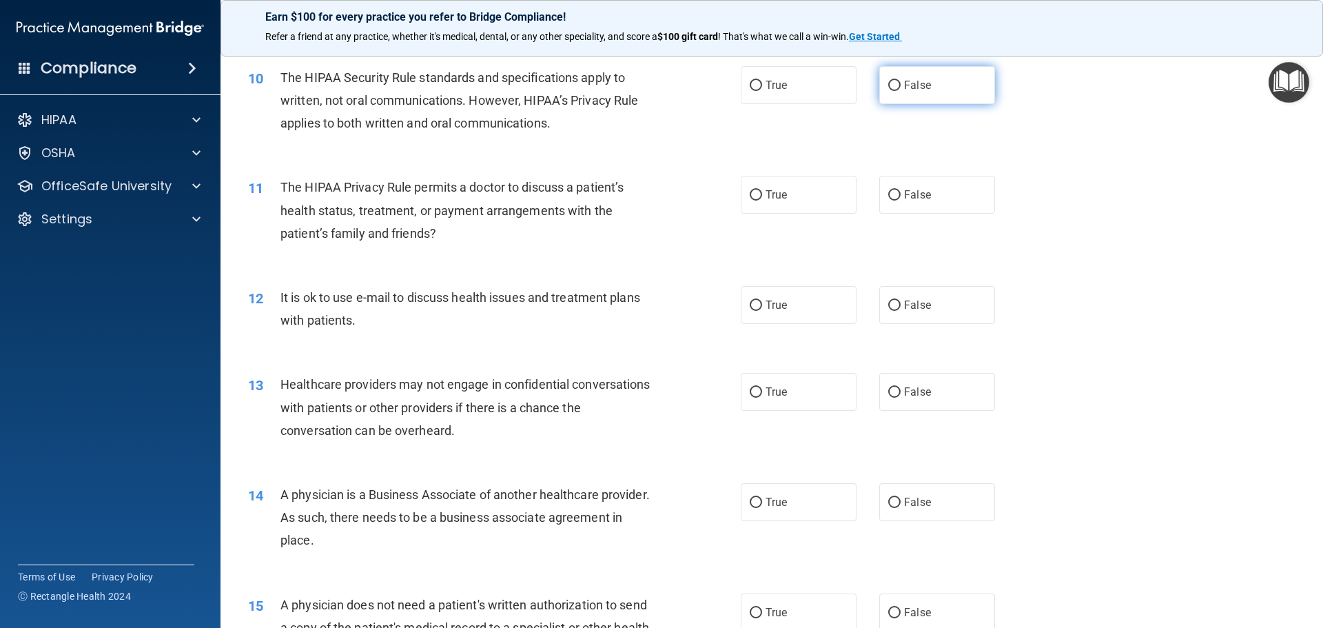
click at [880, 89] on label "False" at bounding box center [938, 85] width 116 height 38
click at [889, 89] on input "False" at bounding box center [895, 86] width 12 height 10
radio input "true"
click at [806, 88] on label "True" at bounding box center [799, 85] width 116 height 38
click at [762, 88] on input "True" at bounding box center [756, 86] width 12 height 10
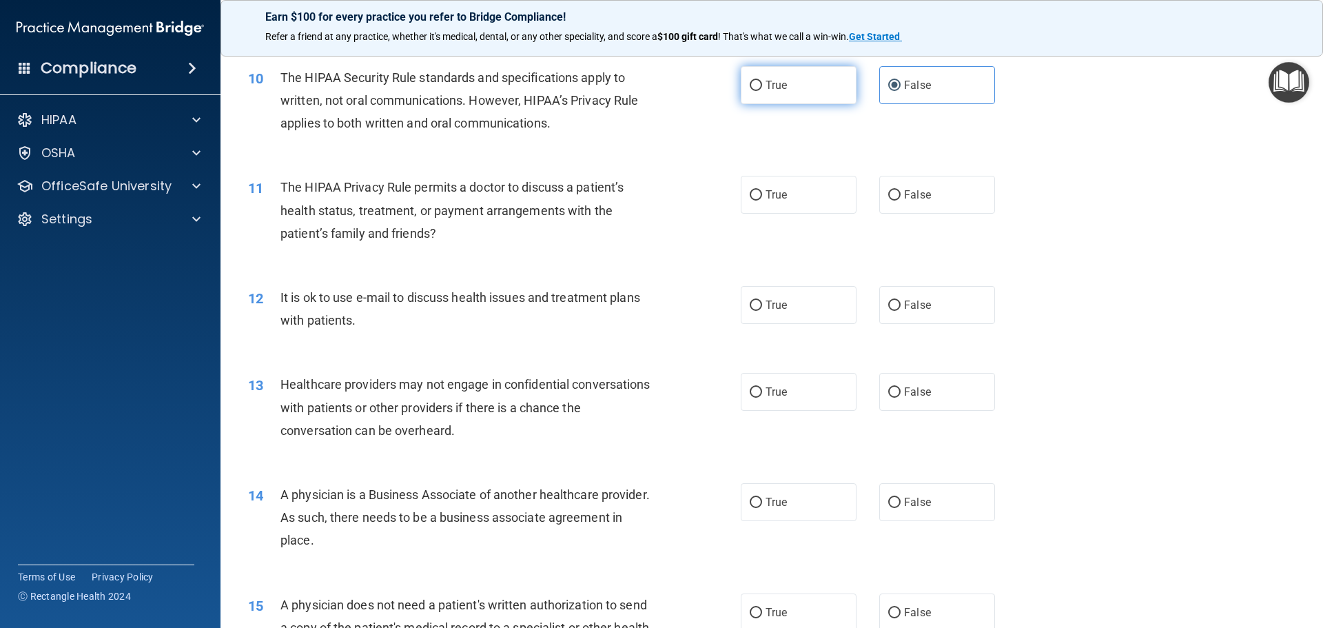
radio input "true"
radio input "false"
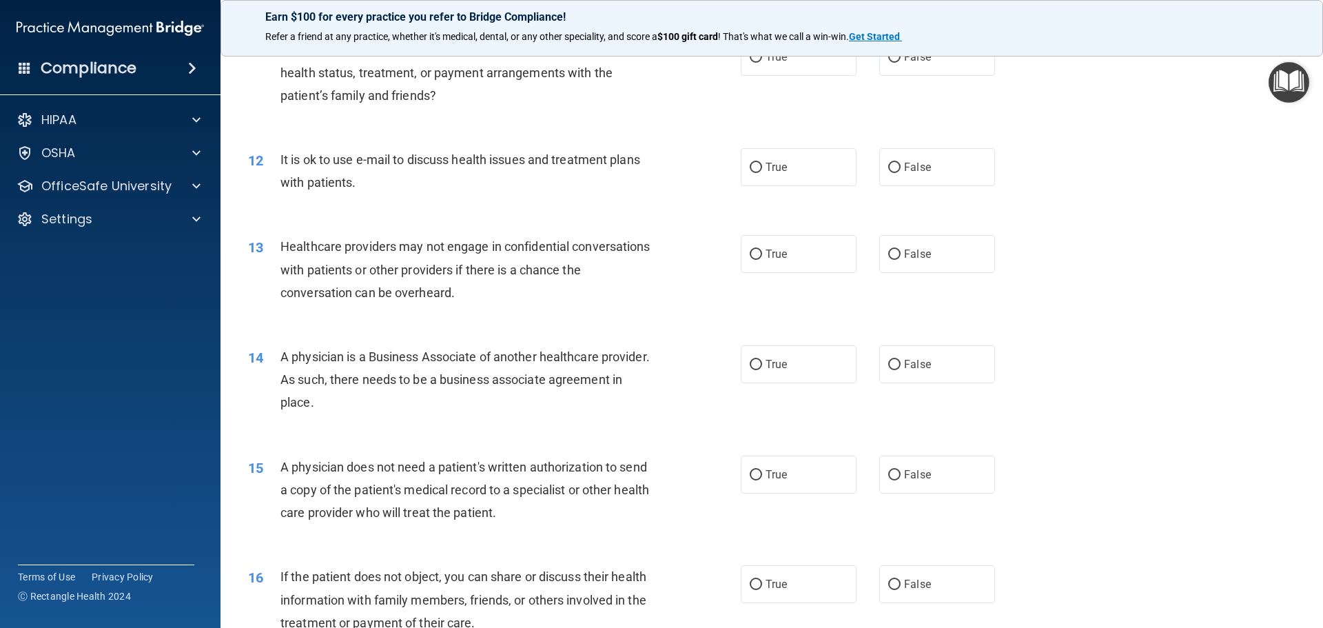
scroll to position [1034, 0]
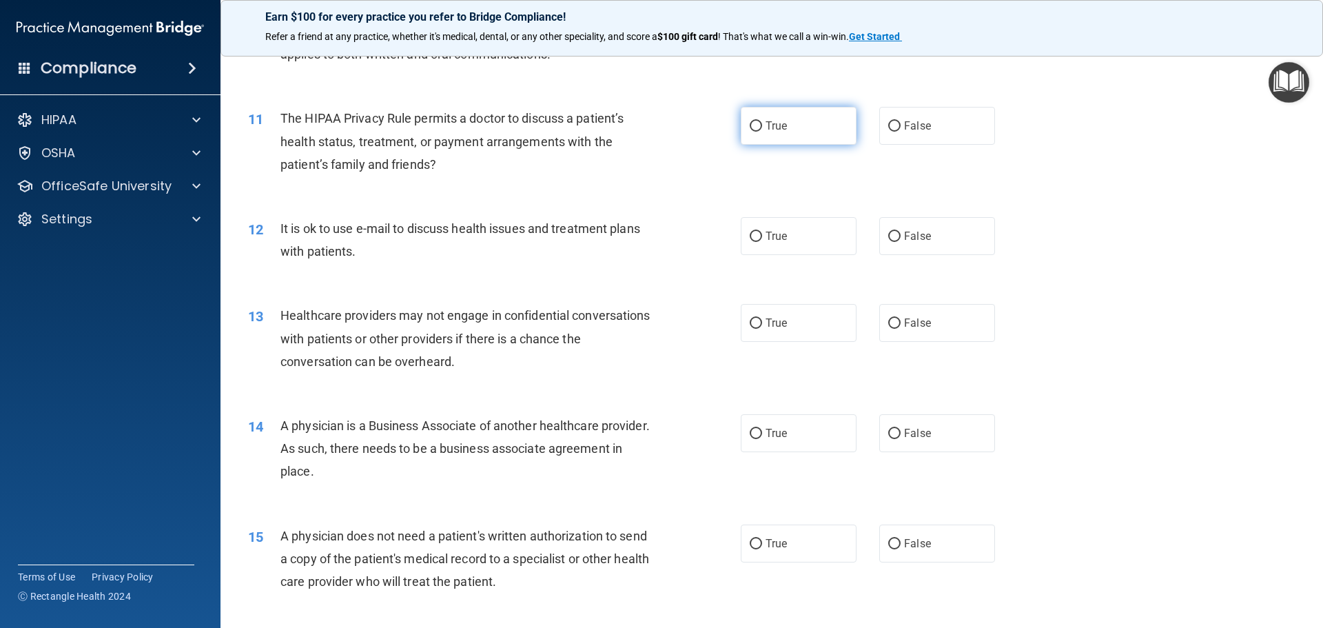
click at [758, 117] on label "True" at bounding box center [799, 126] width 116 height 38
click at [758, 121] on input "True" at bounding box center [756, 126] width 12 height 10
radio input "true"
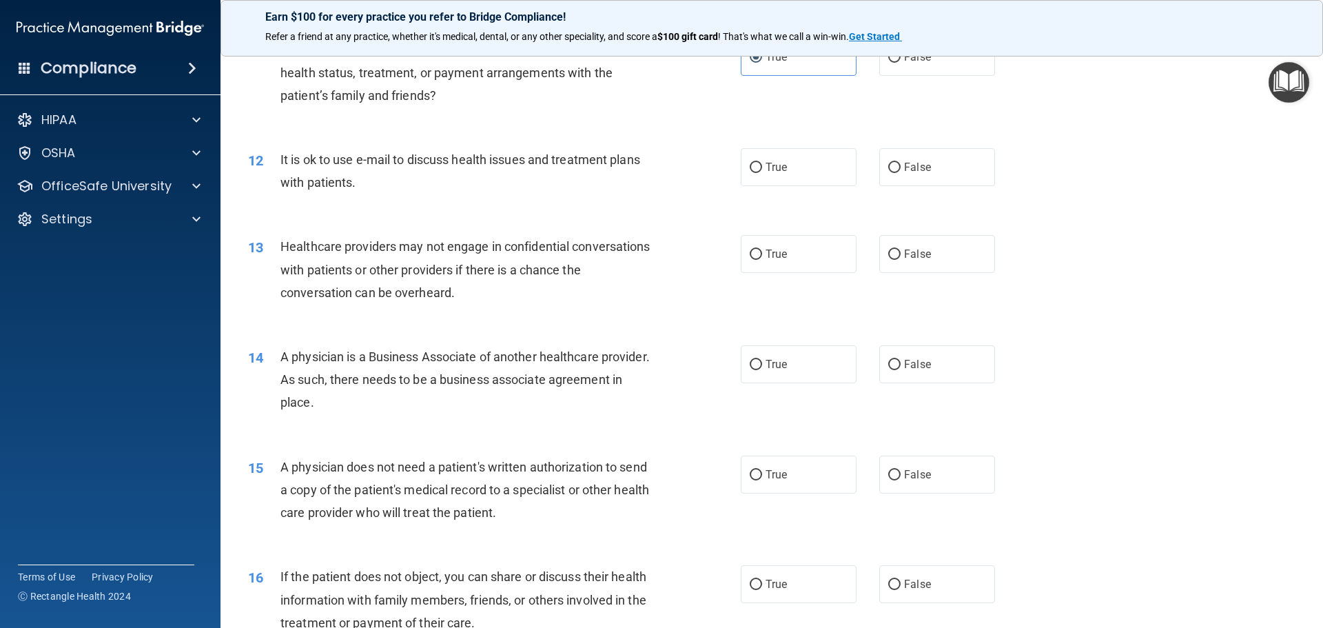
scroll to position [1172, 0]
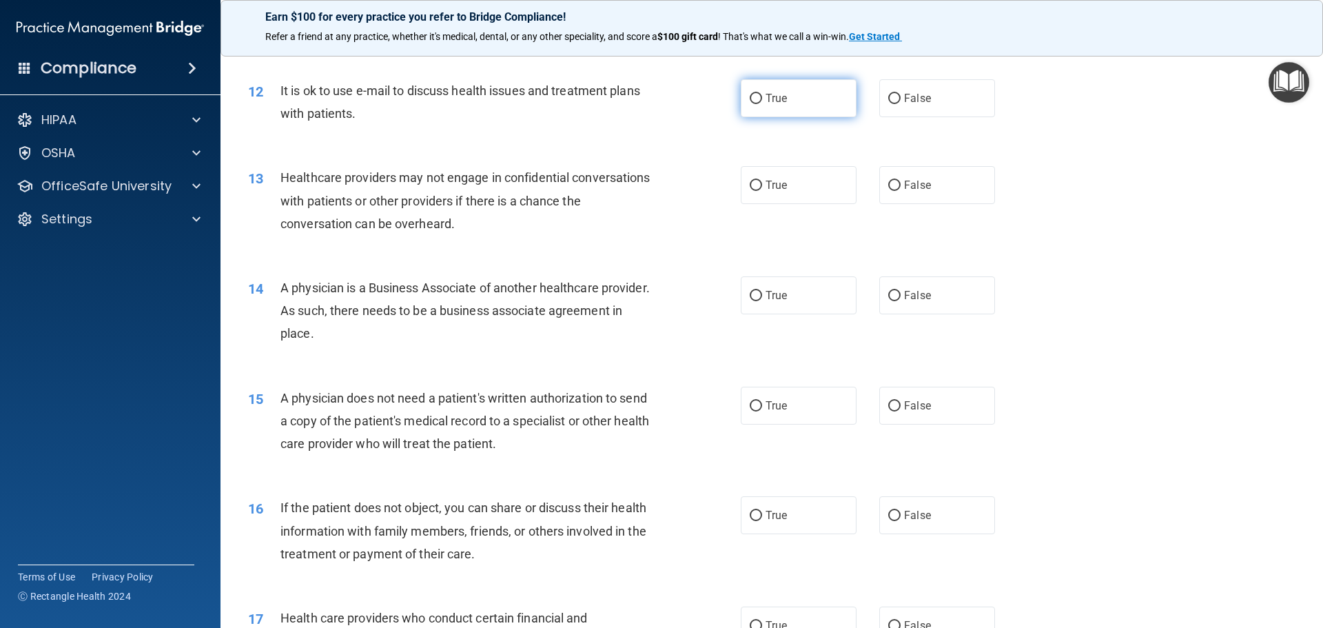
click at [789, 102] on label "True" at bounding box center [799, 98] width 116 height 38
click at [762, 102] on input "True" at bounding box center [756, 99] width 12 height 10
radio input "true"
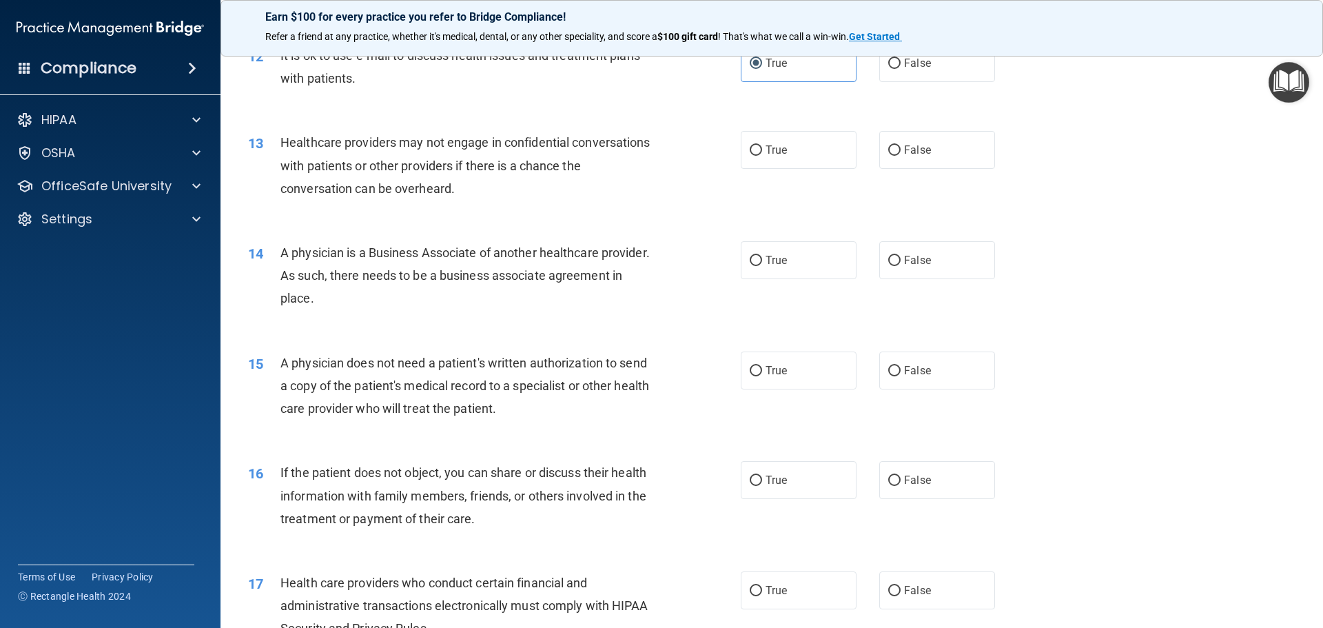
scroll to position [1241, 0]
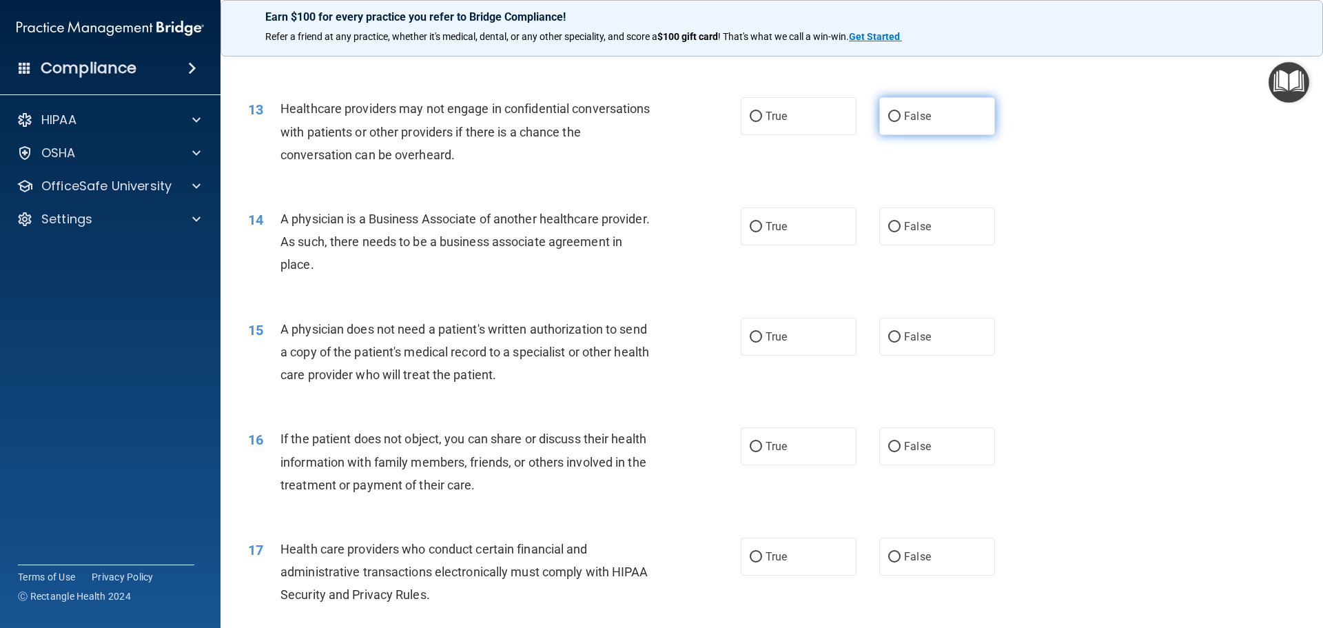
click at [920, 119] on span "False" at bounding box center [917, 116] width 27 height 13
click at [901, 119] on input "False" at bounding box center [895, 117] width 12 height 10
radio input "true"
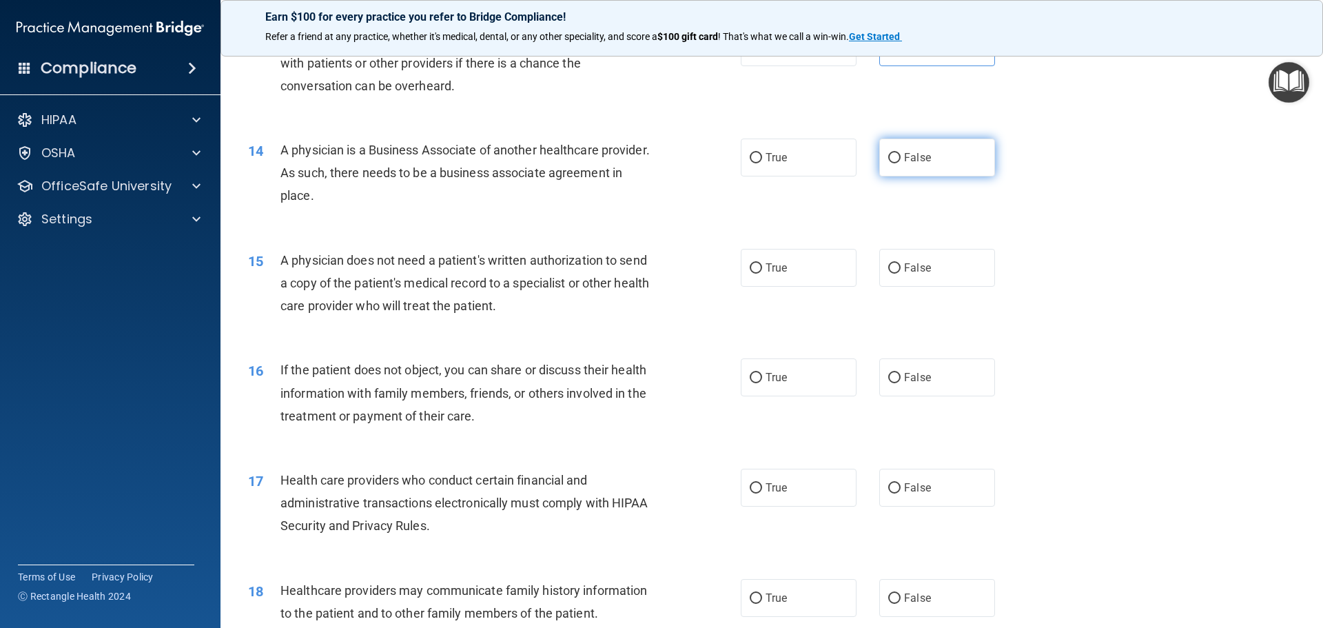
click at [922, 166] on label "False" at bounding box center [938, 158] width 116 height 38
click at [901, 163] on input "False" at bounding box center [895, 158] width 12 height 10
radio input "true"
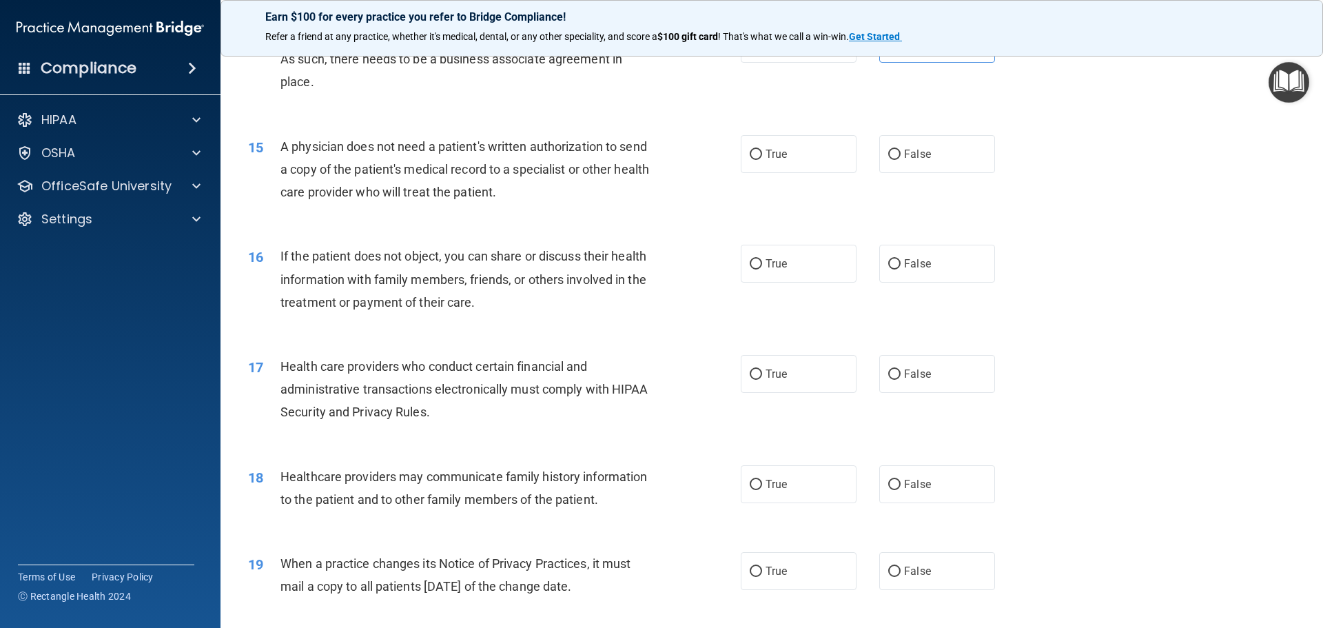
scroll to position [1448, 0]
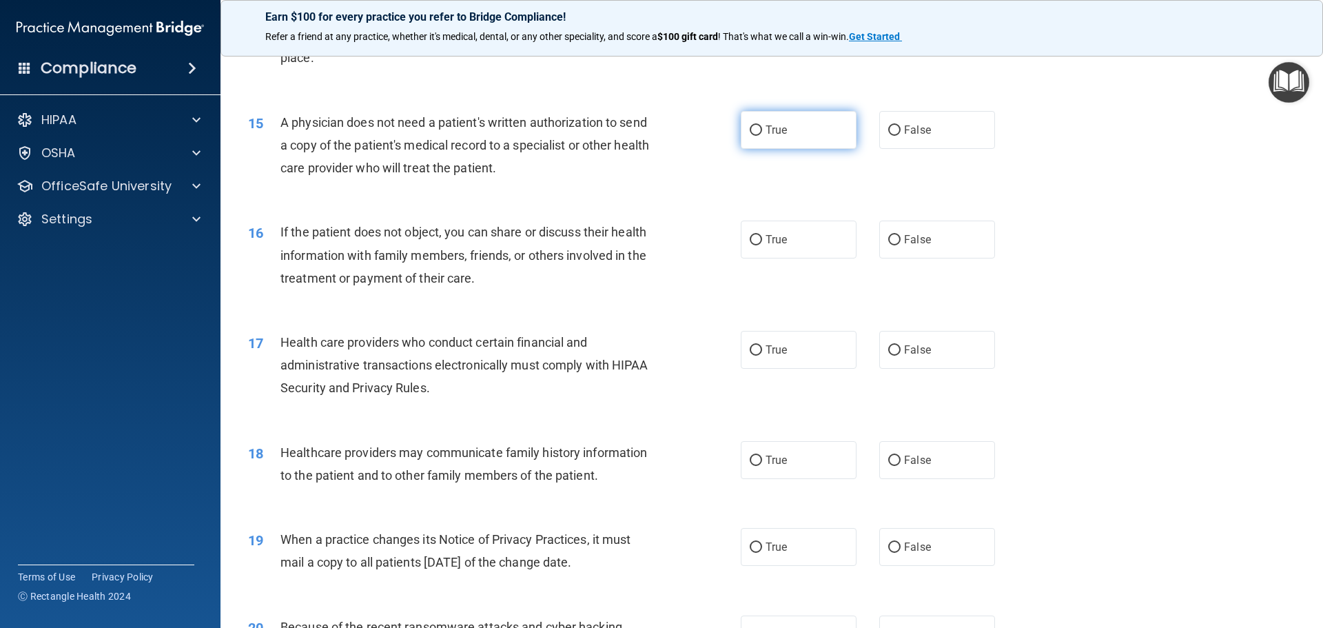
click at [768, 146] on label "True" at bounding box center [799, 130] width 116 height 38
click at [762, 136] on input "True" at bounding box center [756, 130] width 12 height 10
radio input "true"
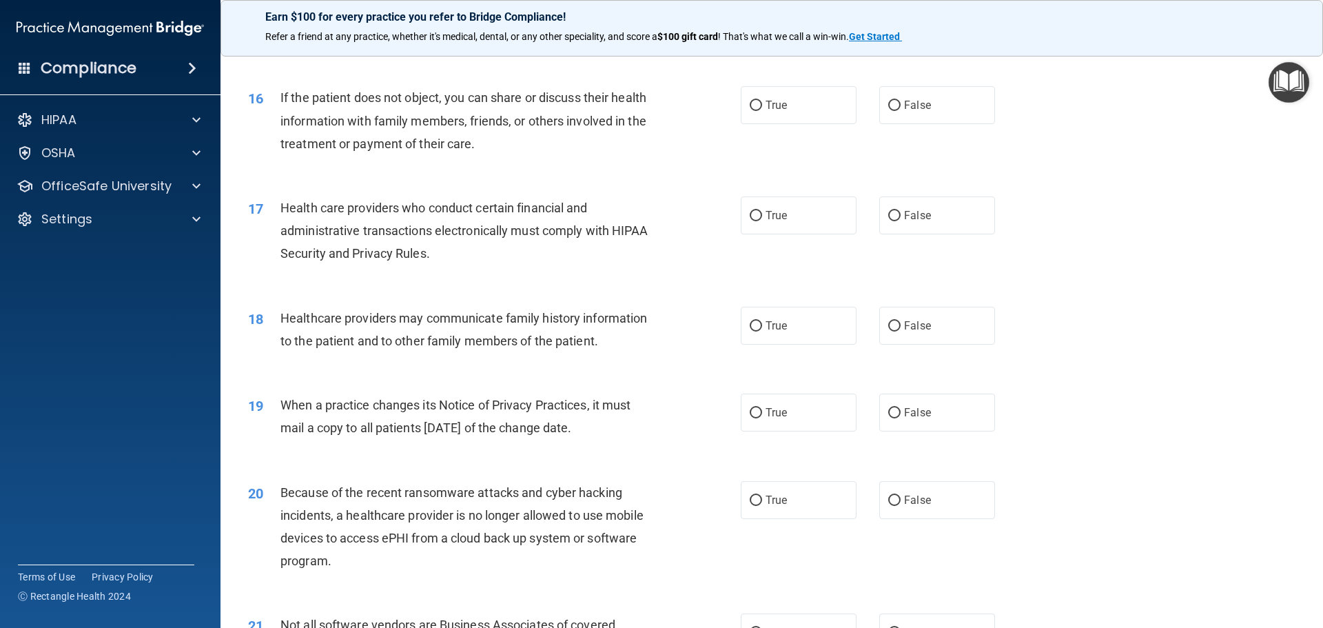
scroll to position [1585, 0]
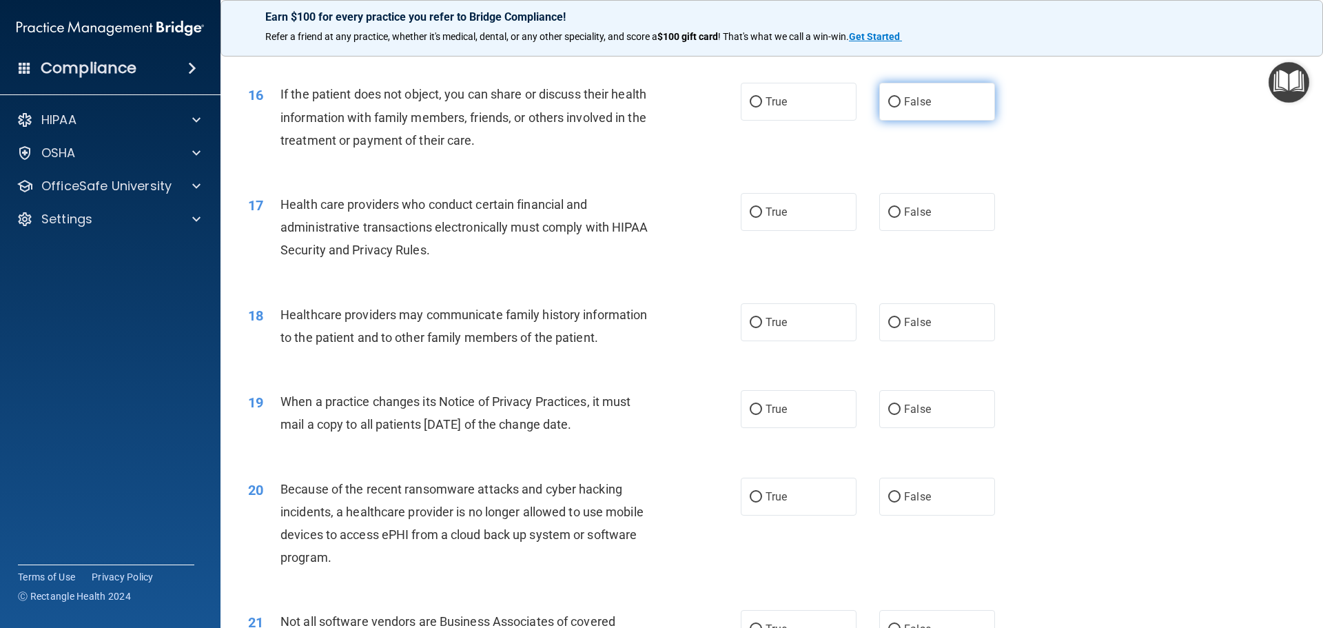
click at [881, 103] on label "False" at bounding box center [938, 102] width 116 height 38
click at [889, 103] on input "False" at bounding box center [895, 102] width 12 height 10
radio input "true"
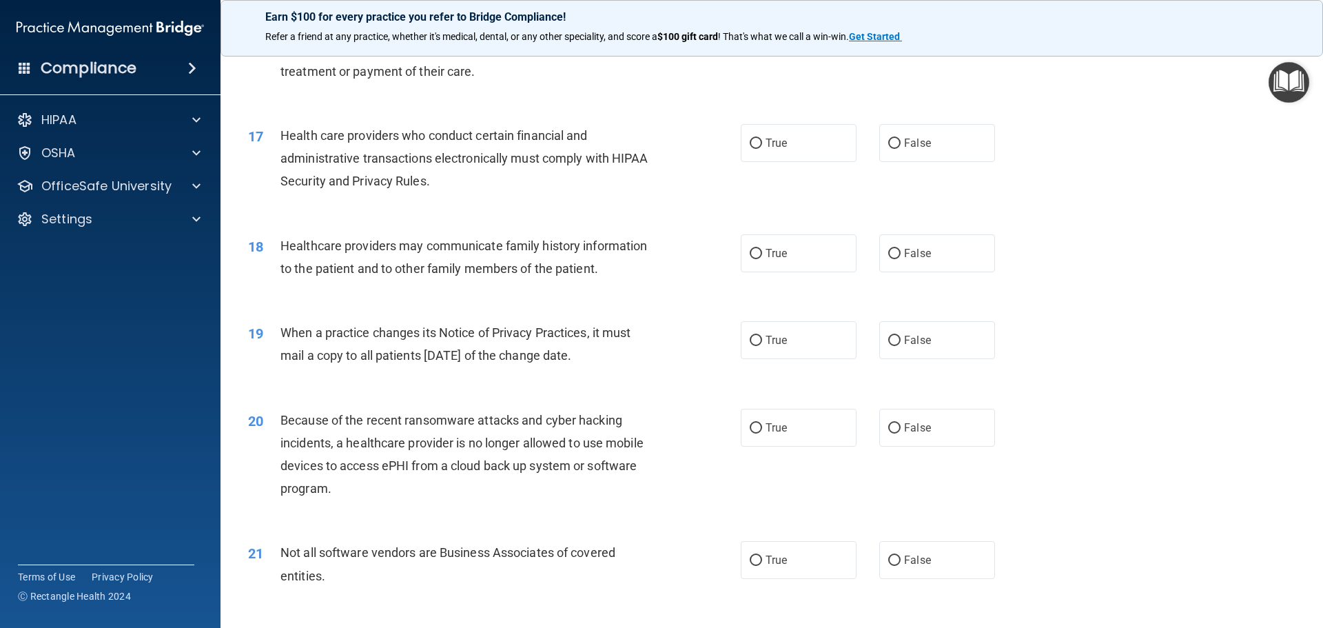
scroll to position [1723, 0]
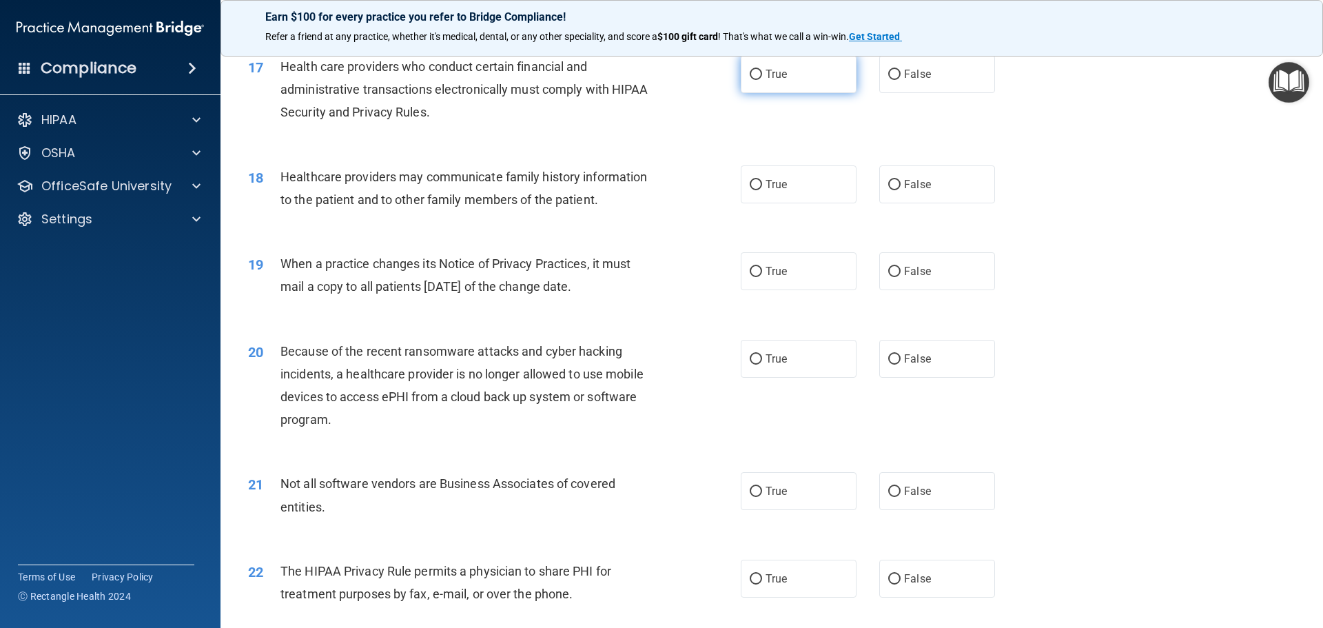
click at [782, 85] on label "True" at bounding box center [799, 74] width 116 height 38
click at [762, 80] on input "True" at bounding box center [756, 75] width 12 height 10
radio input "true"
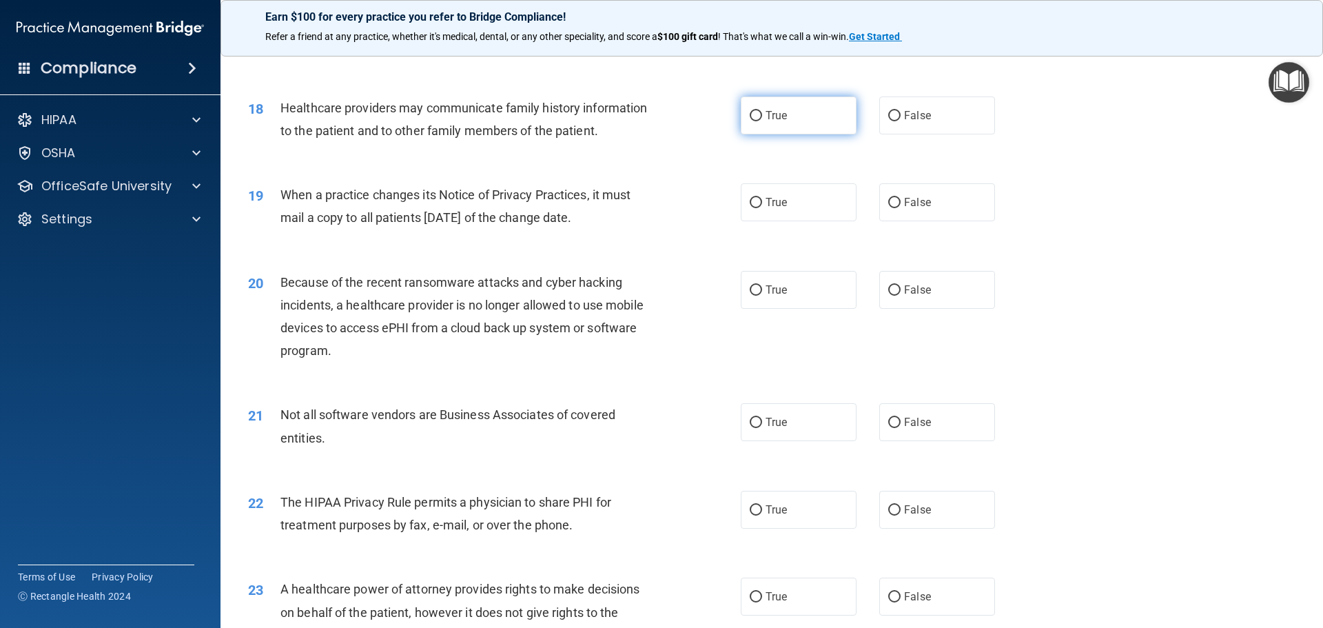
click at [802, 105] on label "True" at bounding box center [799, 116] width 116 height 38
click at [762, 111] on input "True" at bounding box center [756, 116] width 12 height 10
radio input "true"
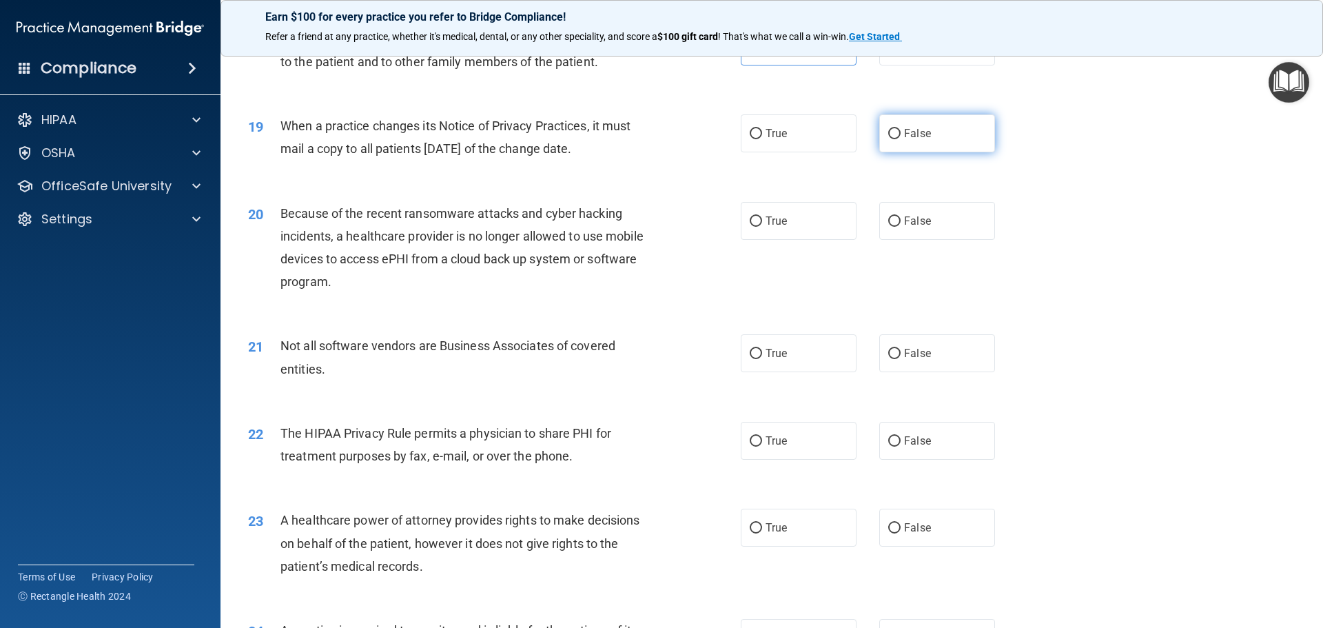
click at [940, 129] on label "False" at bounding box center [938, 133] width 116 height 38
click at [901, 129] on input "False" at bounding box center [895, 134] width 12 height 10
radio input "true"
click at [803, 221] on label "True" at bounding box center [799, 221] width 116 height 38
click at [762, 221] on input "True" at bounding box center [756, 221] width 12 height 10
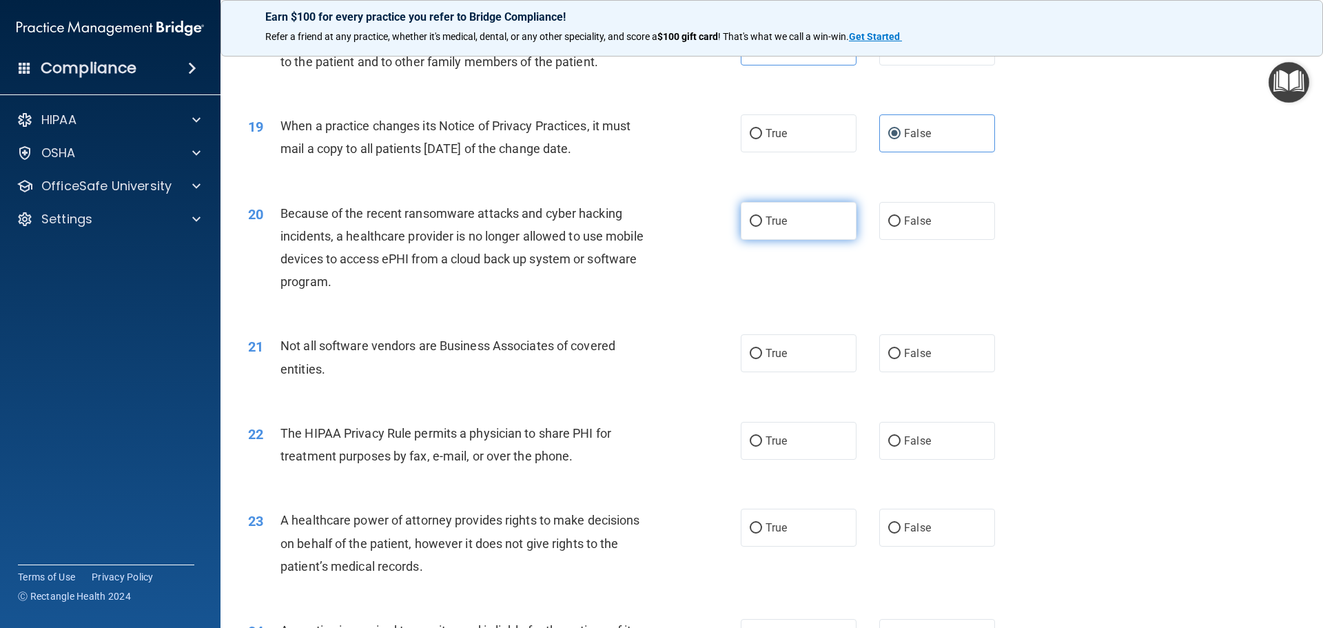
radio input "true"
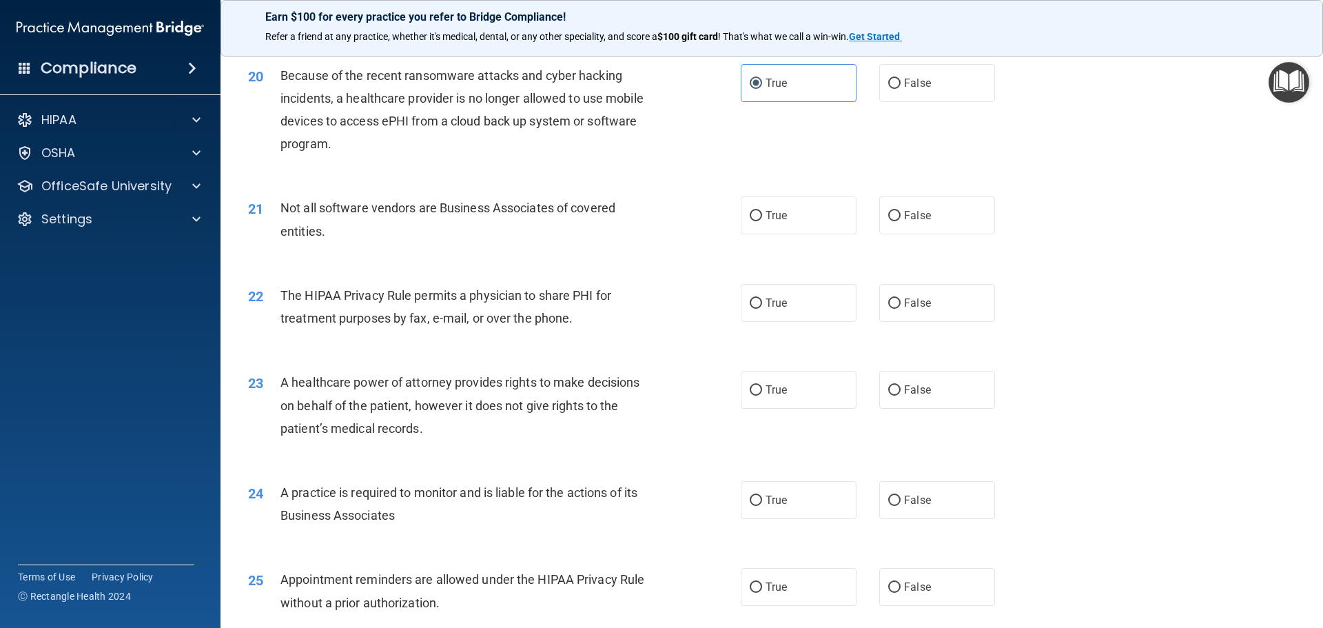
scroll to position [2068, 0]
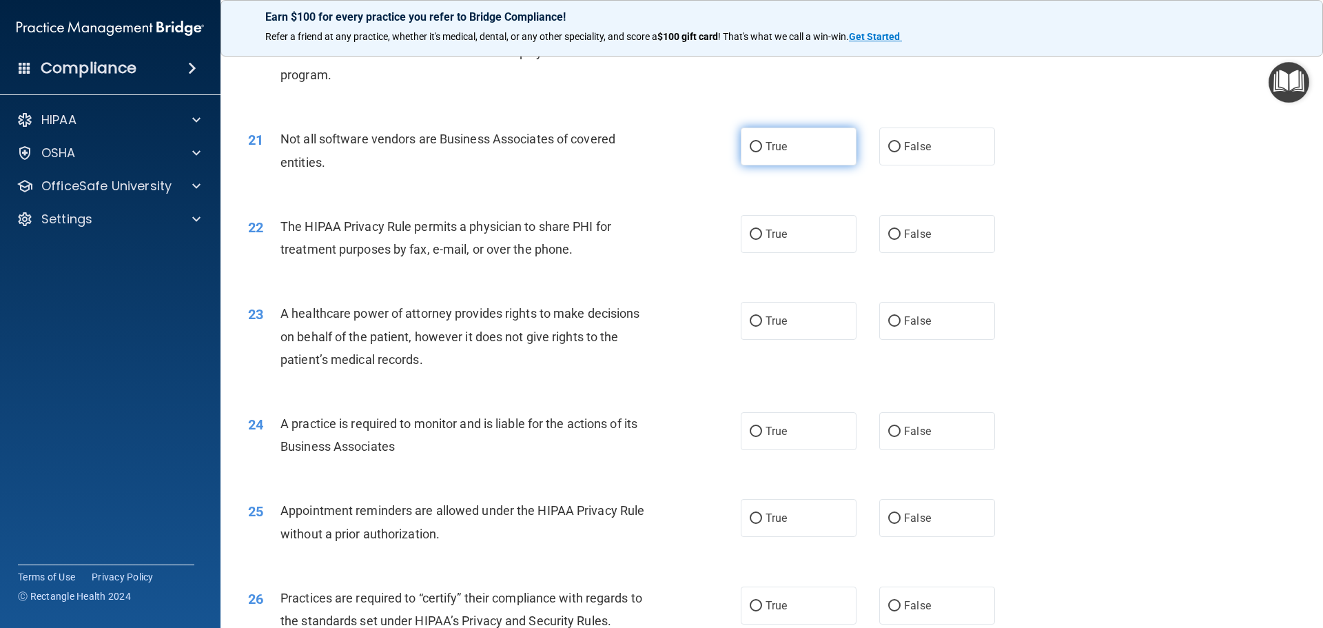
click at [786, 138] on label "True" at bounding box center [799, 147] width 116 height 38
click at [762, 142] on input "True" at bounding box center [756, 147] width 12 height 10
radio input "true"
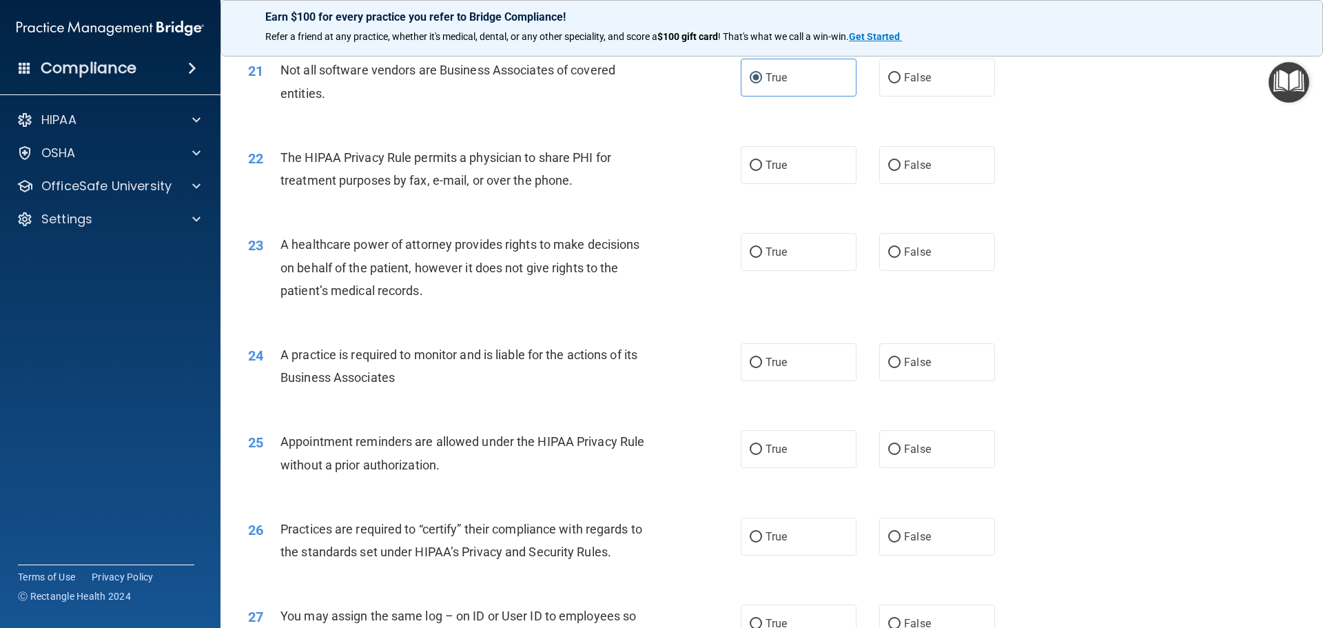
scroll to position [2206, 0]
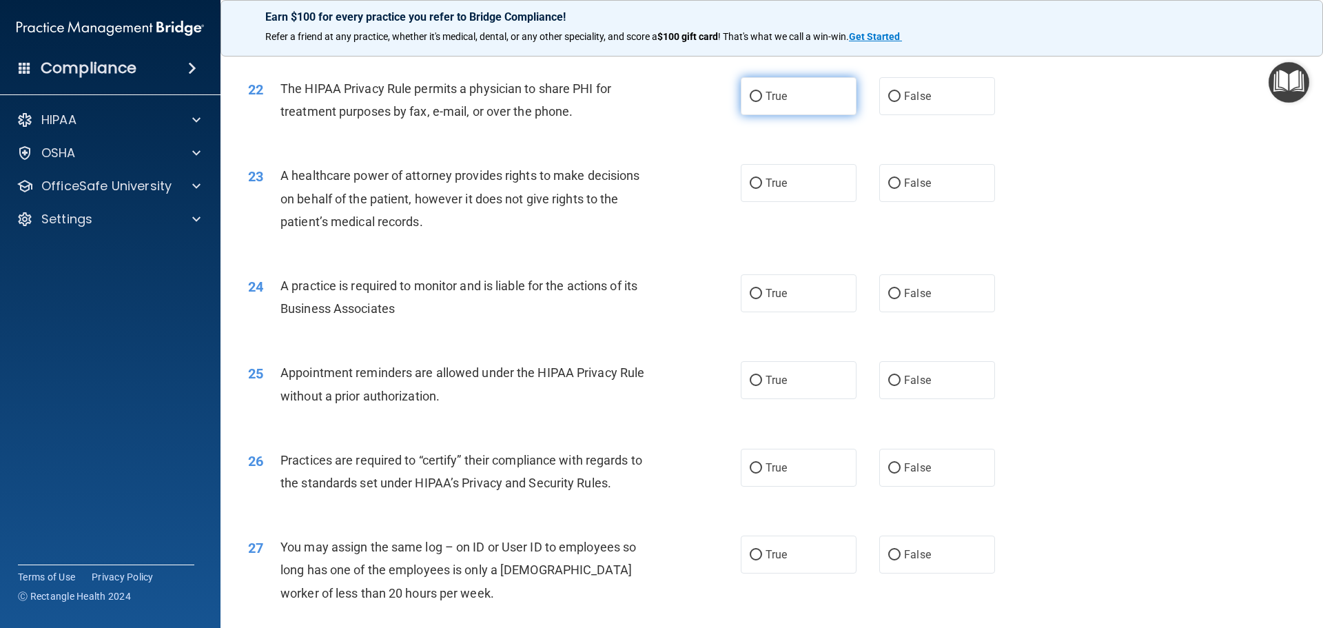
click at [778, 88] on label "True" at bounding box center [799, 96] width 116 height 38
click at [762, 92] on input "True" at bounding box center [756, 97] width 12 height 10
radio input "true"
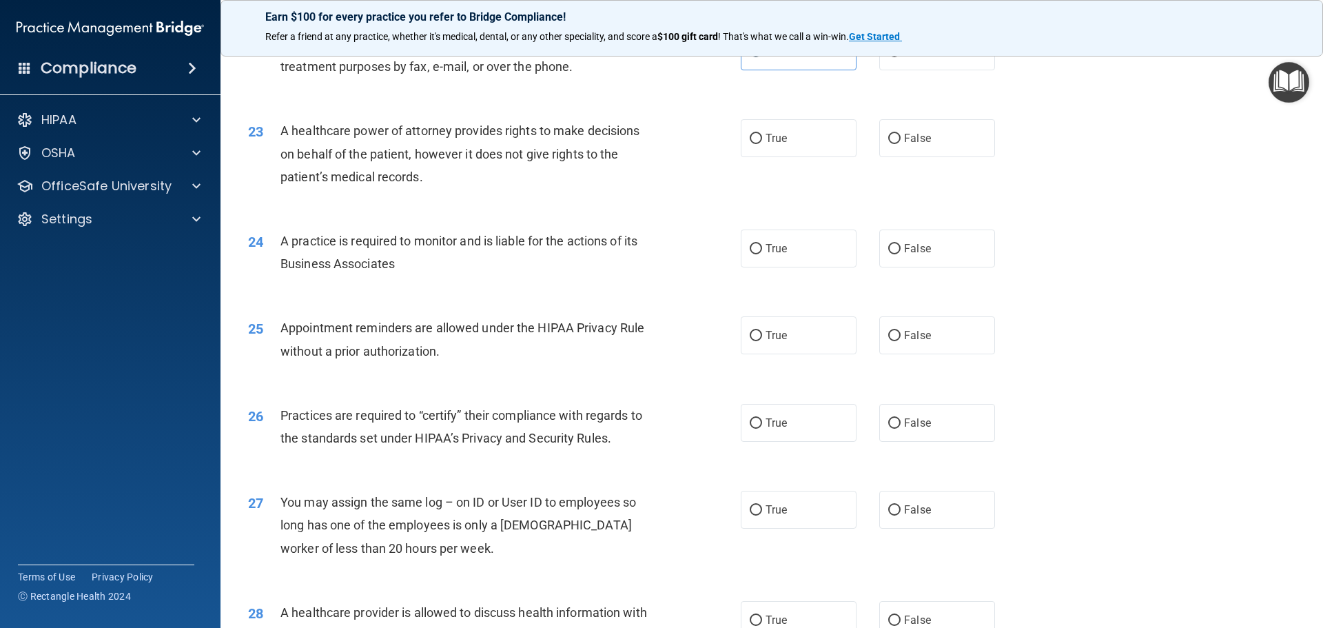
scroll to position [2275, 0]
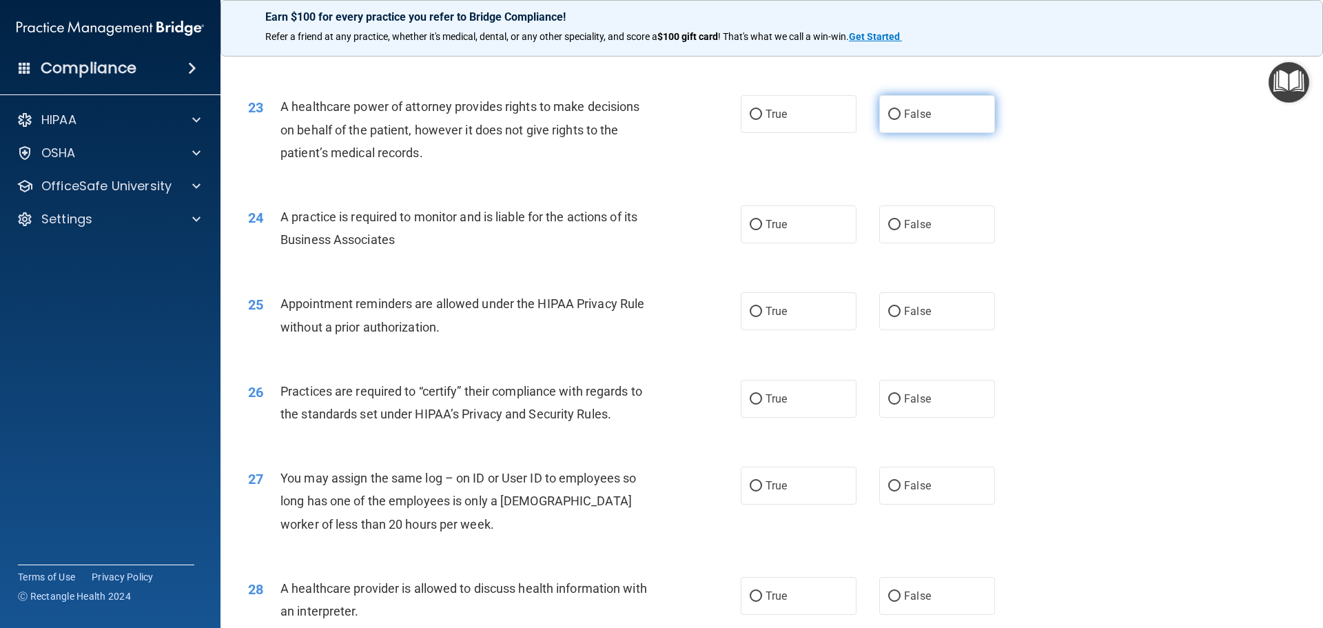
click at [940, 114] on label "False" at bounding box center [938, 114] width 116 height 38
click at [901, 114] on input "False" at bounding box center [895, 115] width 12 height 10
radio input "true"
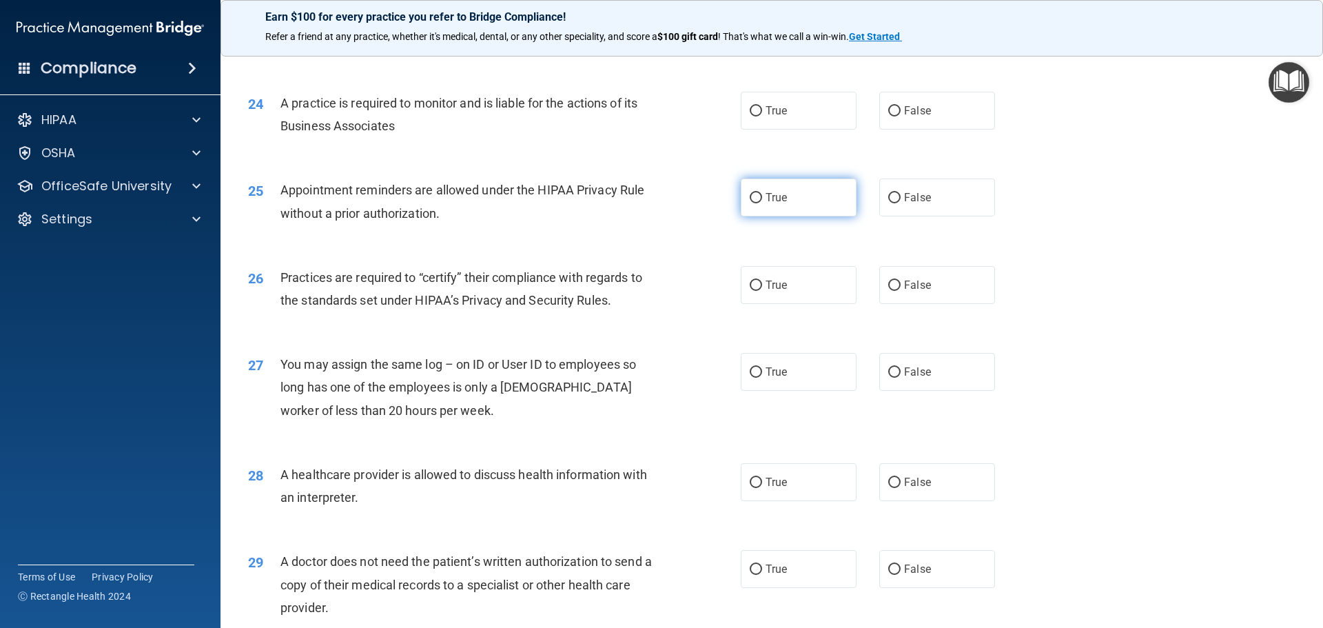
scroll to position [2413, 0]
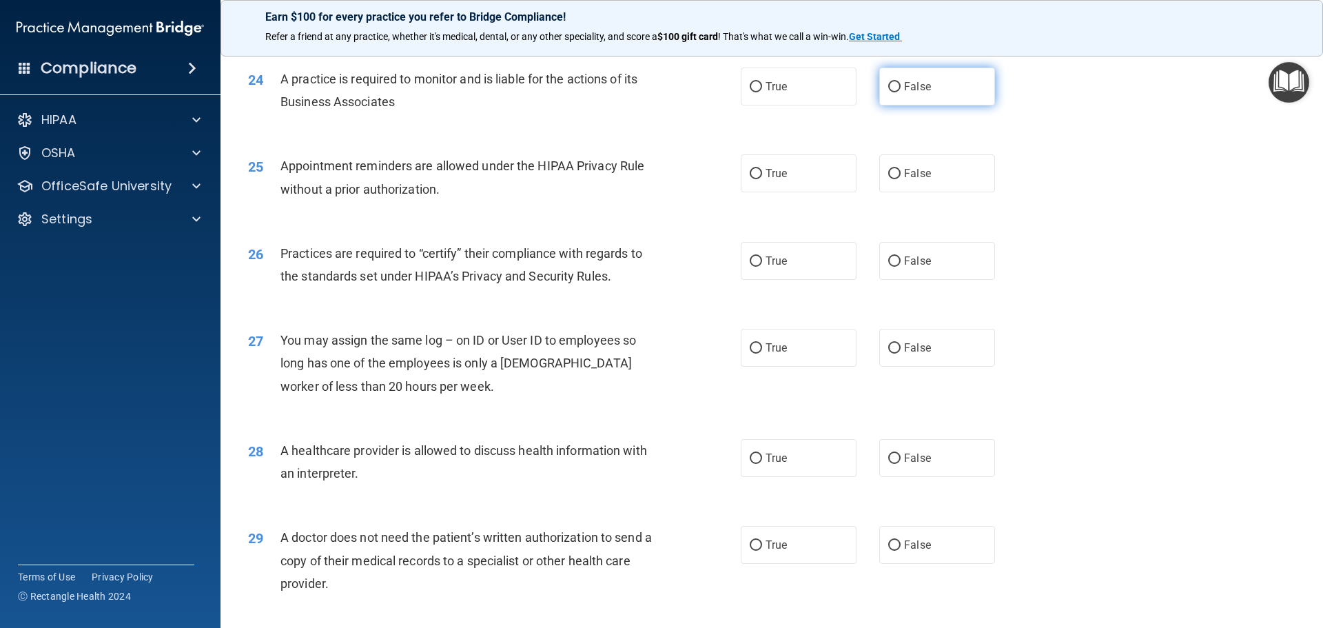
click at [904, 81] on span "False" at bounding box center [917, 86] width 27 height 13
click at [901, 82] on input "False" at bounding box center [895, 87] width 12 height 10
radio input "true"
click at [811, 187] on label "True" at bounding box center [799, 173] width 116 height 38
click at [762, 179] on input "True" at bounding box center [756, 174] width 12 height 10
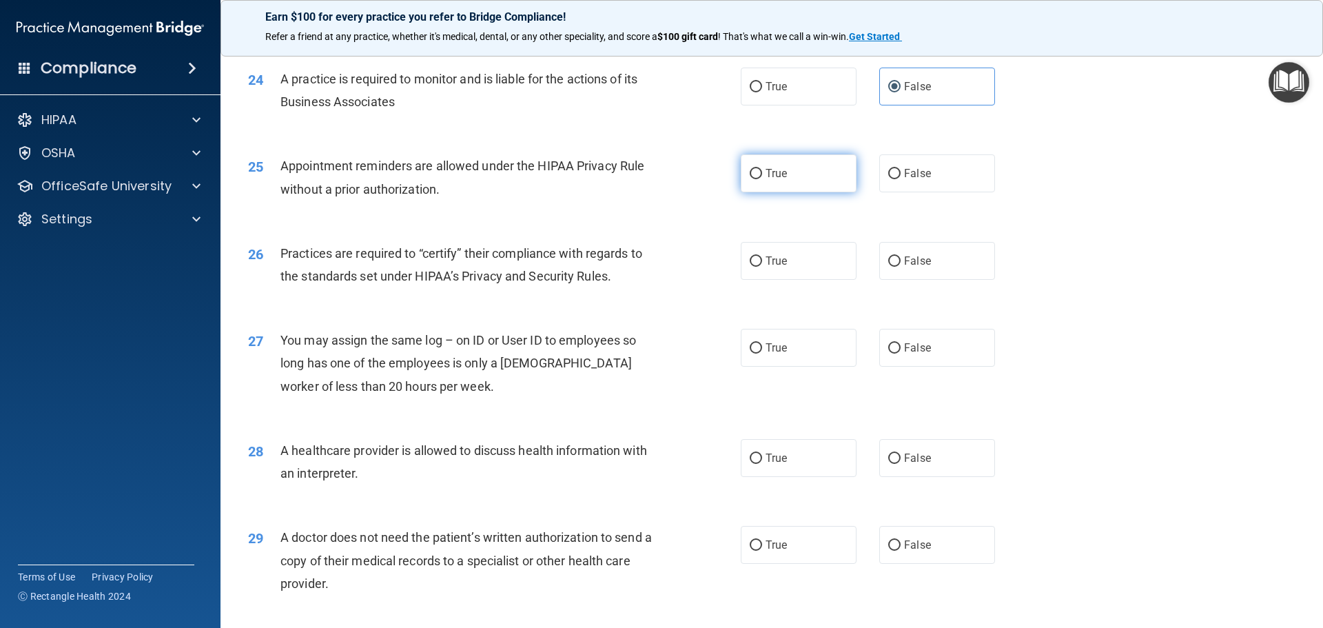
radio input "true"
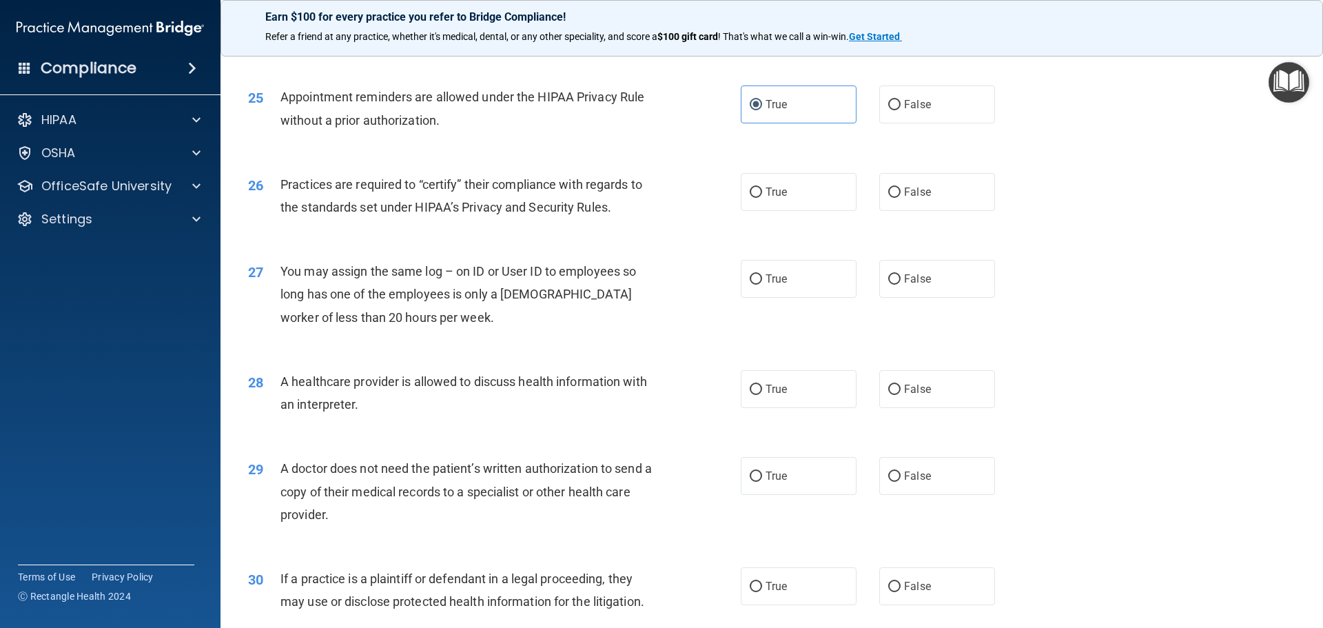
scroll to position [2550, 0]
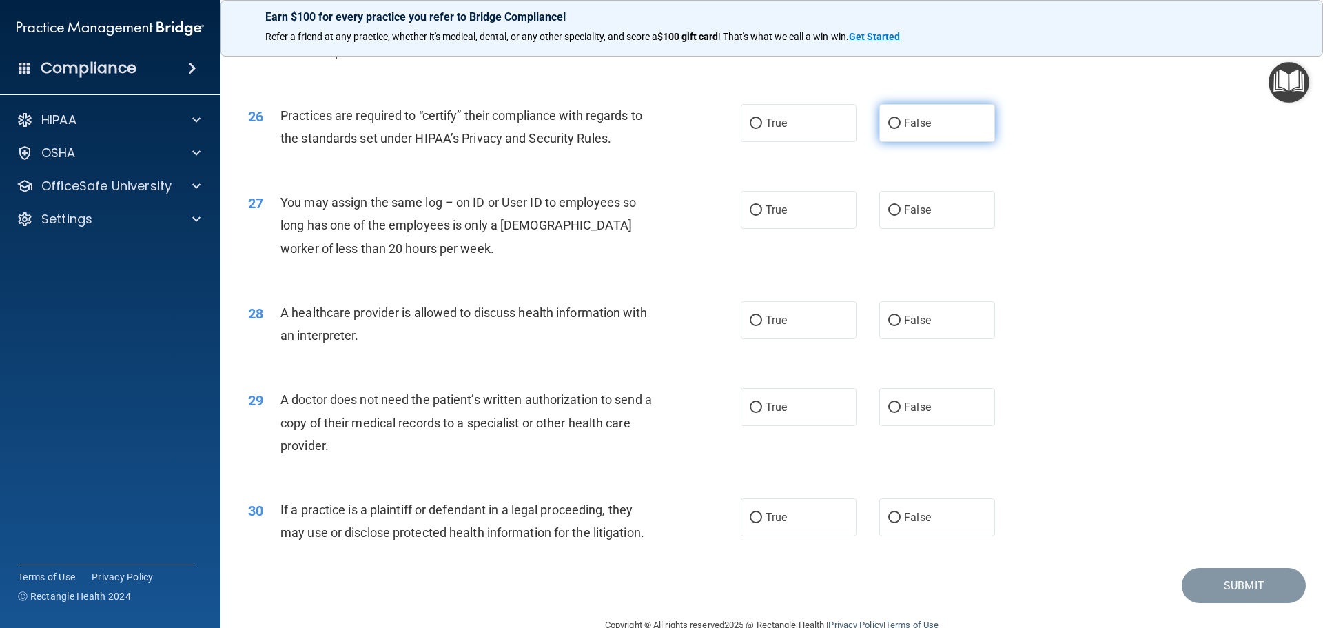
click at [975, 117] on label "False" at bounding box center [938, 123] width 116 height 38
click at [901, 119] on input "False" at bounding box center [895, 124] width 12 height 10
radio input "true"
click at [908, 212] on span "False" at bounding box center [917, 209] width 27 height 13
click at [901, 212] on input "False" at bounding box center [895, 210] width 12 height 10
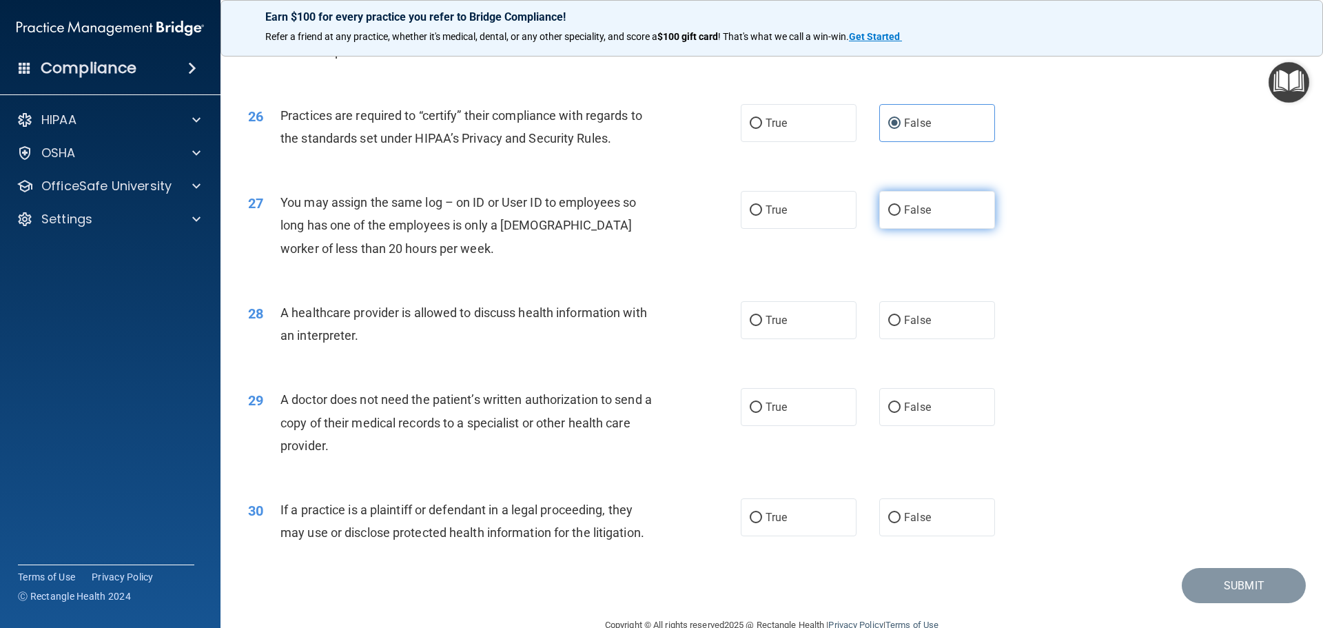
radio input "true"
click at [853, 328] on div "True False" at bounding box center [880, 320] width 278 height 38
click at [840, 329] on label "True" at bounding box center [799, 320] width 116 height 38
click at [762, 326] on input "True" at bounding box center [756, 321] width 12 height 10
radio input "true"
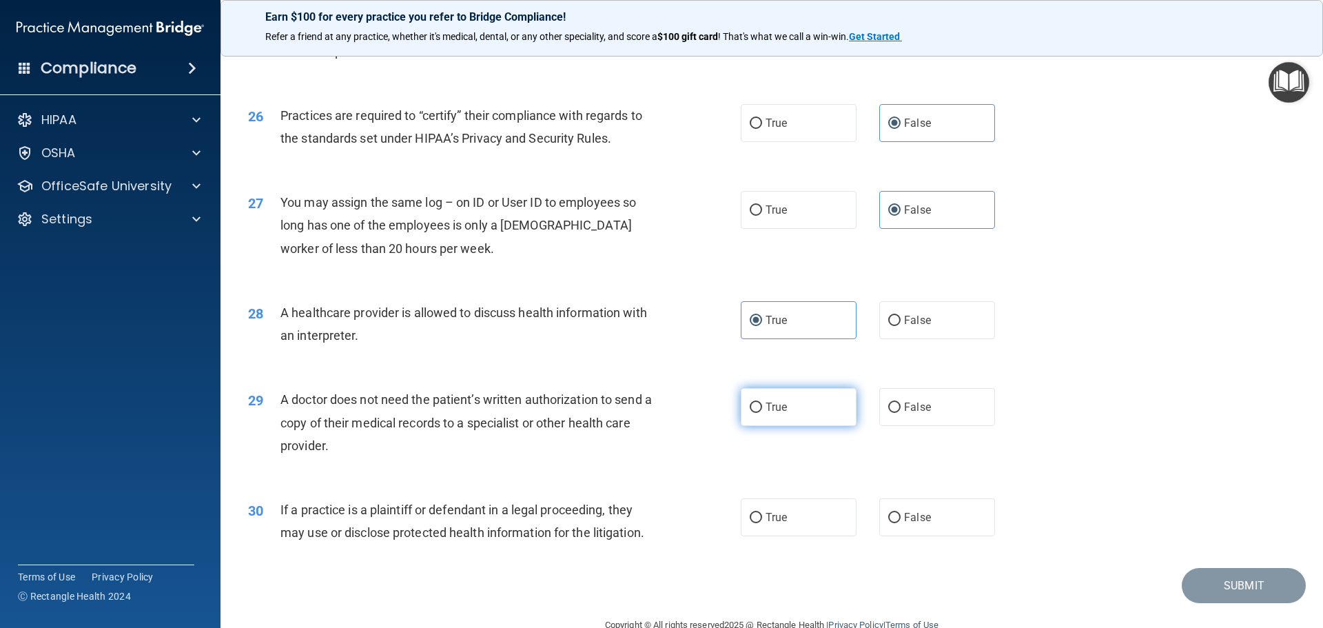
click at [816, 423] on label "True" at bounding box center [799, 407] width 116 height 38
click at [762, 413] on input "True" at bounding box center [756, 408] width 12 height 10
radio input "true"
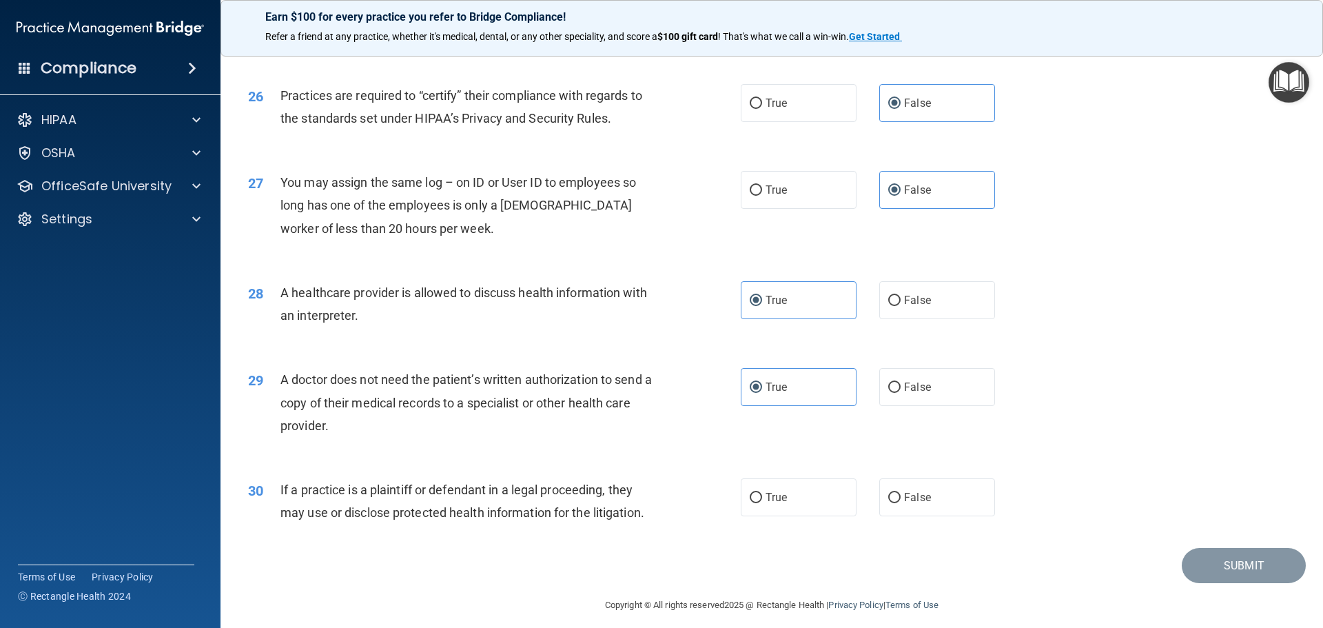
scroll to position [2581, 0]
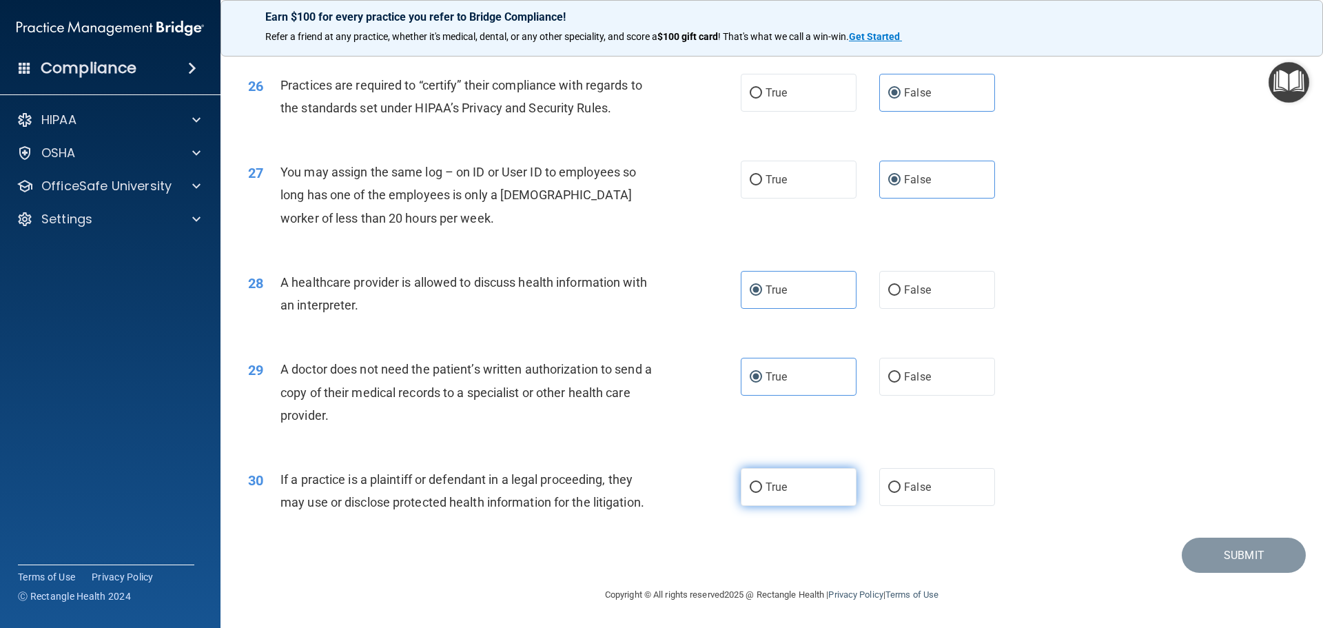
click at [785, 493] on label "True" at bounding box center [799, 487] width 116 height 38
click at [762, 493] on input "True" at bounding box center [756, 488] width 12 height 10
radio input "true"
click at [1182, 556] on button "Submit" at bounding box center [1244, 555] width 124 height 35
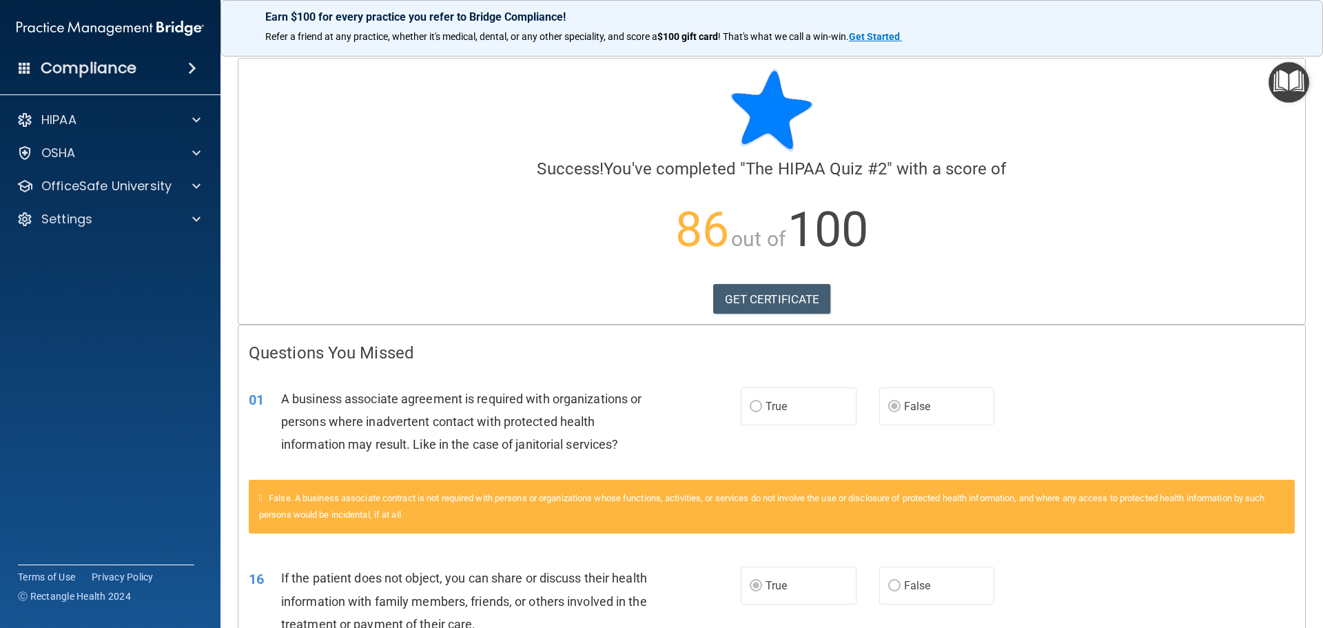
click at [764, 94] on img at bounding box center [772, 110] width 83 height 83
click at [130, 189] on p "OfficeSafe University" at bounding box center [106, 186] width 130 height 17
click at [130, 222] on div "HIPAA Training" at bounding box center [103, 219] width 188 height 14
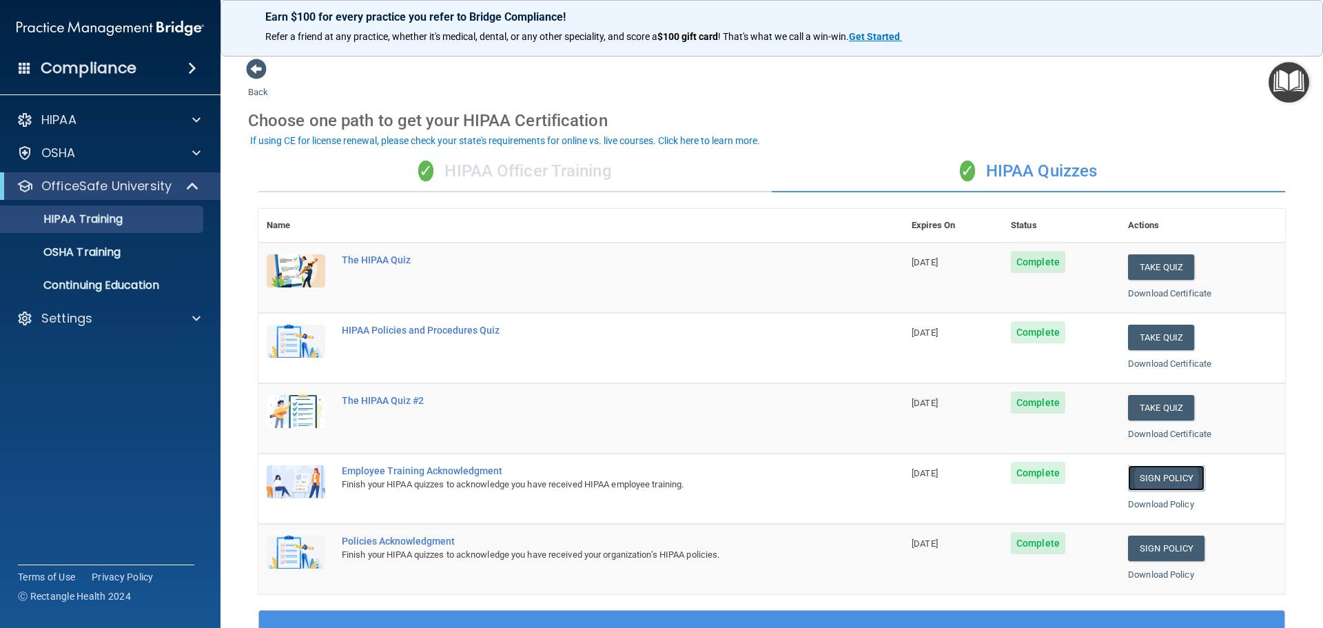
click at [1128, 474] on link "Sign Policy" at bounding box center [1166, 478] width 77 height 26
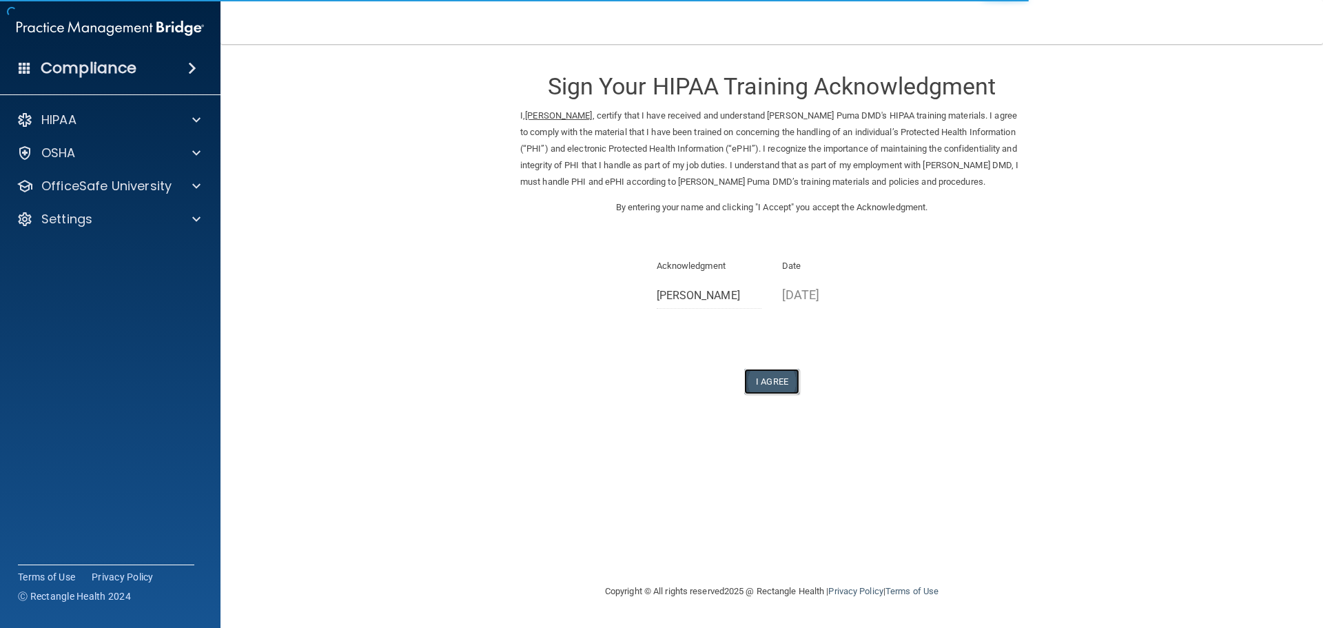
click at [784, 385] on button "I Agree" at bounding box center [771, 382] width 55 height 26
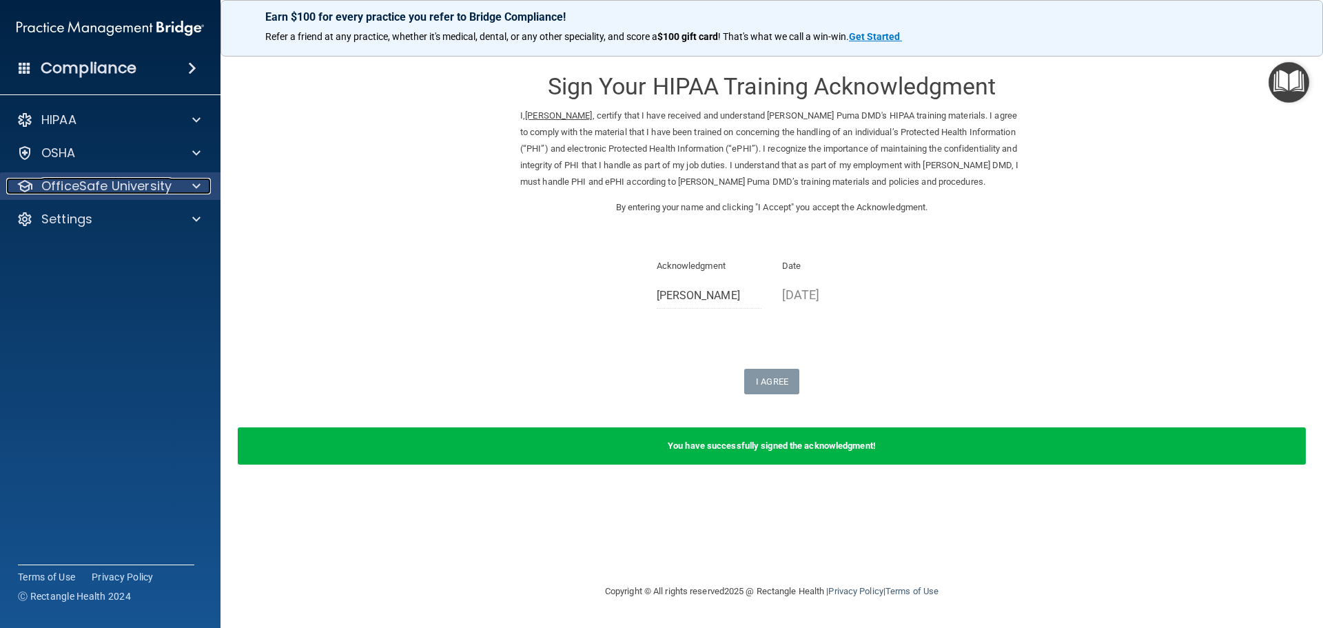
click at [84, 189] on p "OfficeSafe University" at bounding box center [106, 186] width 130 height 17
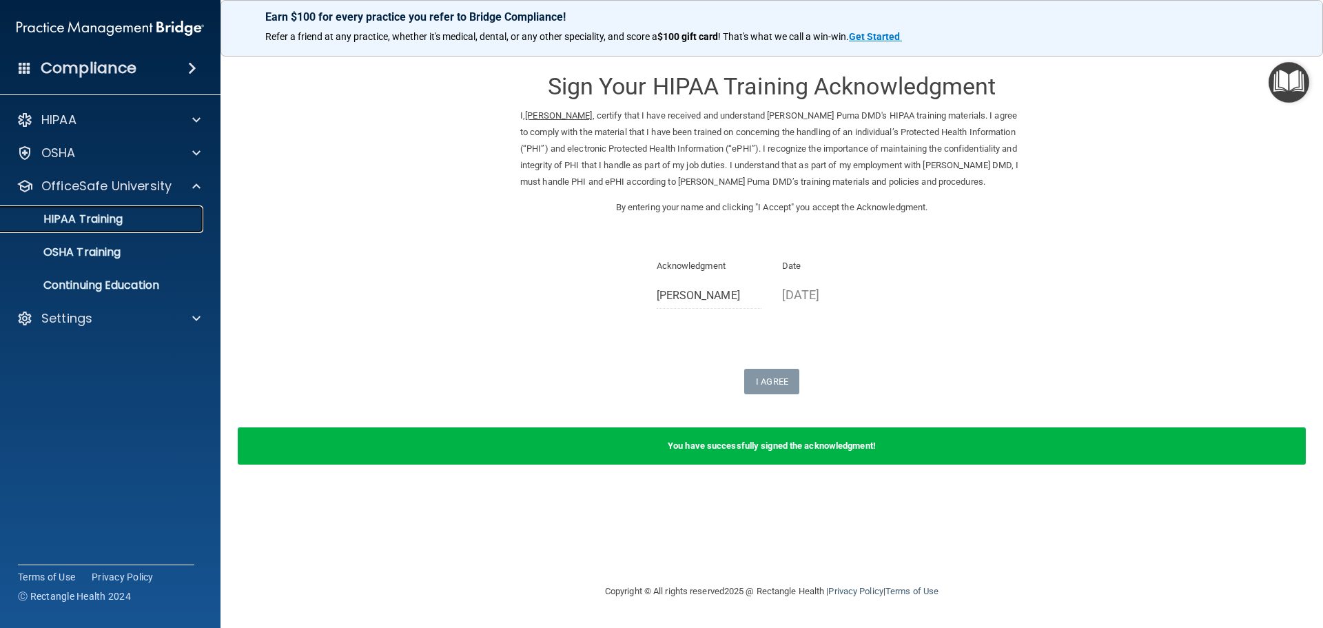
click at [90, 220] on p "HIPAA Training" at bounding box center [66, 219] width 114 height 14
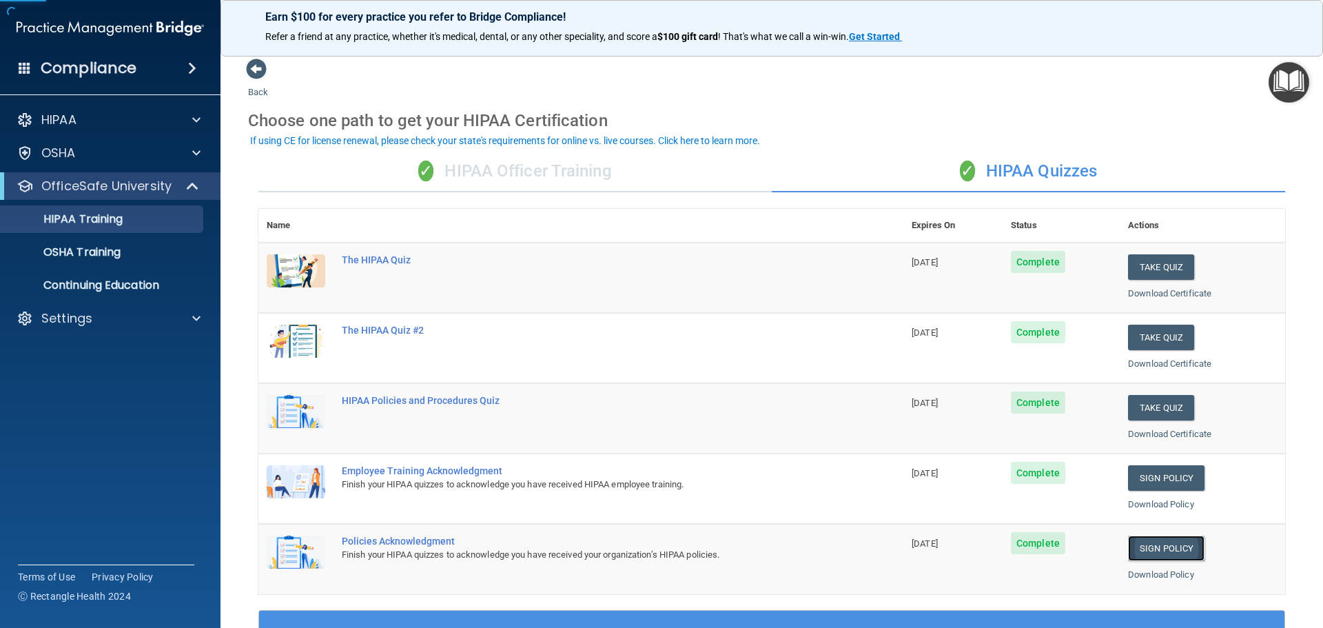
click at [1181, 543] on link "Sign Policy" at bounding box center [1166, 549] width 77 height 26
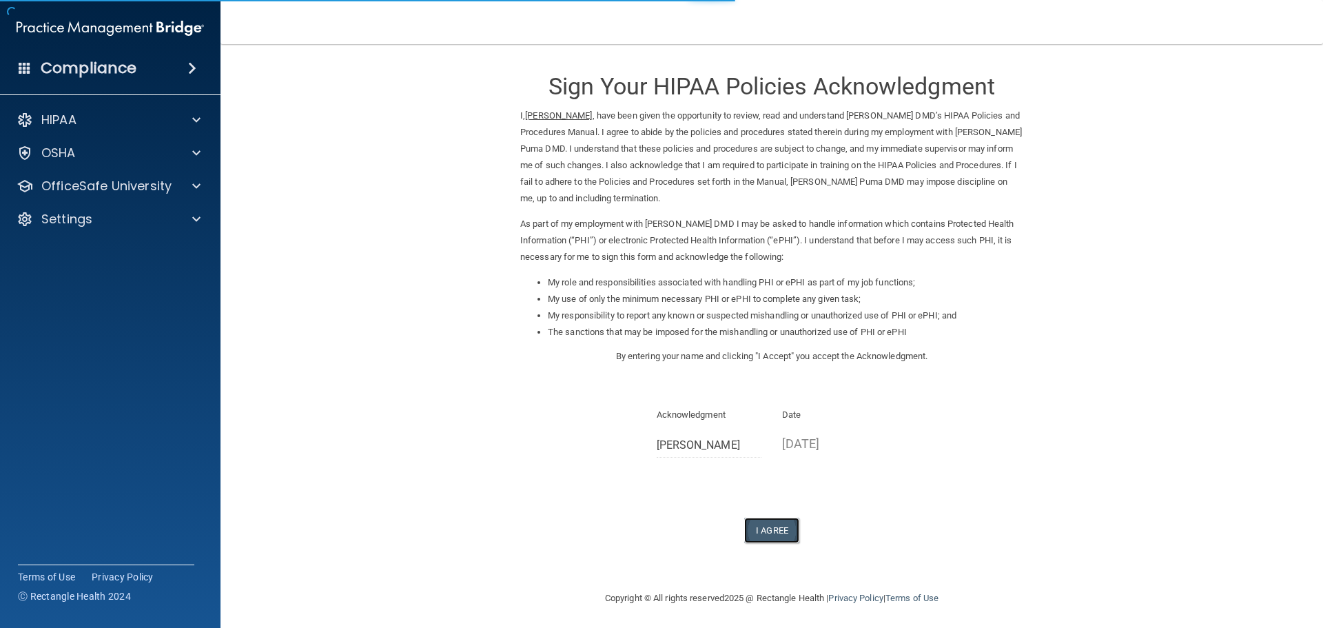
click at [768, 529] on button "I Agree" at bounding box center [771, 531] width 55 height 26
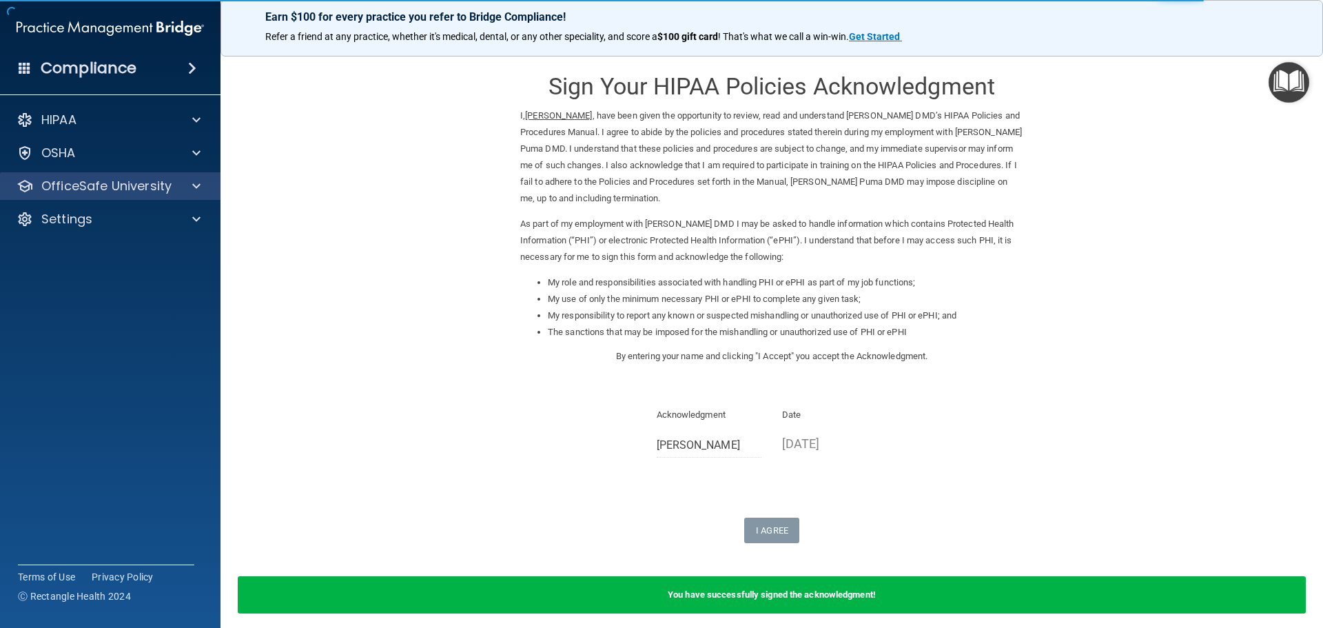
click at [94, 194] on div "OfficeSafe University" at bounding box center [110, 186] width 221 height 28
click at [162, 186] on p "OfficeSafe University" at bounding box center [106, 186] width 130 height 17
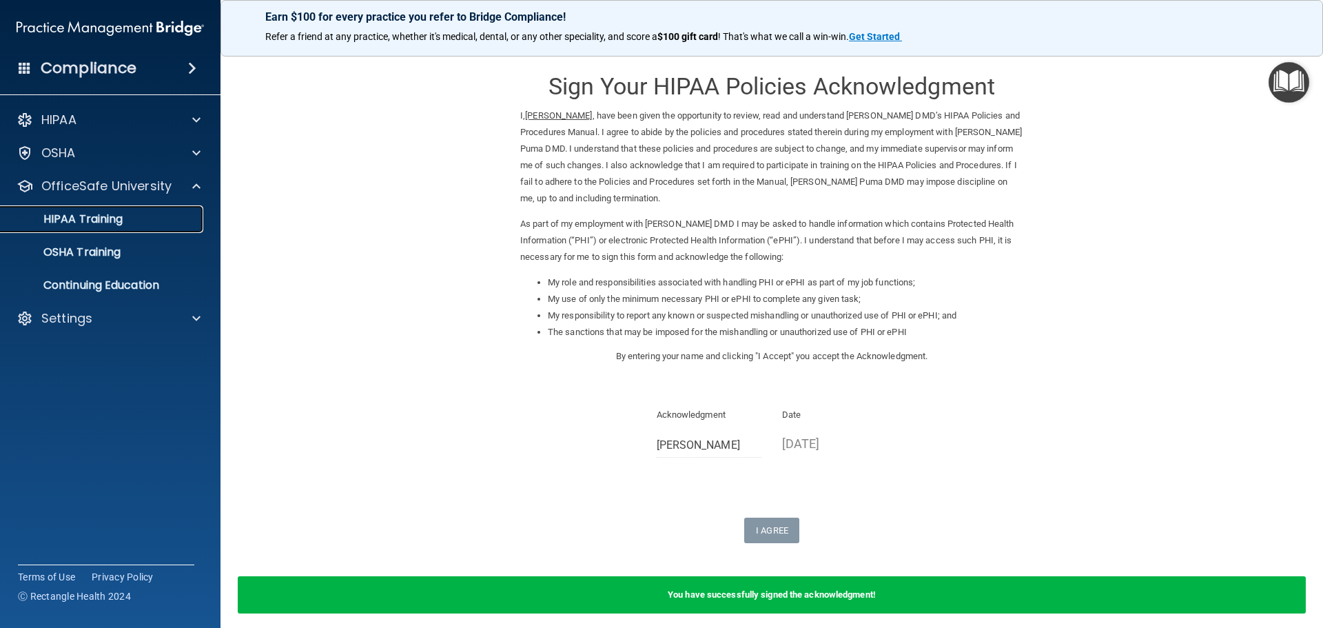
click at [163, 221] on div "HIPAA Training" at bounding box center [103, 219] width 188 height 14
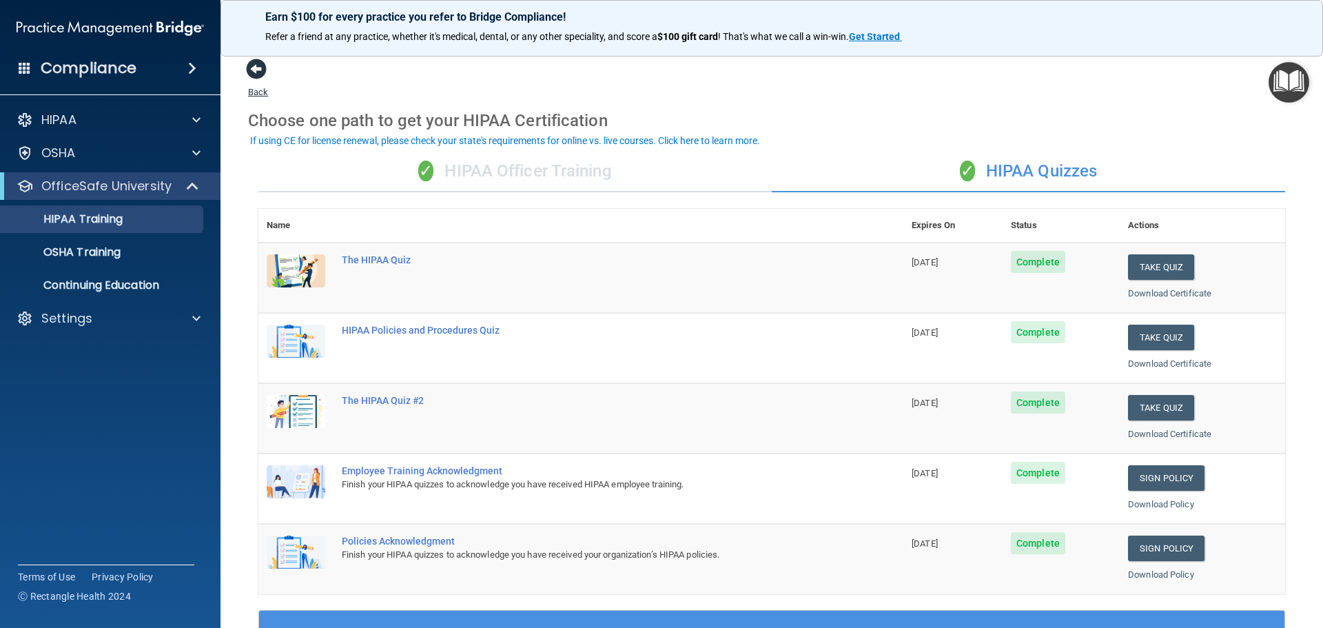
click at [254, 70] on span at bounding box center [256, 69] width 21 height 21
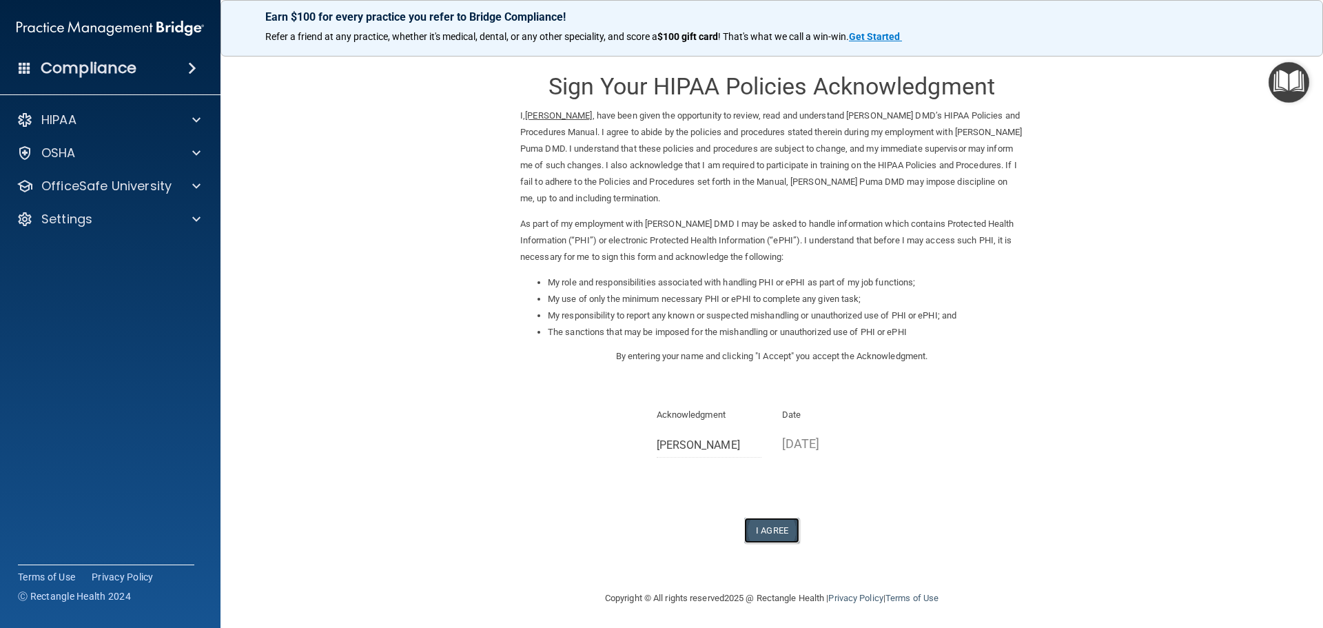
click at [780, 538] on button "I Agree" at bounding box center [771, 531] width 55 height 26
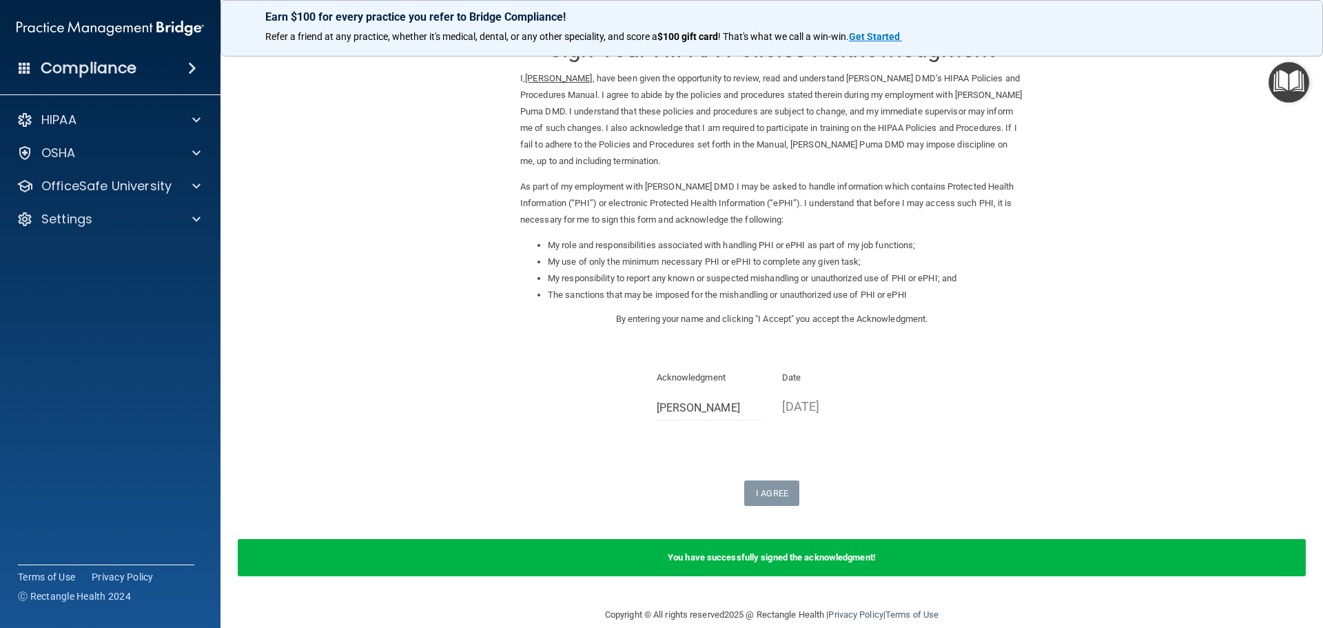
scroll to position [57, 0]
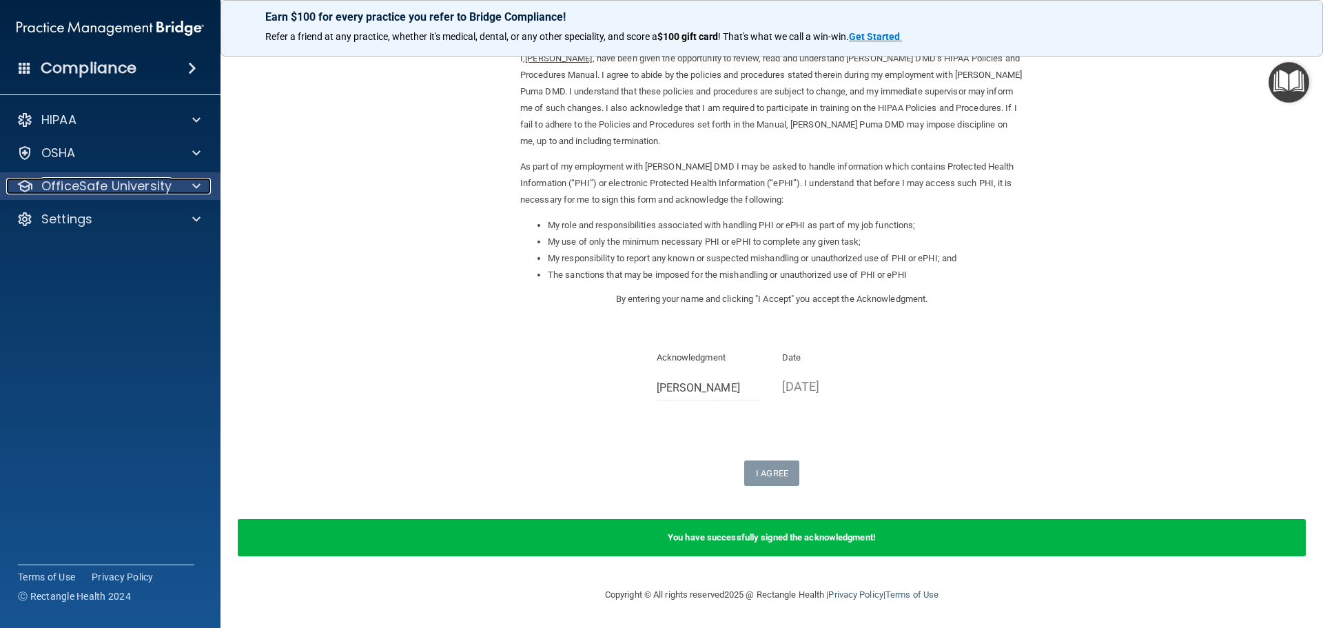
click at [93, 180] on p "OfficeSafe University" at bounding box center [106, 186] width 130 height 17
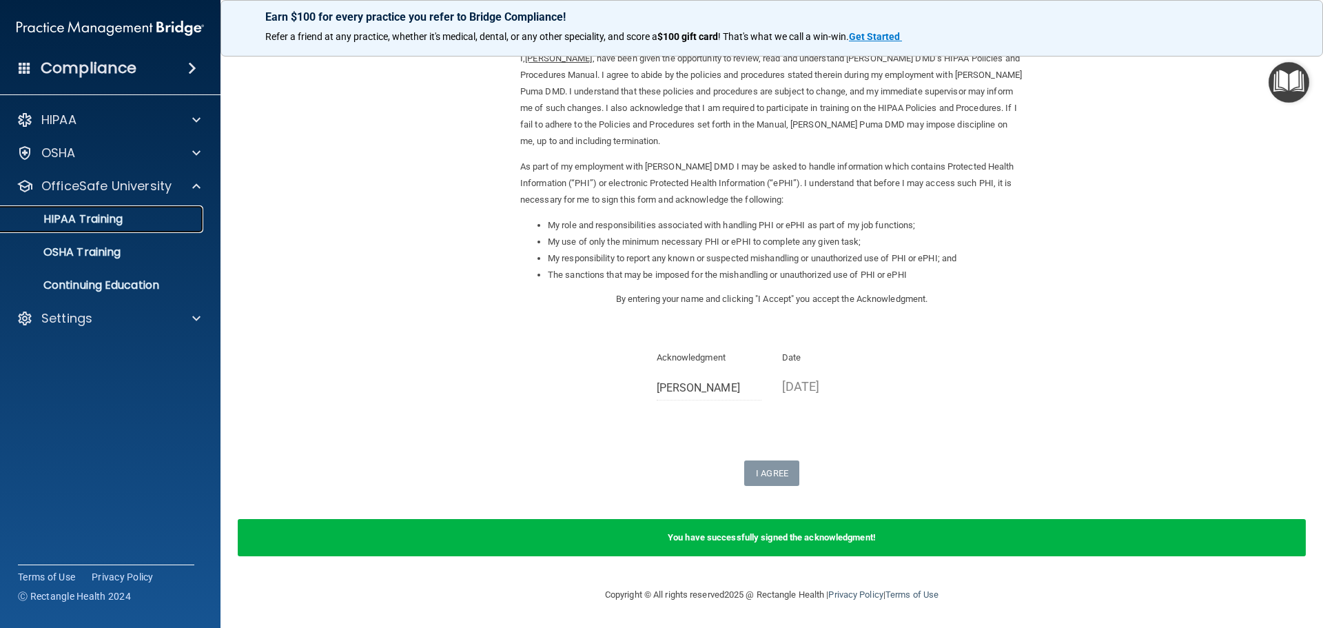
click at [121, 216] on p "HIPAA Training" at bounding box center [66, 219] width 114 height 14
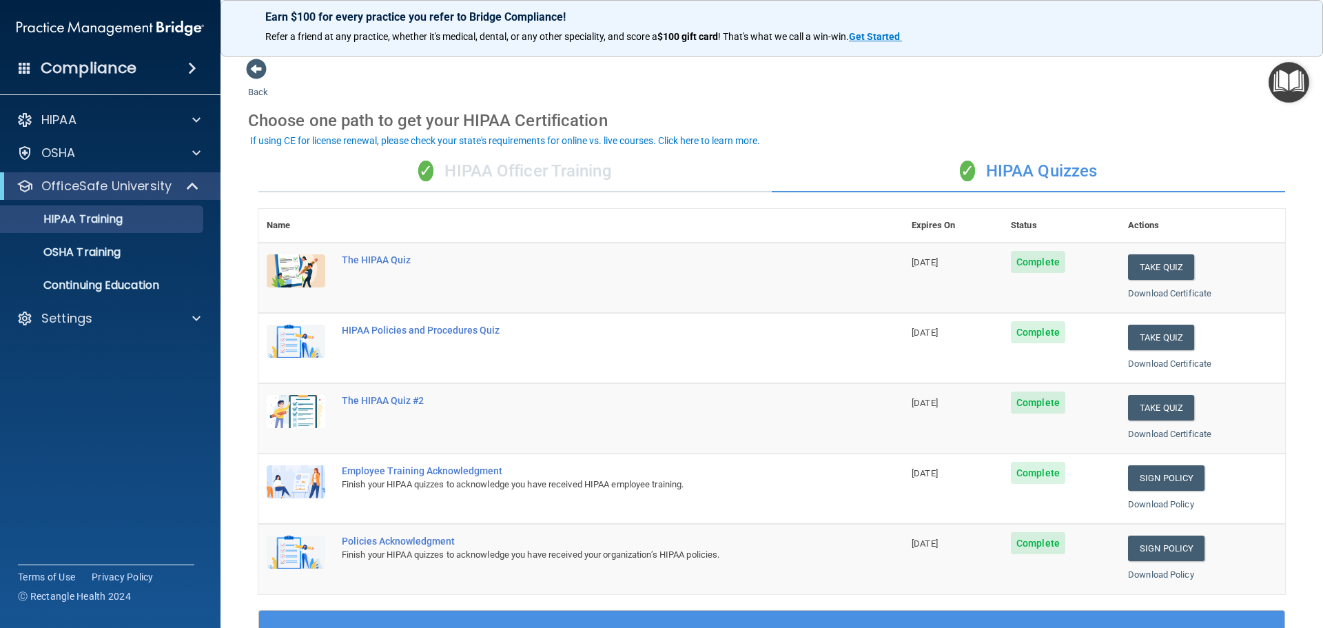
click at [587, 176] on div "✓ HIPAA Officer Training" at bounding box center [515, 171] width 514 height 41
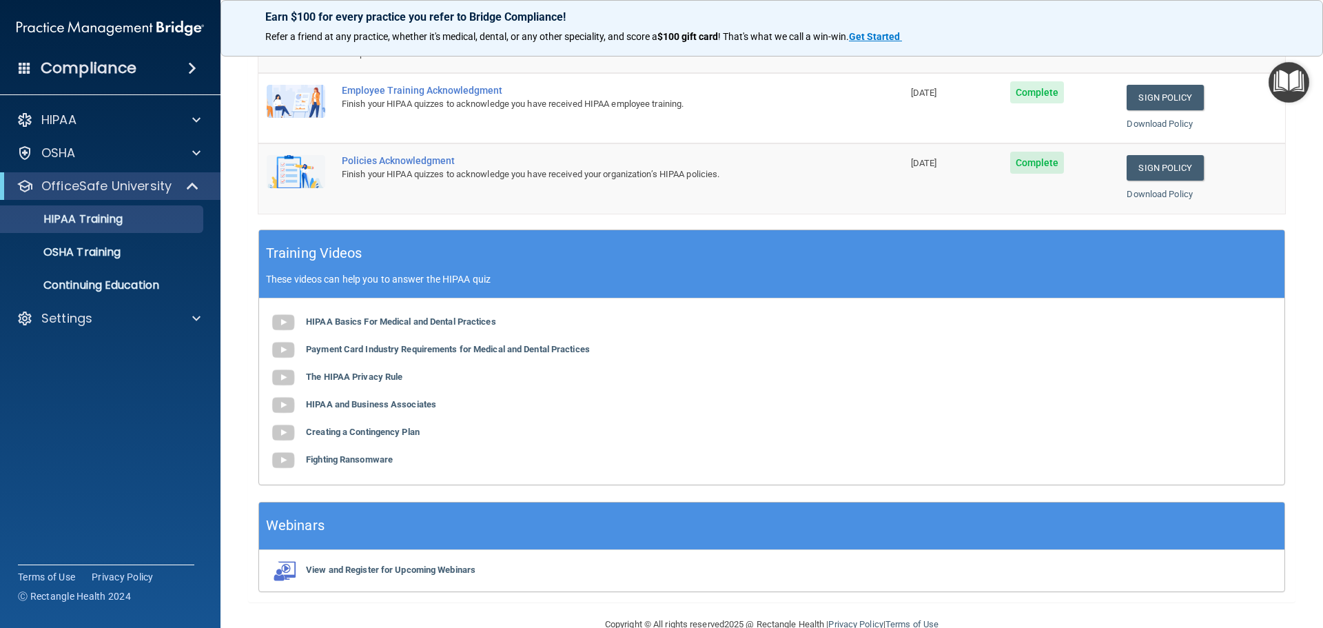
scroll to position [283, 0]
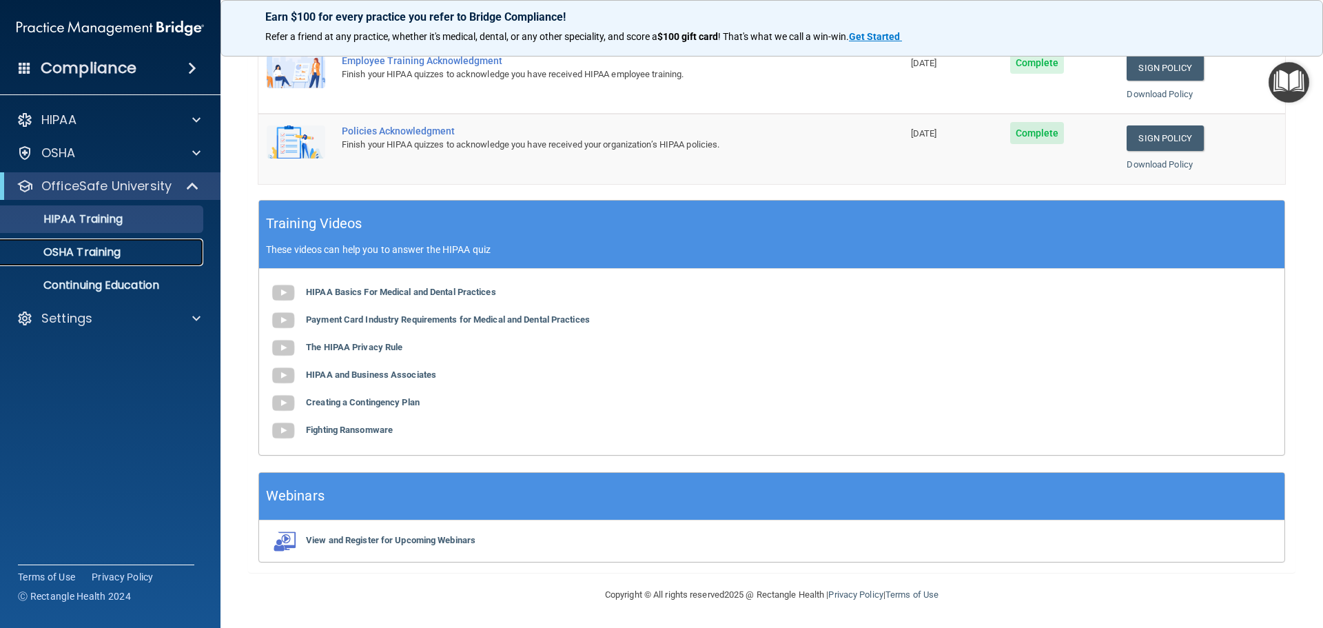
click at [70, 256] on p "OSHA Training" at bounding box center [65, 252] width 112 height 14
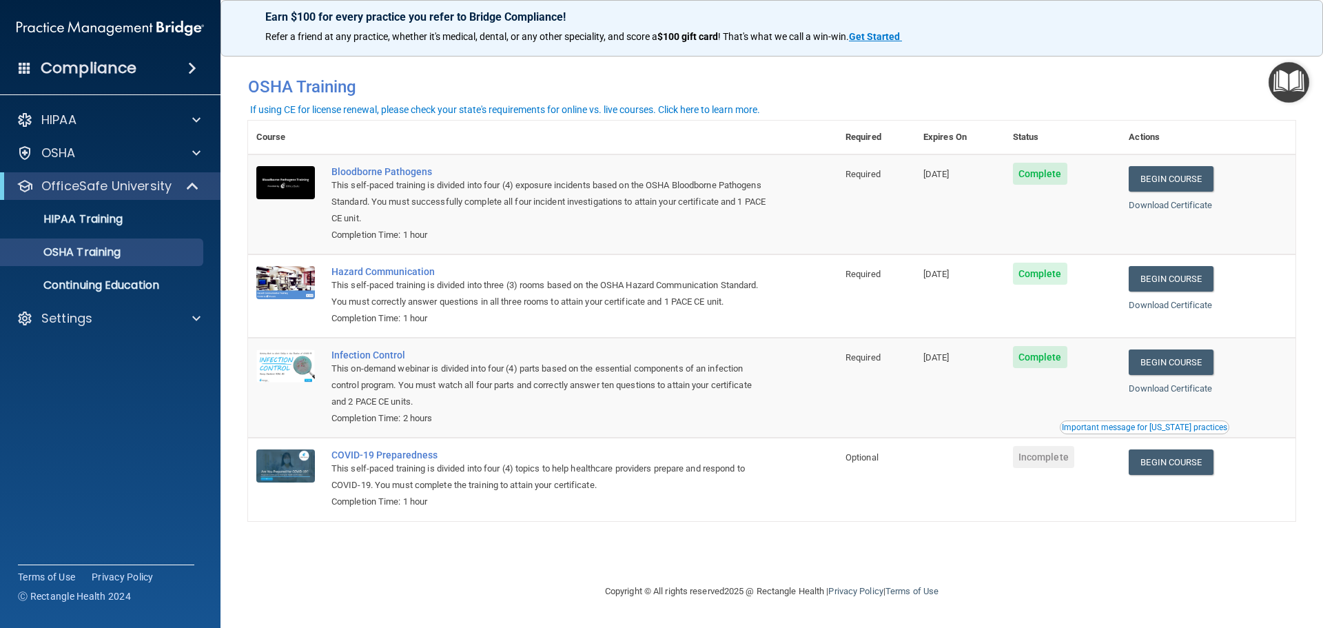
click at [1134, 432] on div "Important message for [US_STATE] practices" at bounding box center [1144, 427] width 165 height 8
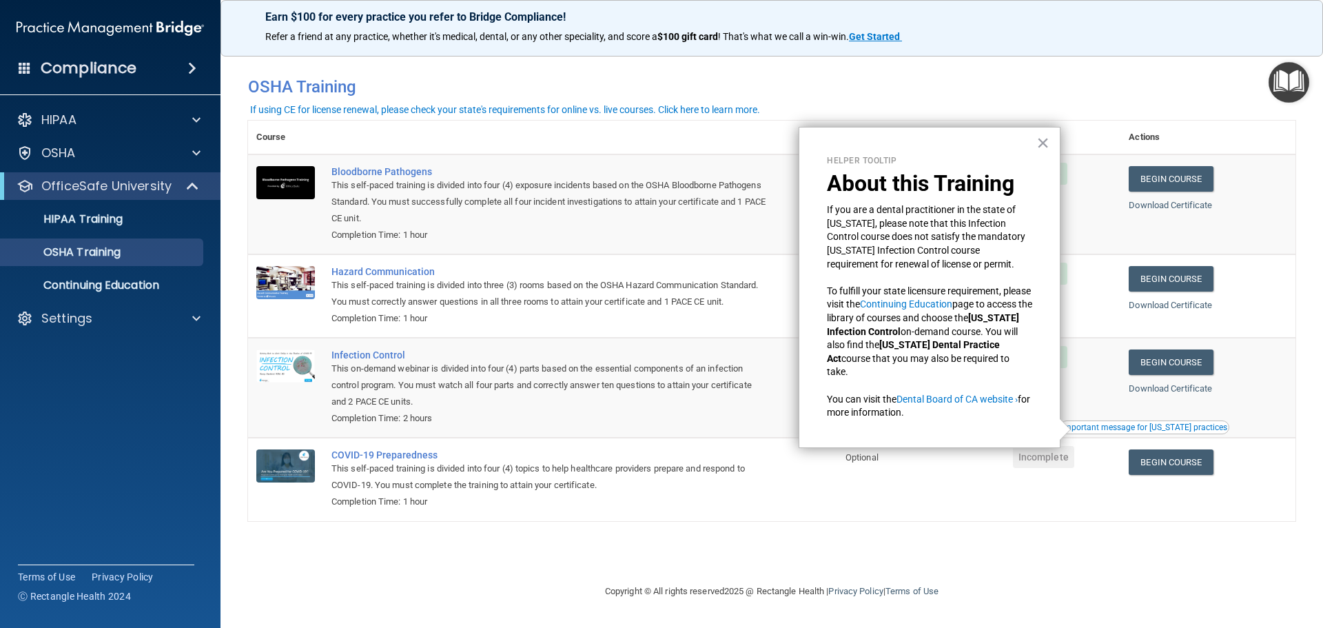
drag, startPoint x: 1039, startPoint y: 136, endPoint x: 1112, endPoint y: 163, distance: 77.5
click at [1039, 136] on button "×" at bounding box center [1043, 143] width 13 height 22
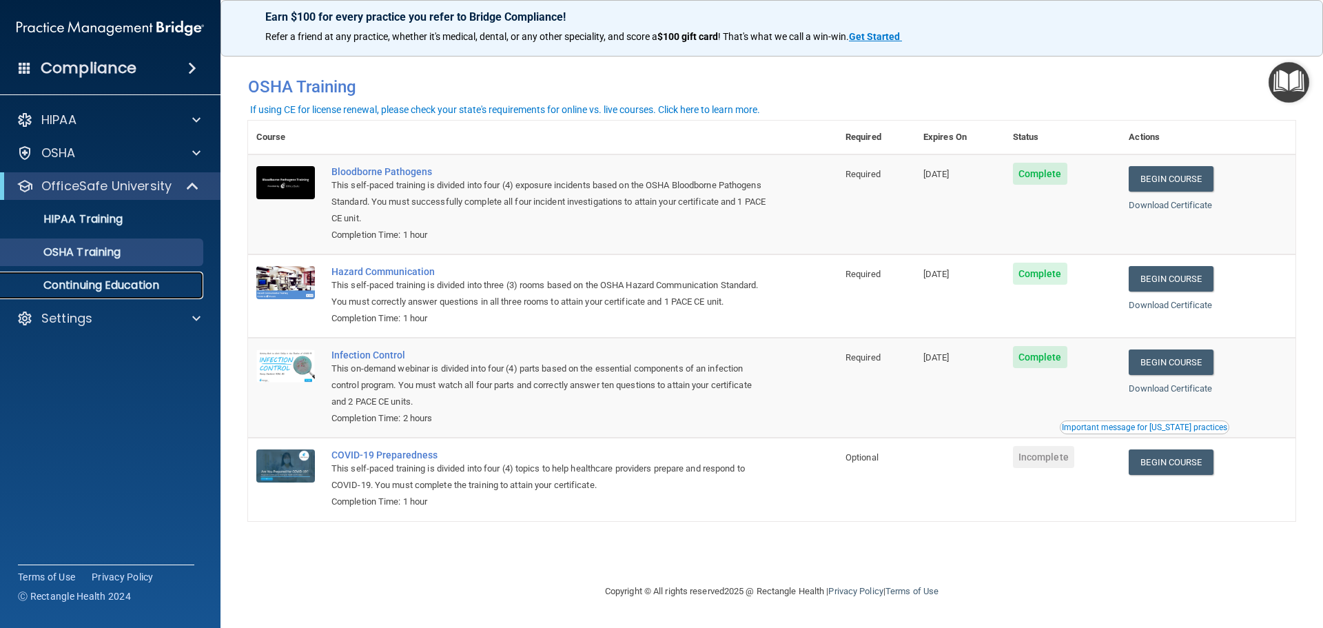
click at [98, 288] on p "Continuing Education" at bounding box center [103, 285] width 188 height 14
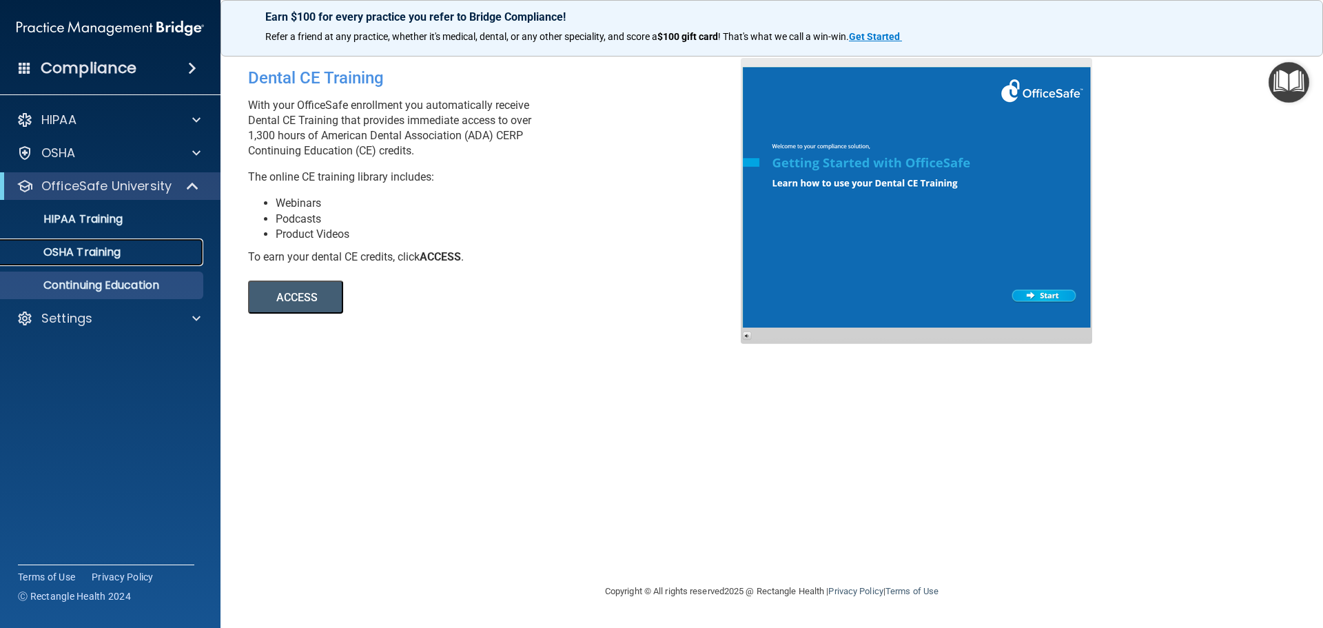
click at [86, 258] on p "OSHA Training" at bounding box center [65, 252] width 112 height 14
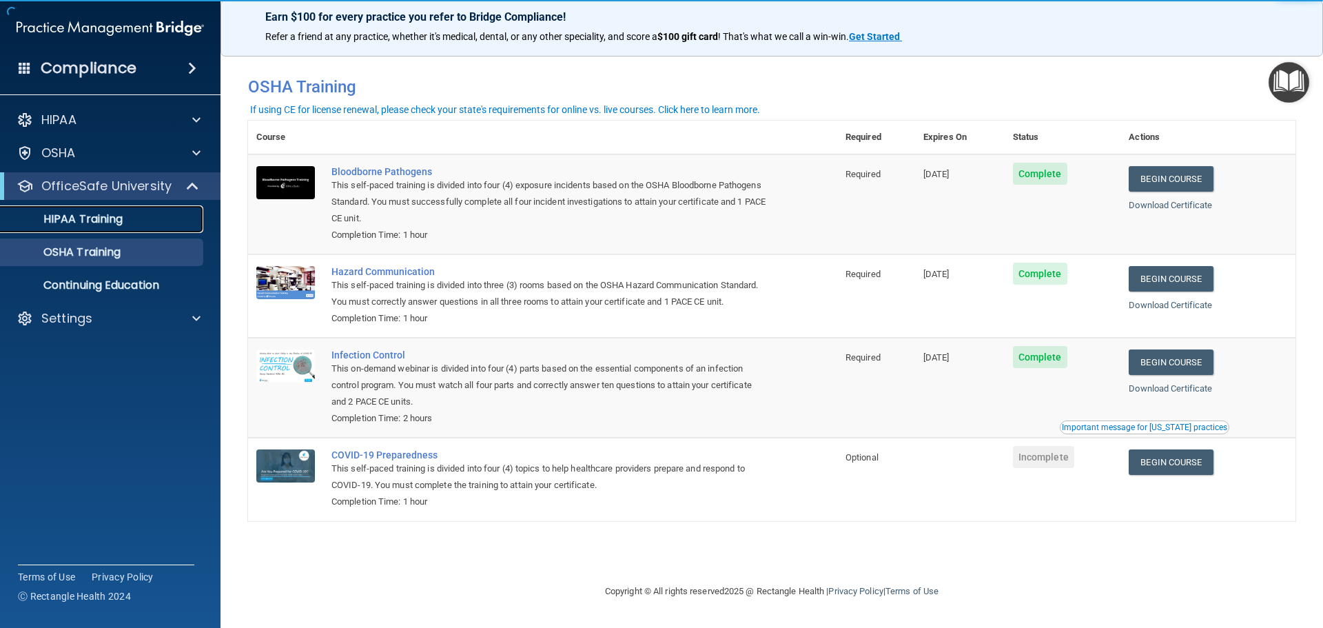
click at [97, 223] on p "HIPAA Training" at bounding box center [66, 219] width 114 height 14
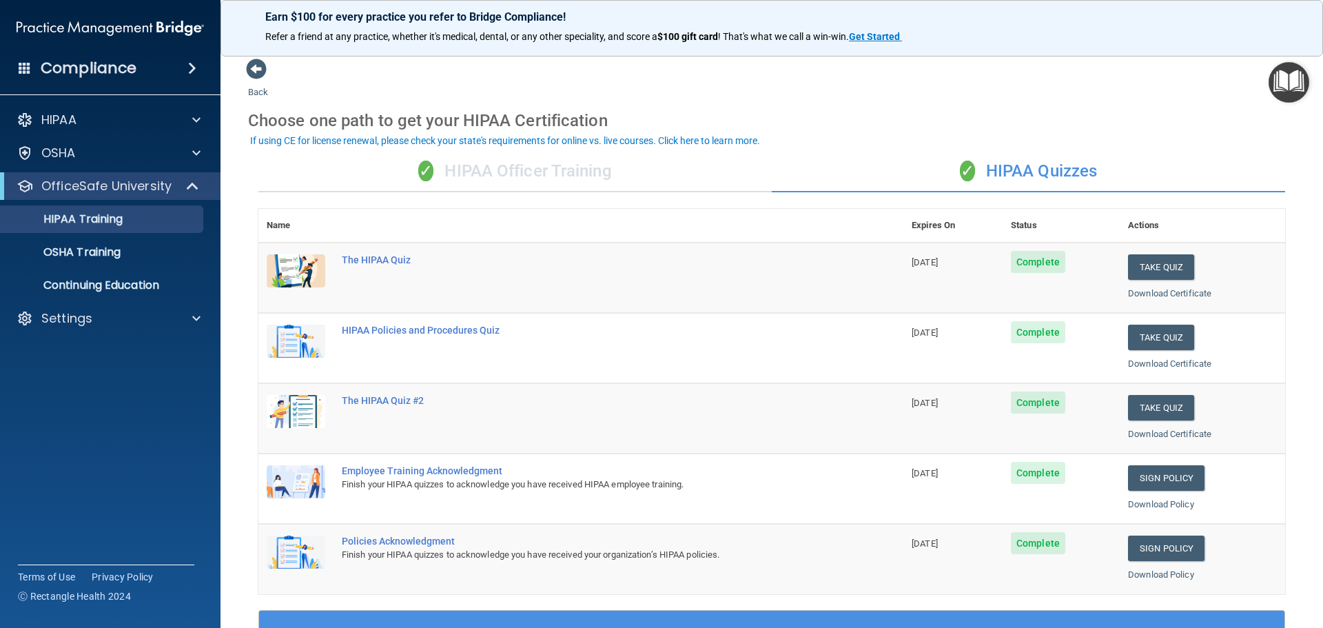
click at [472, 174] on div "✓ HIPAA Officer Training" at bounding box center [515, 171] width 514 height 41
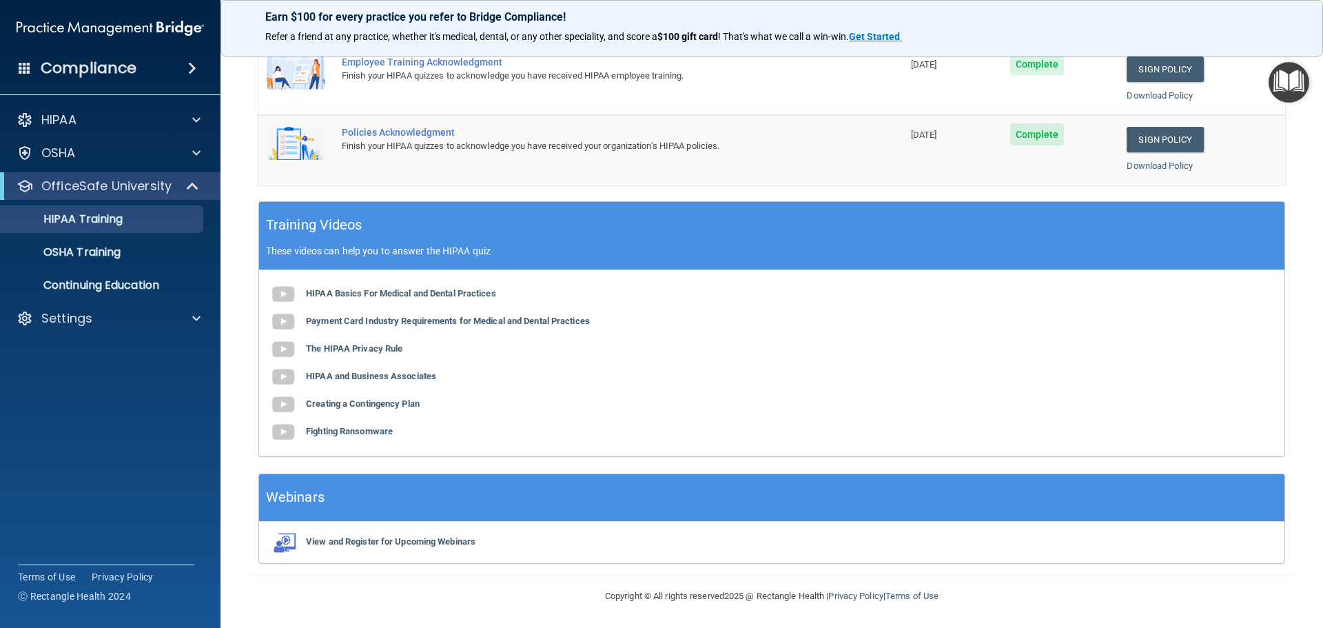
scroll to position [283, 0]
